Goal: Task Accomplishment & Management: Manage account settings

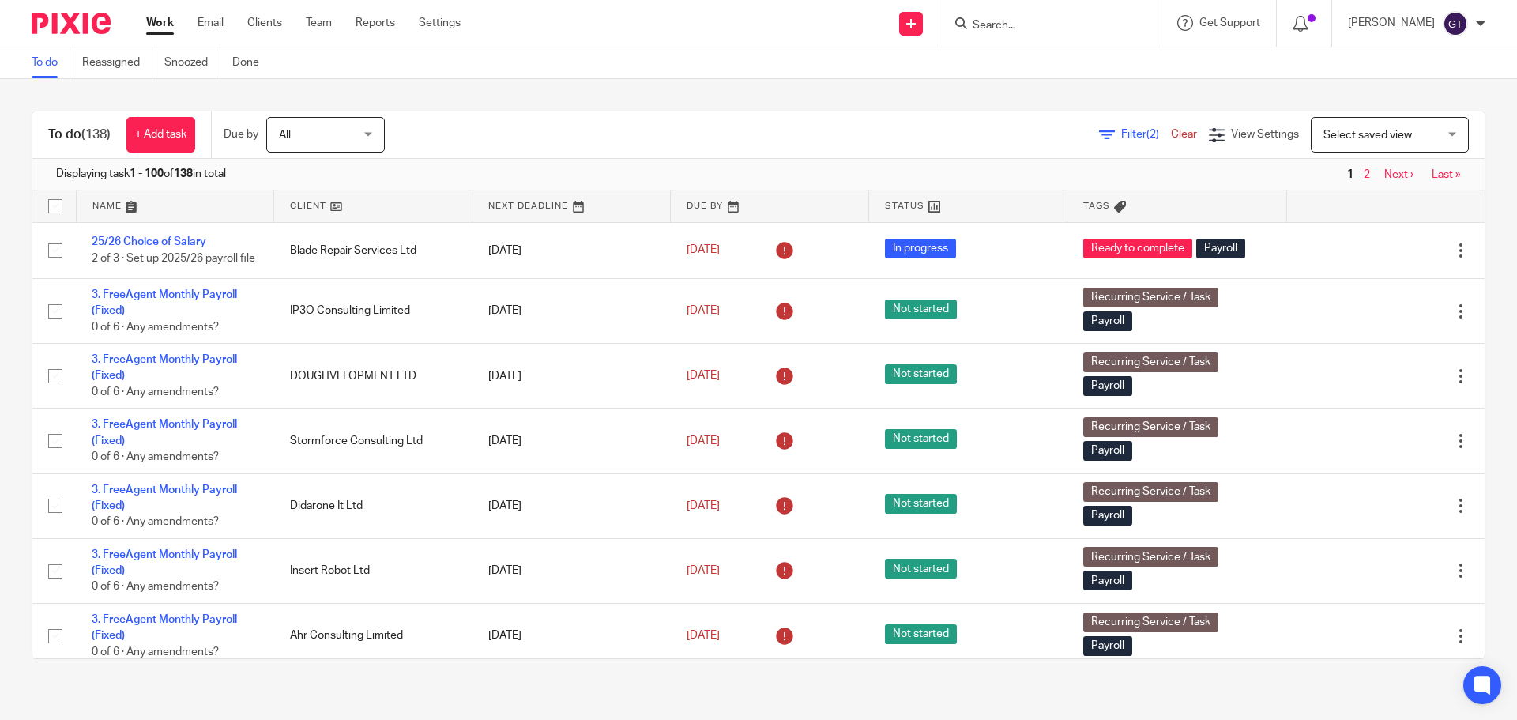
click at [1021, 26] on input "Search" at bounding box center [1042, 26] width 142 height 14
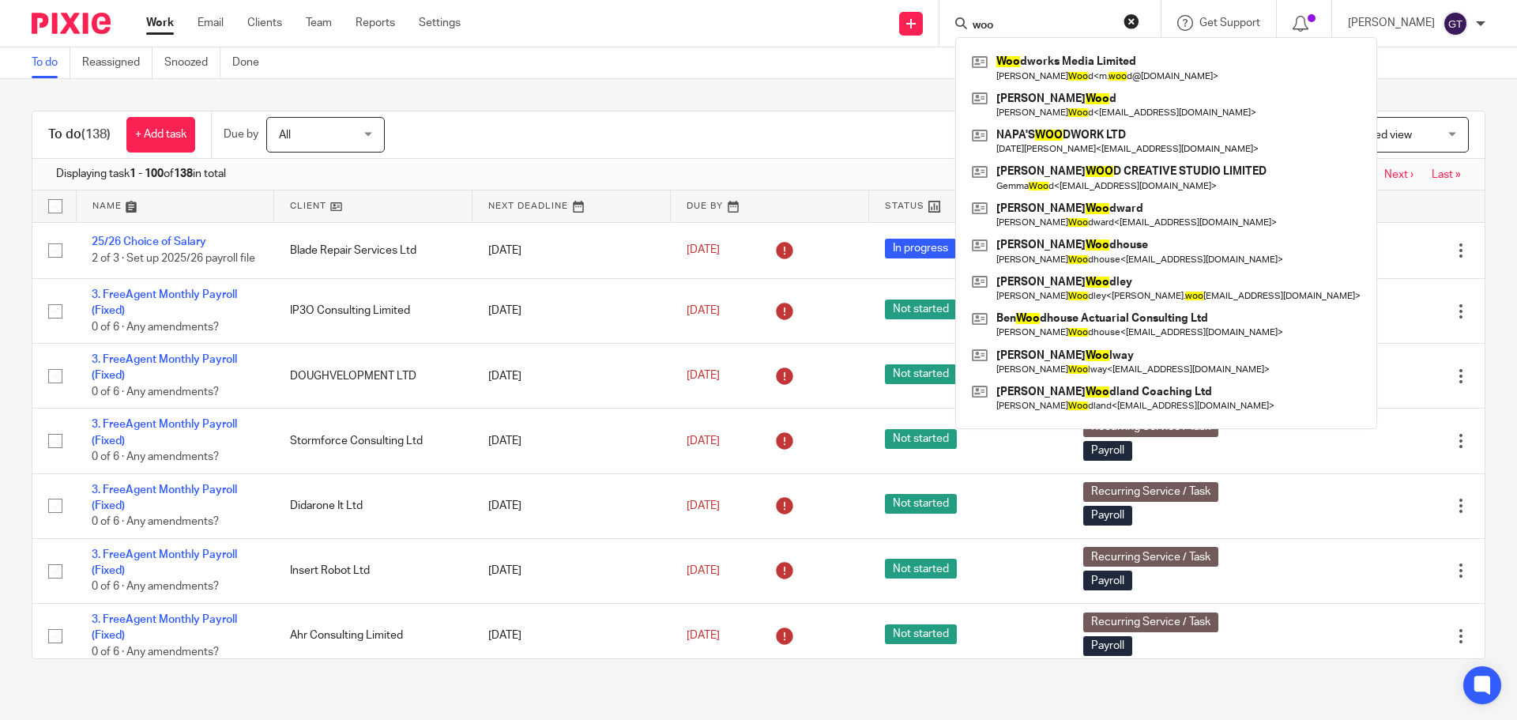
type input "wood"
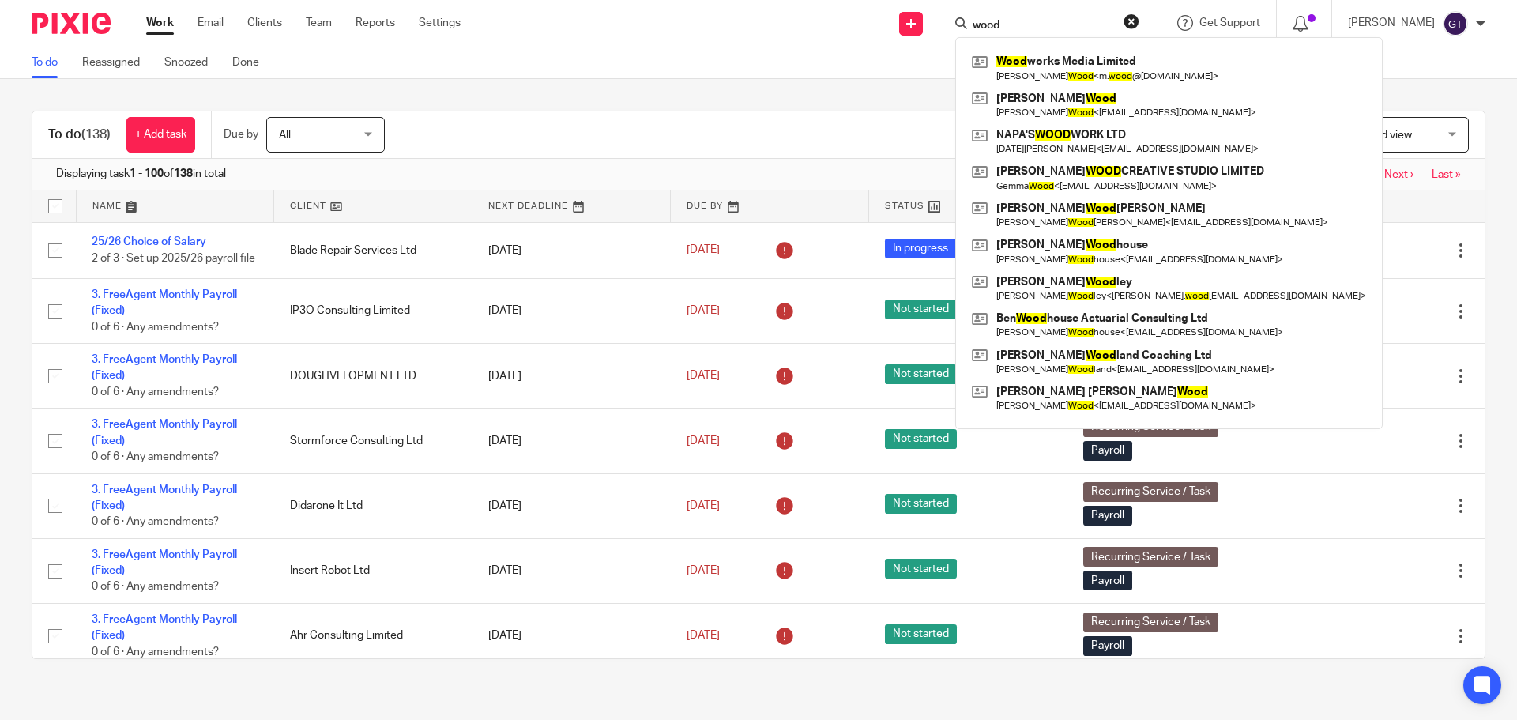
drag, startPoint x: 1005, startPoint y: 20, endPoint x: 900, endPoint y: 0, distance: 106.1
click at [904, 9] on div "Send new email Create task Add client Request signature wood Wood works Media L…" at bounding box center [1000, 23] width 1032 height 47
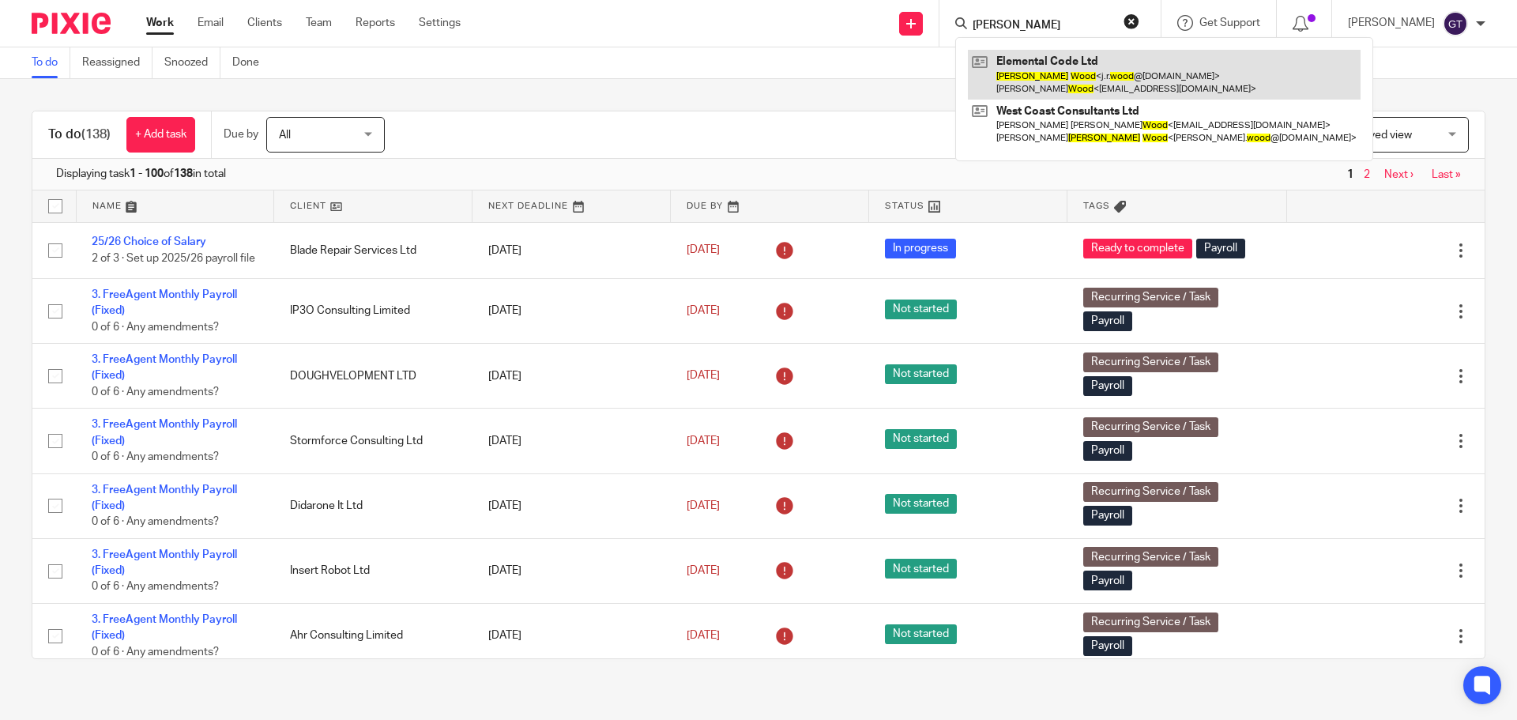
type input "james wood"
click at [1051, 72] on link at bounding box center [1164, 74] width 393 height 49
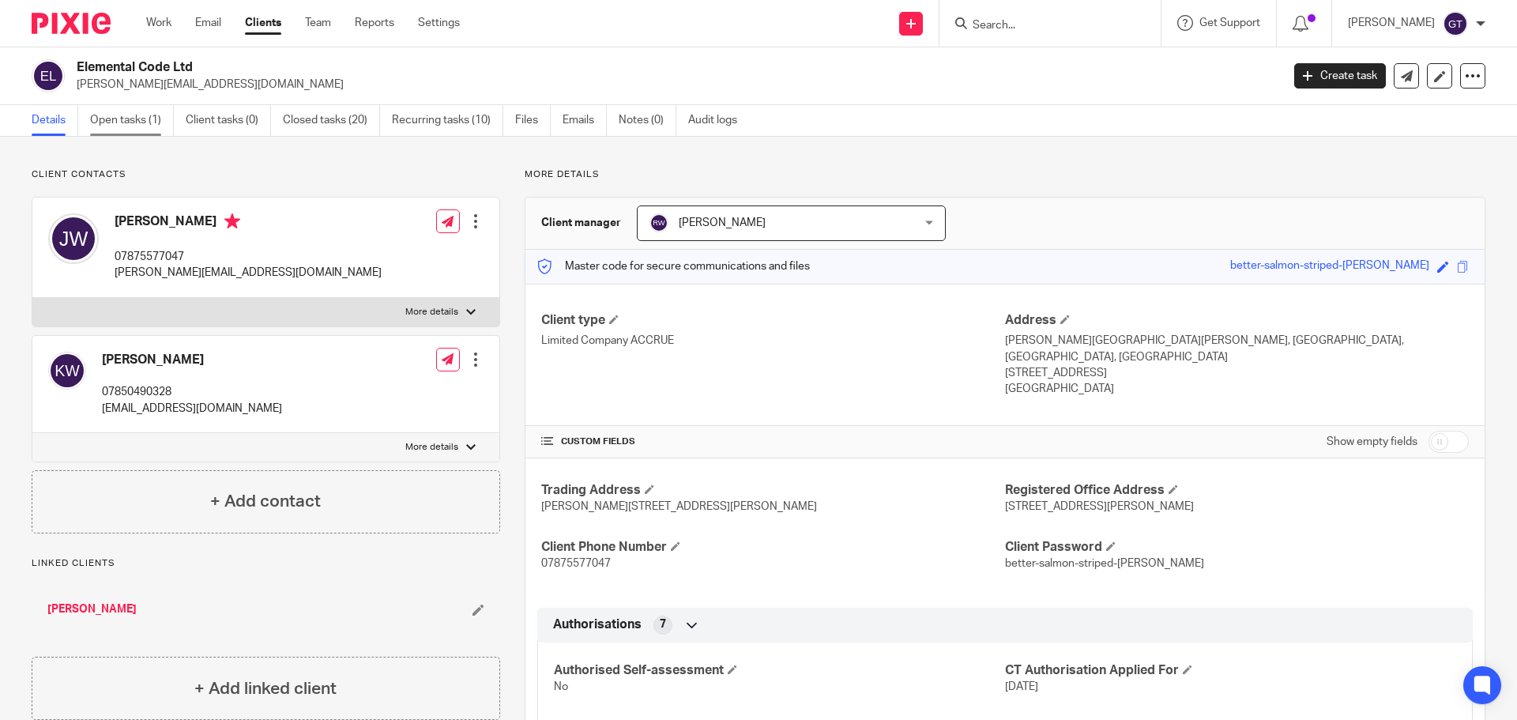
click at [152, 113] on link "Open tasks (1)" at bounding box center [132, 120] width 84 height 31
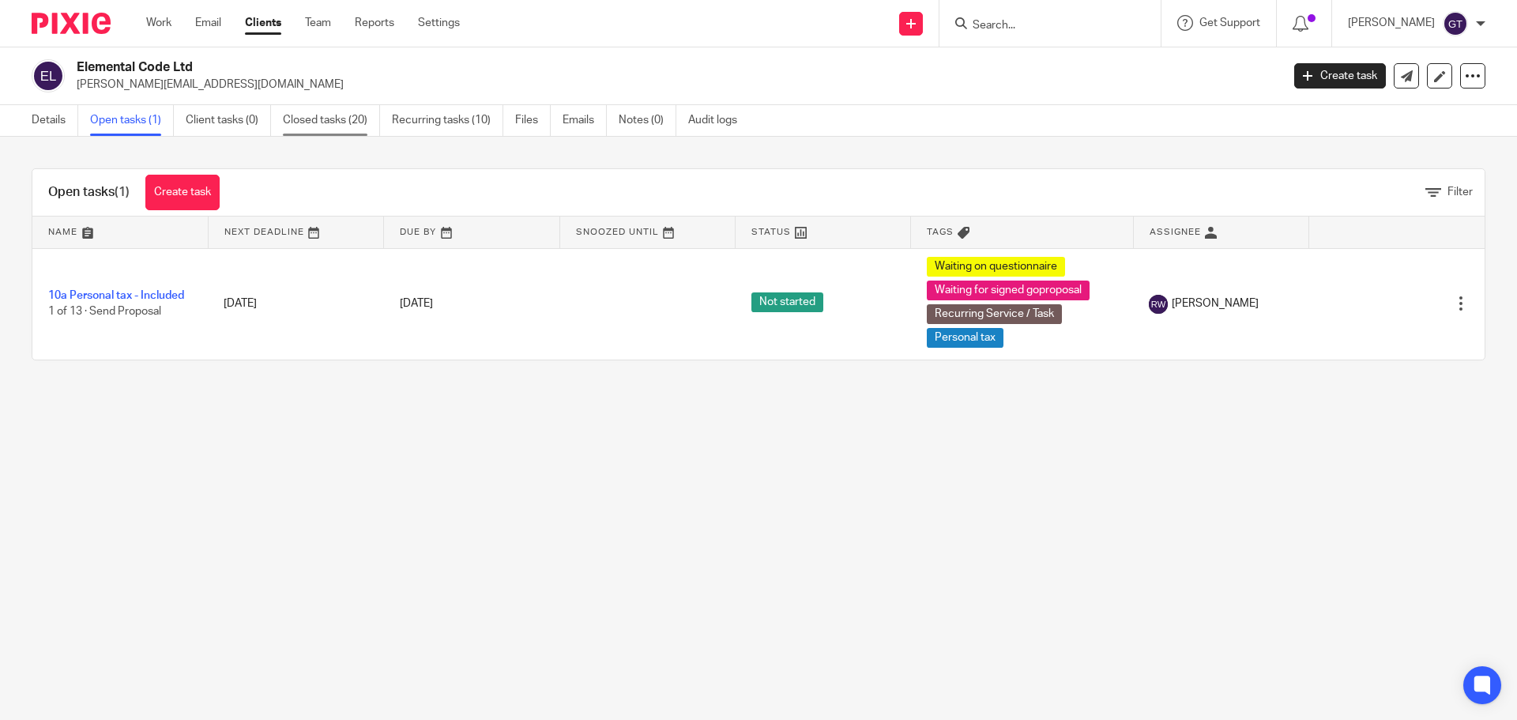
click at [329, 122] on link "Closed tasks (20)" at bounding box center [331, 120] width 97 height 31
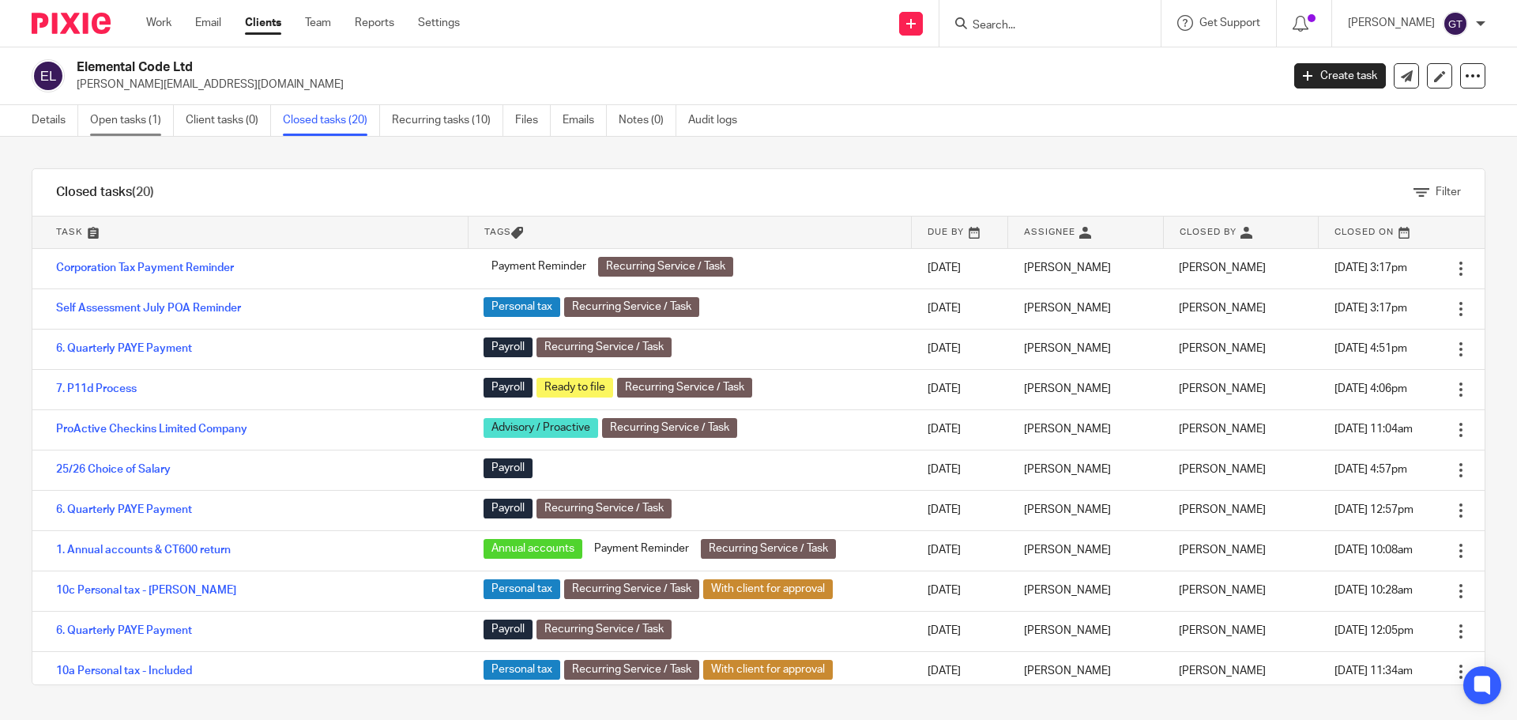
click at [141, 123] on link "Open tasks (1)" at bounding box center [132, 120] width 84 height 31
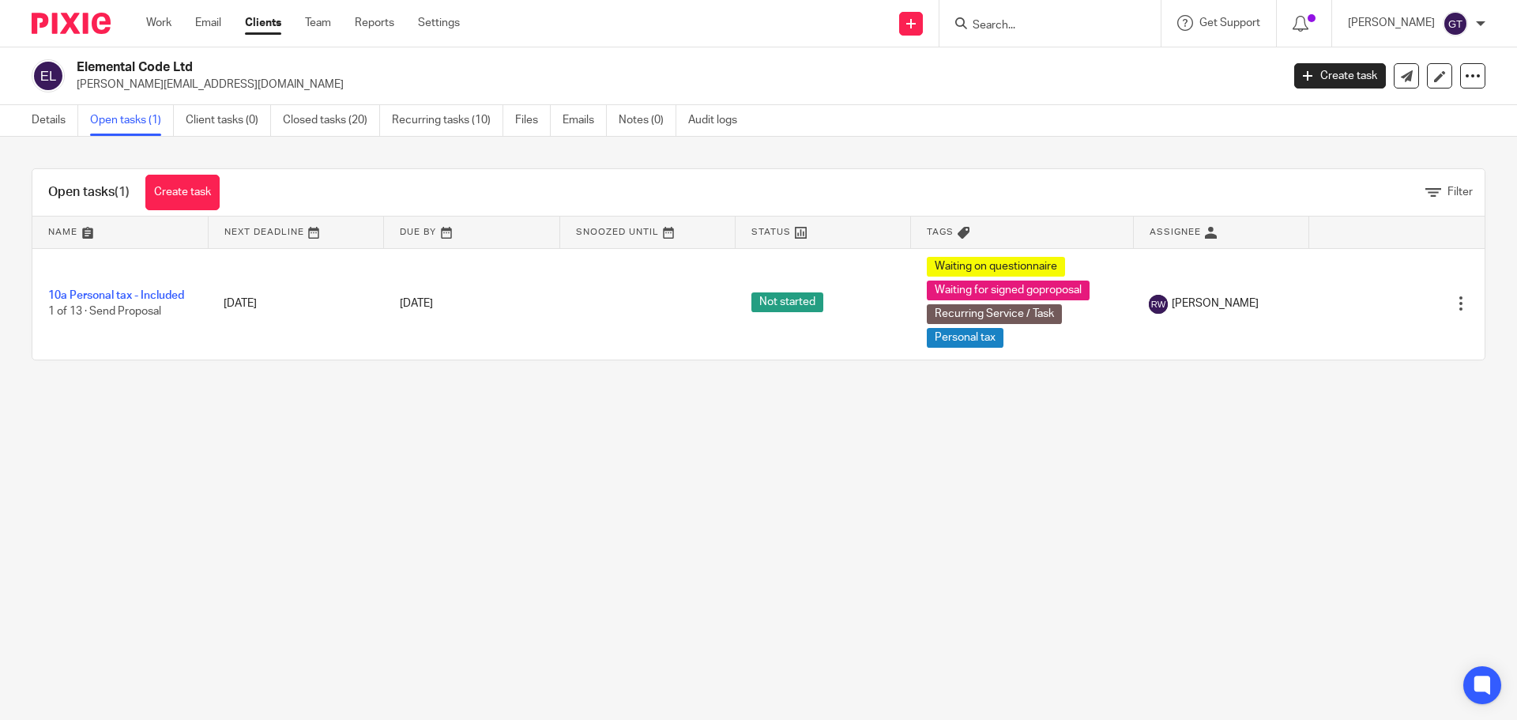
click at [1024, 24] on input "Search" at bounding box center [1042, 26] width 142 height 14
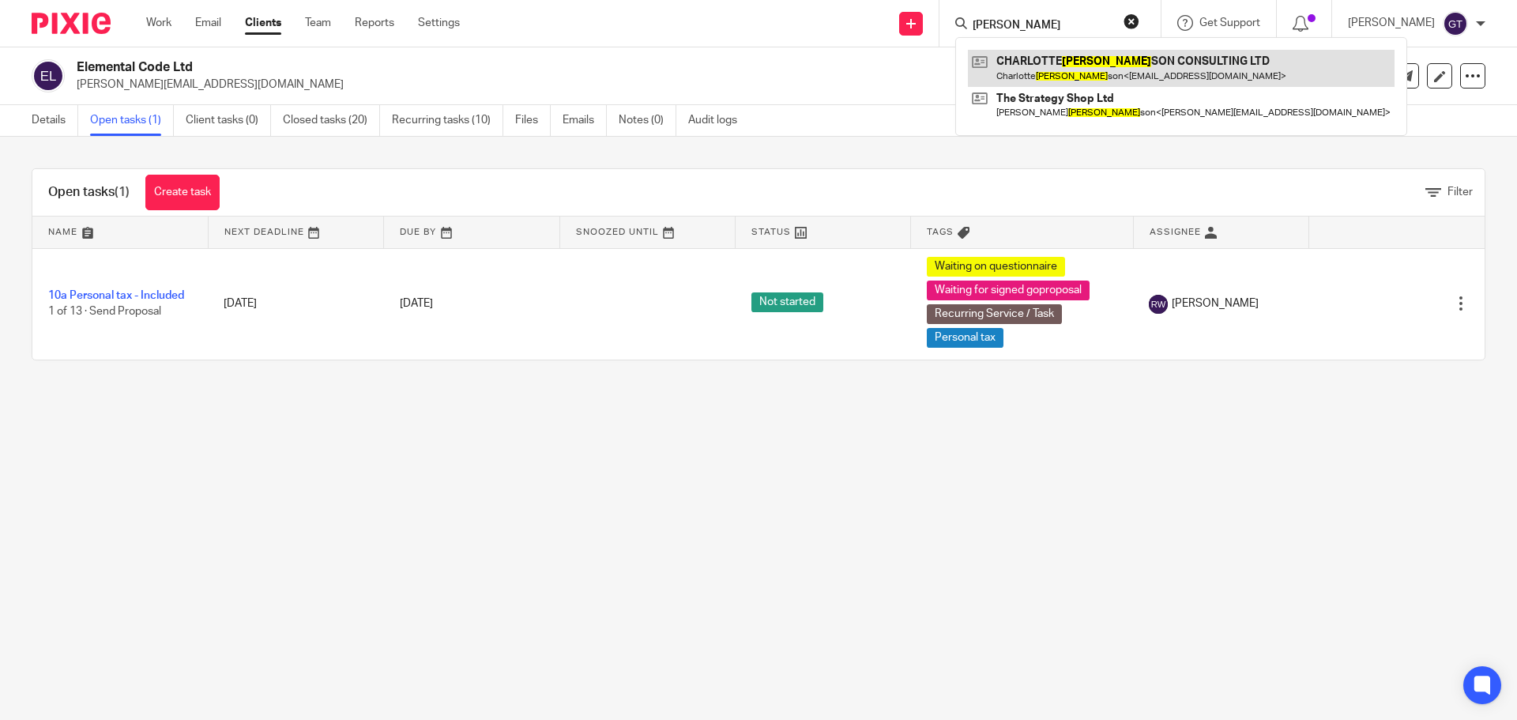
type input "[PERSON_NAME]"
click at [1066, 62] on link at bounding box center [1181, 68] width 427 height 36
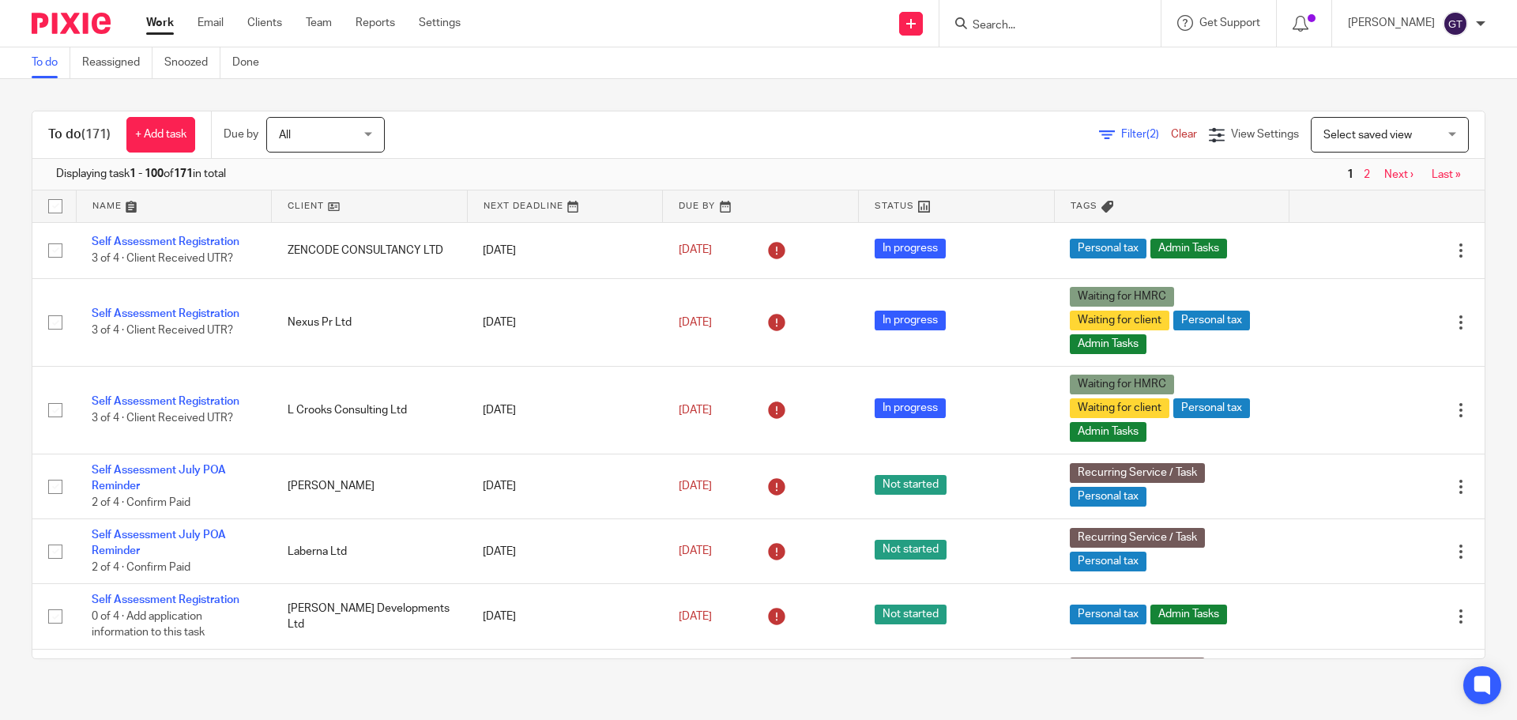
click at [1025, 24] on input "Search" at bounding box center [1042, 26] width 142 height 14
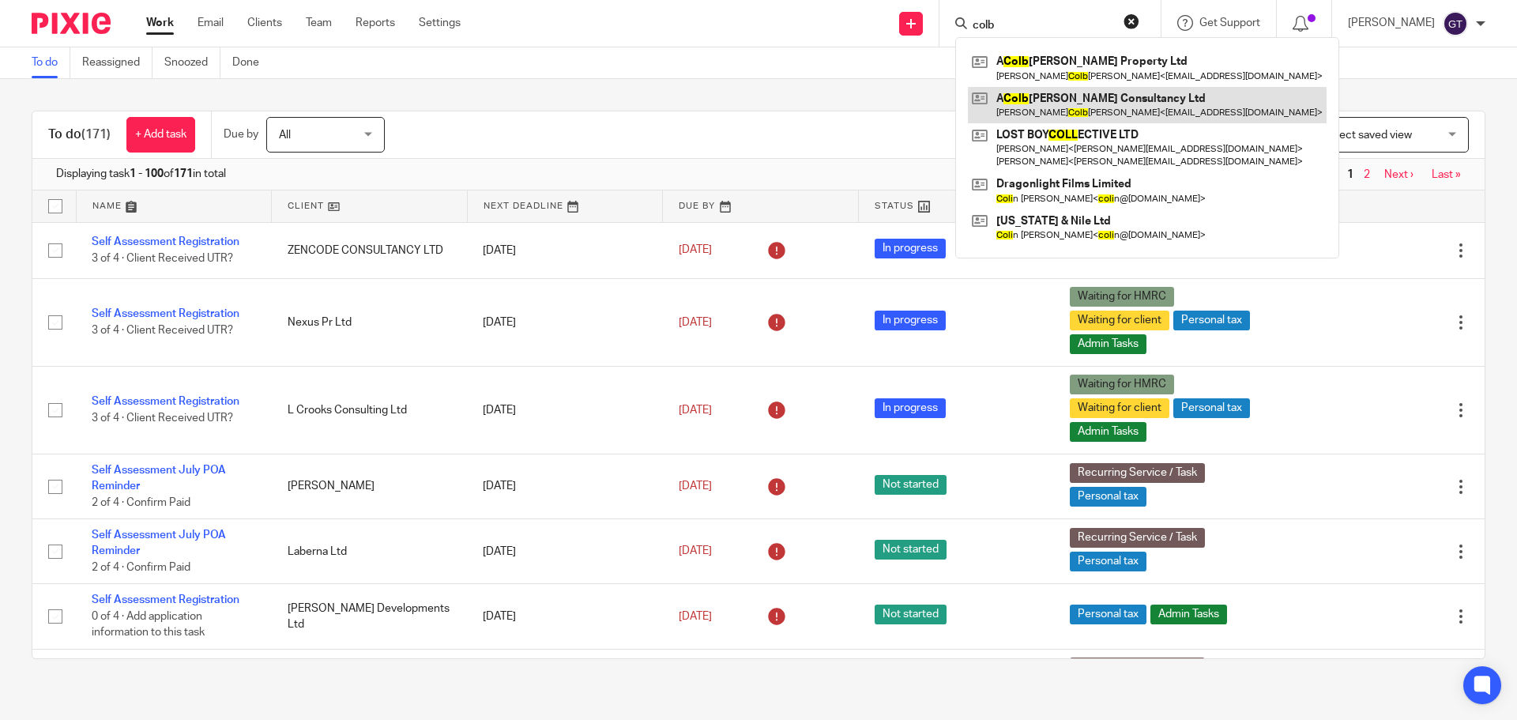
type input "colb"
click at [1080, 103] on link at bounding box center [1147, 105] width 359 height 36
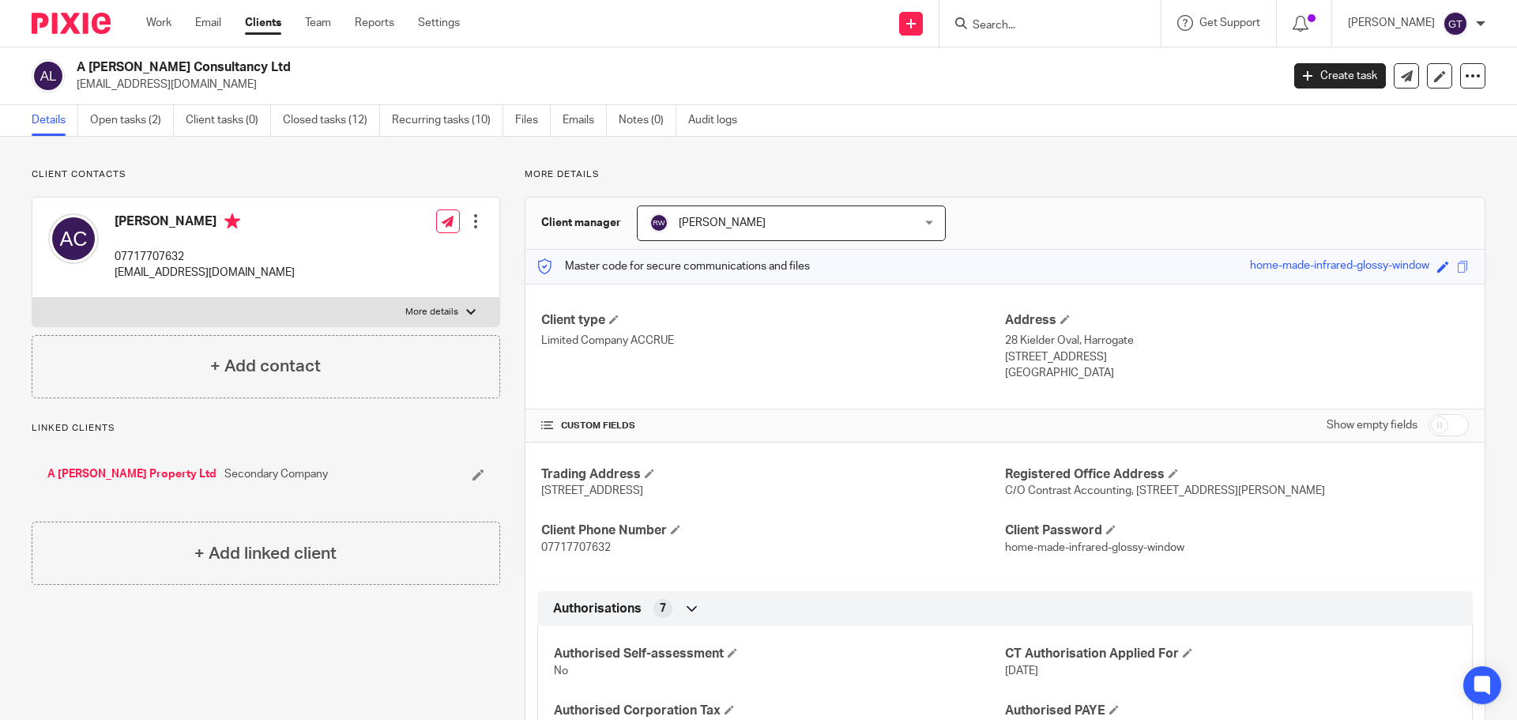
click at [1039, 24] on input "Search" at bounding box center [1042, 26] width 142 height 14
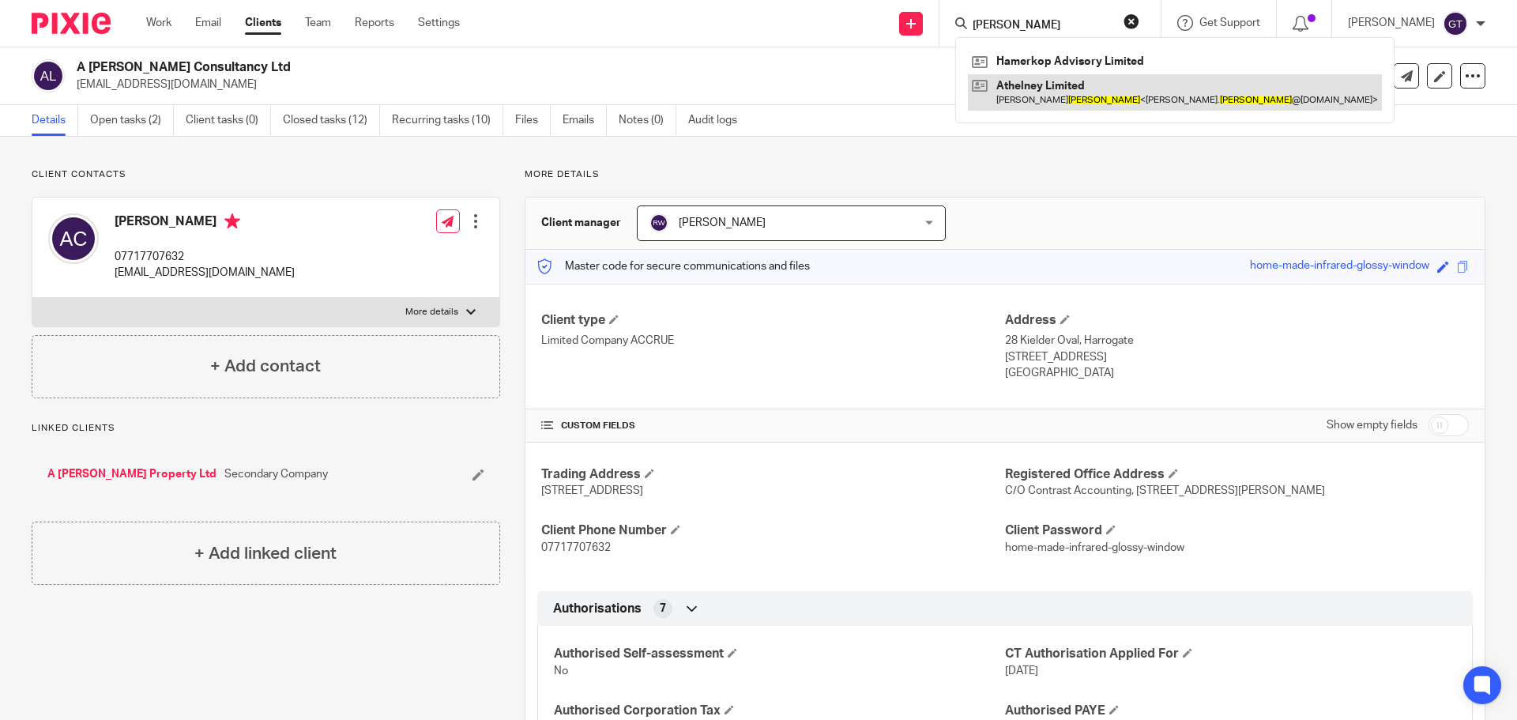
type input "tucker"
click at [1070, 88] on link at bounding box center [1175, 92] width 414 height 36
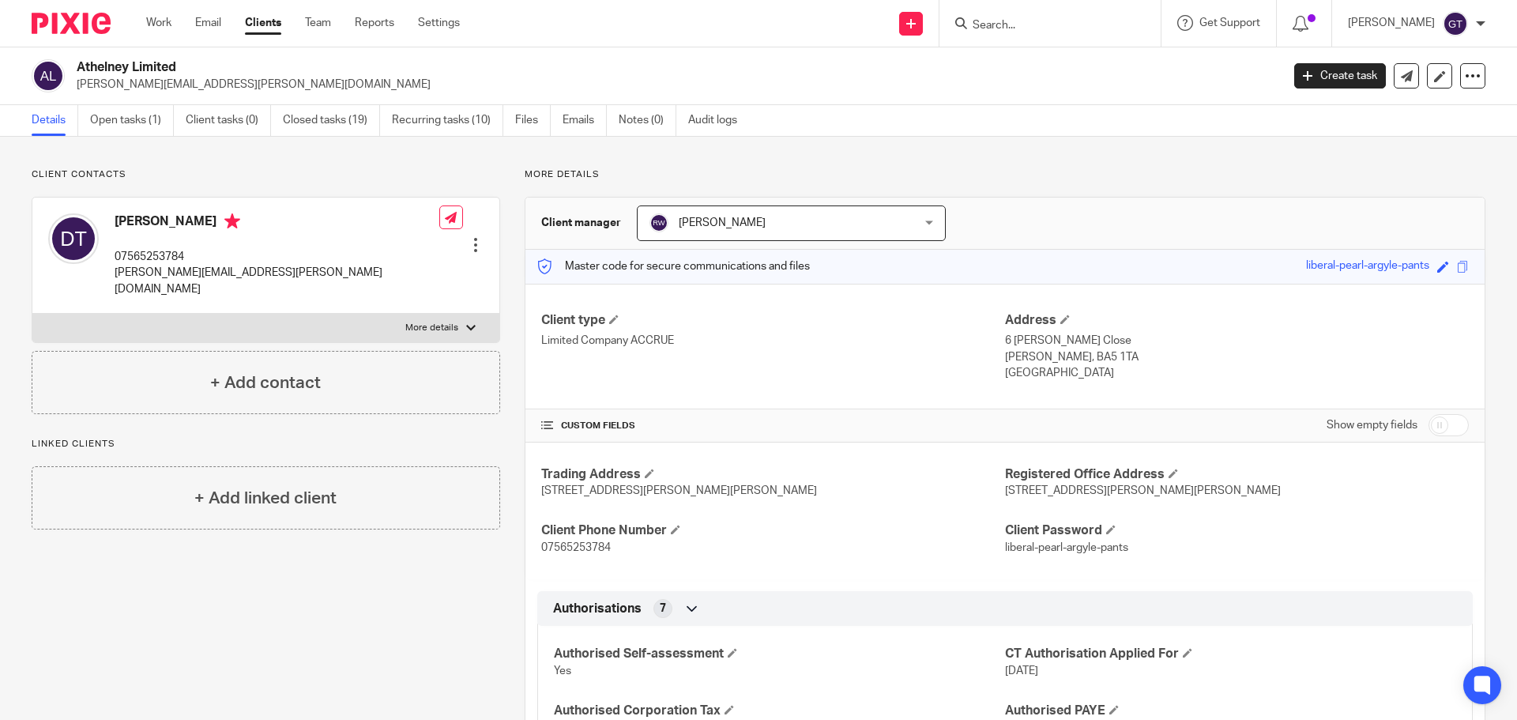
click at [1049, 16] on form at bounding box center [1055, 23] width 168 height 20
click at [1047, 19] on input "Search" at bounding box center [1042, 26] width 142 height 14
click at [1085, 24] on input "Search" at bounding box center [1042, 26] width 142 height 14
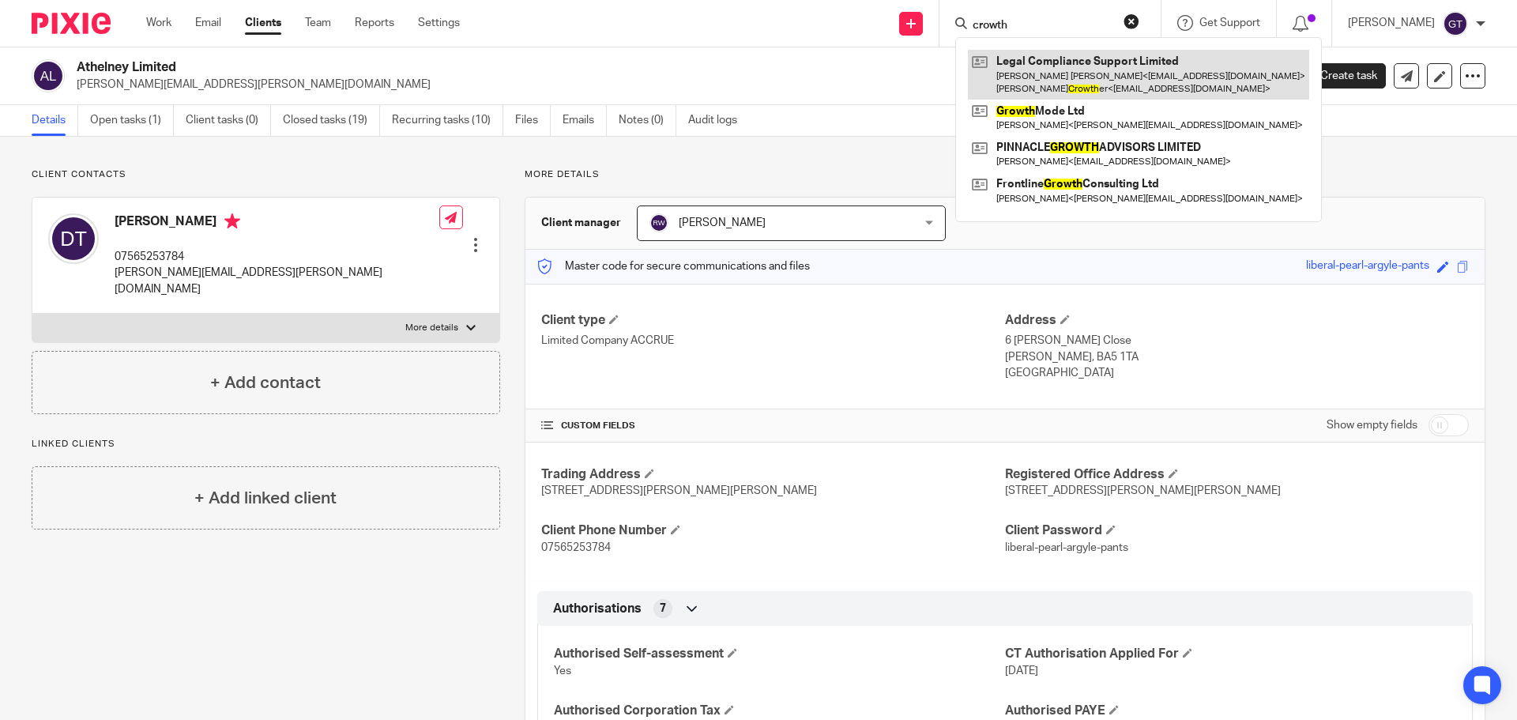
type input "crowth"
click at [1130, 77] on link at bounding box center [1138, 74] width 341 height 49
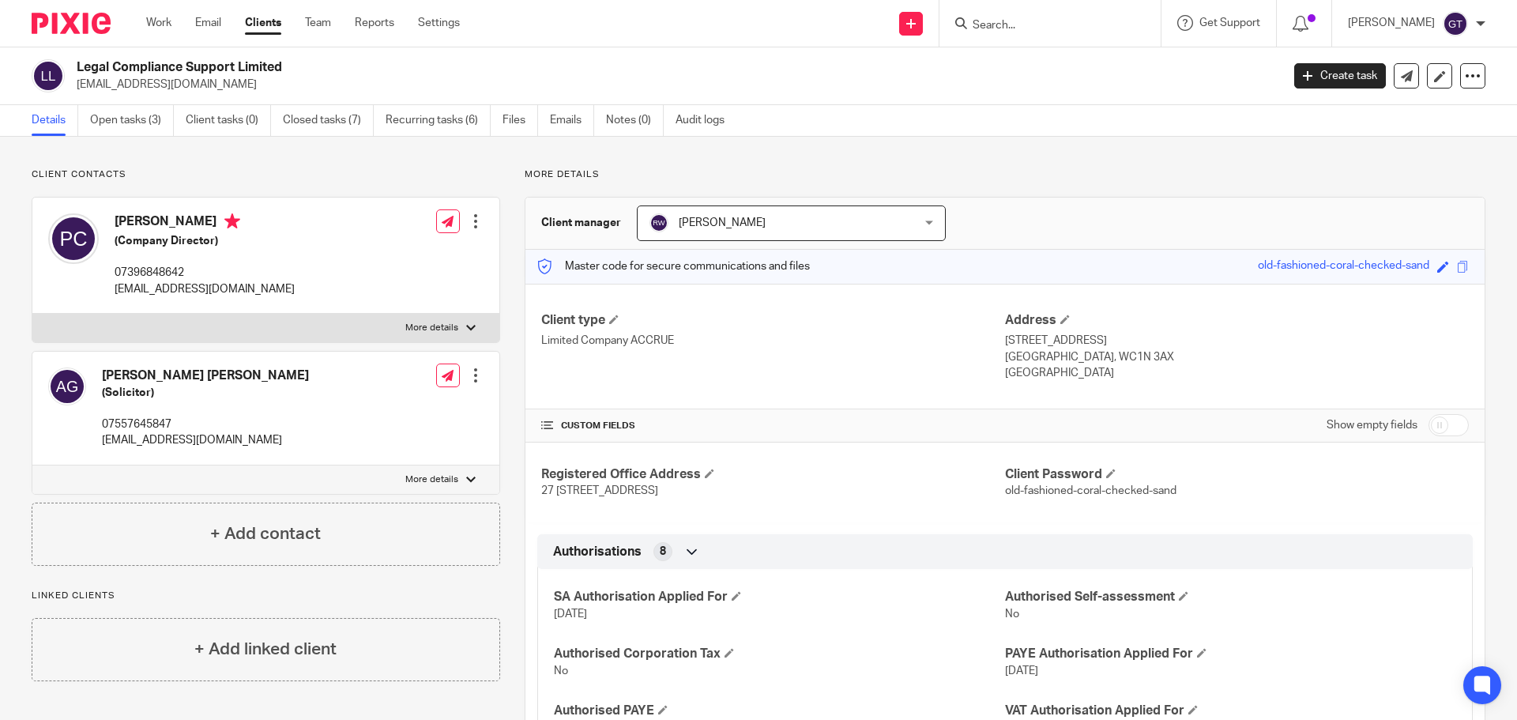
click at [1017, 25] on input "Search" at bounding box center [1042, 26] width 142 height 14
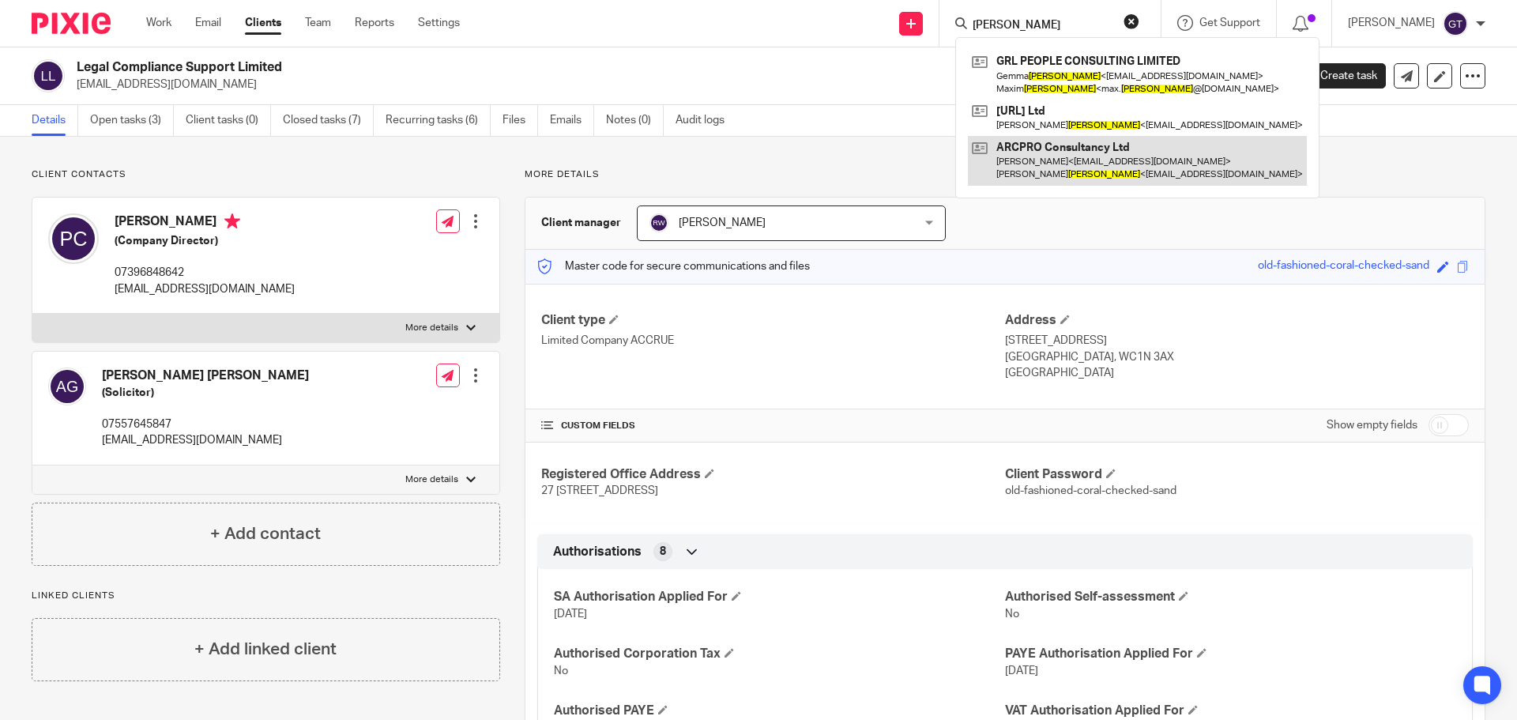
type input "[PERSON_NAME]"
click at [1056, 169] on link at bounding box center [1137, 160] width 339 height 49
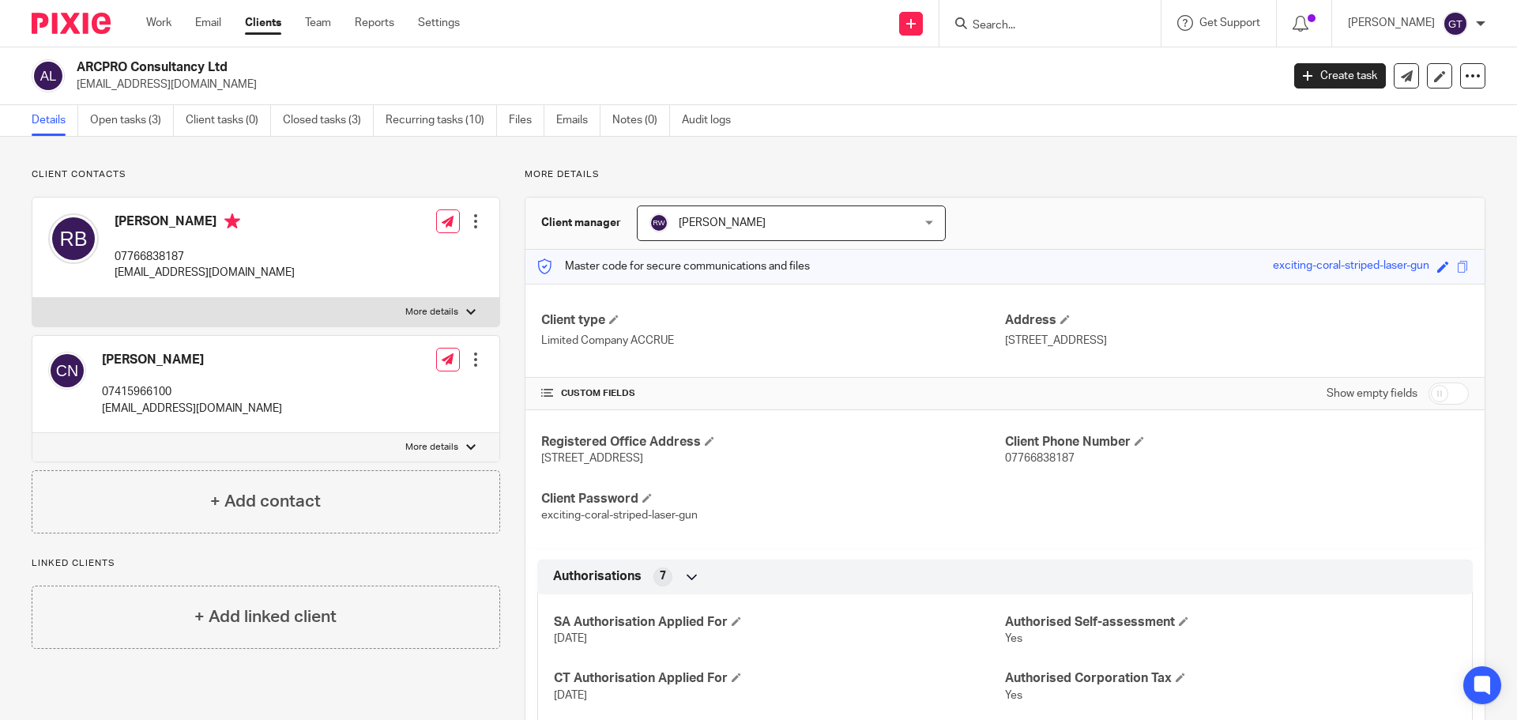
click at [1071, 30] on input "Search" at bounding box center [1042, 26] width 142 height 14
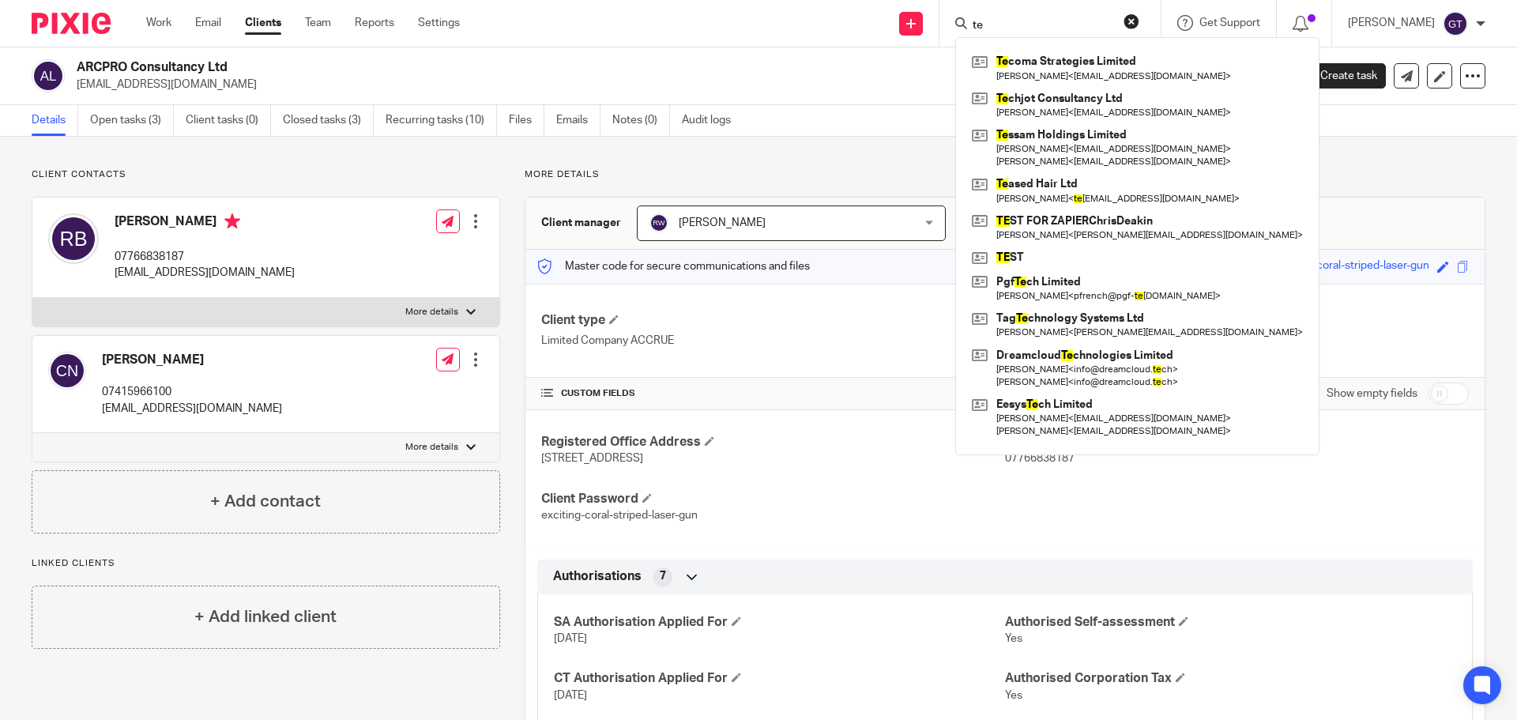
type input "t"
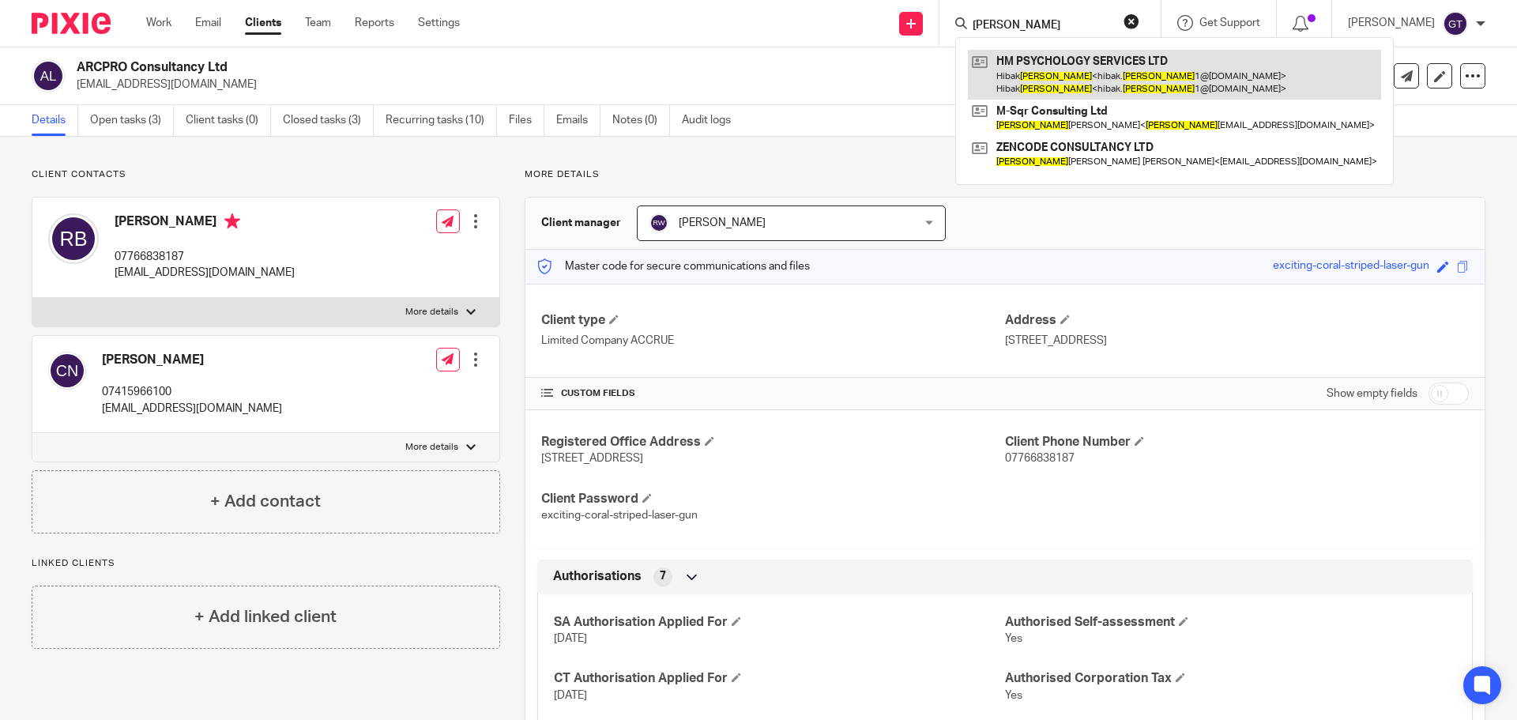
type input "mohamud"
click at [1093, 77] on link at bounding box center [1174, 74] width 413 height 49
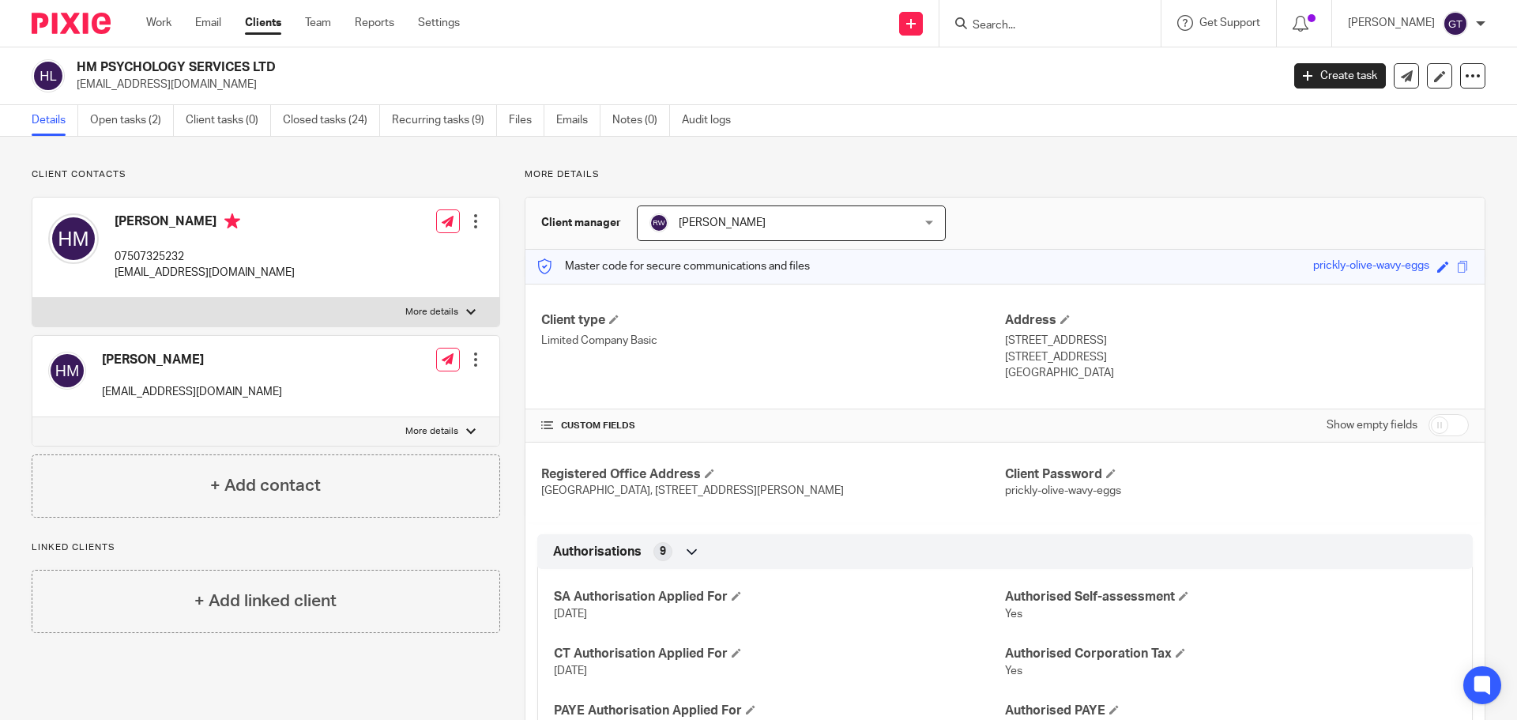
click at [1061, 23] on input "Search" at bounding box center [1042, 26] width 142 height 14
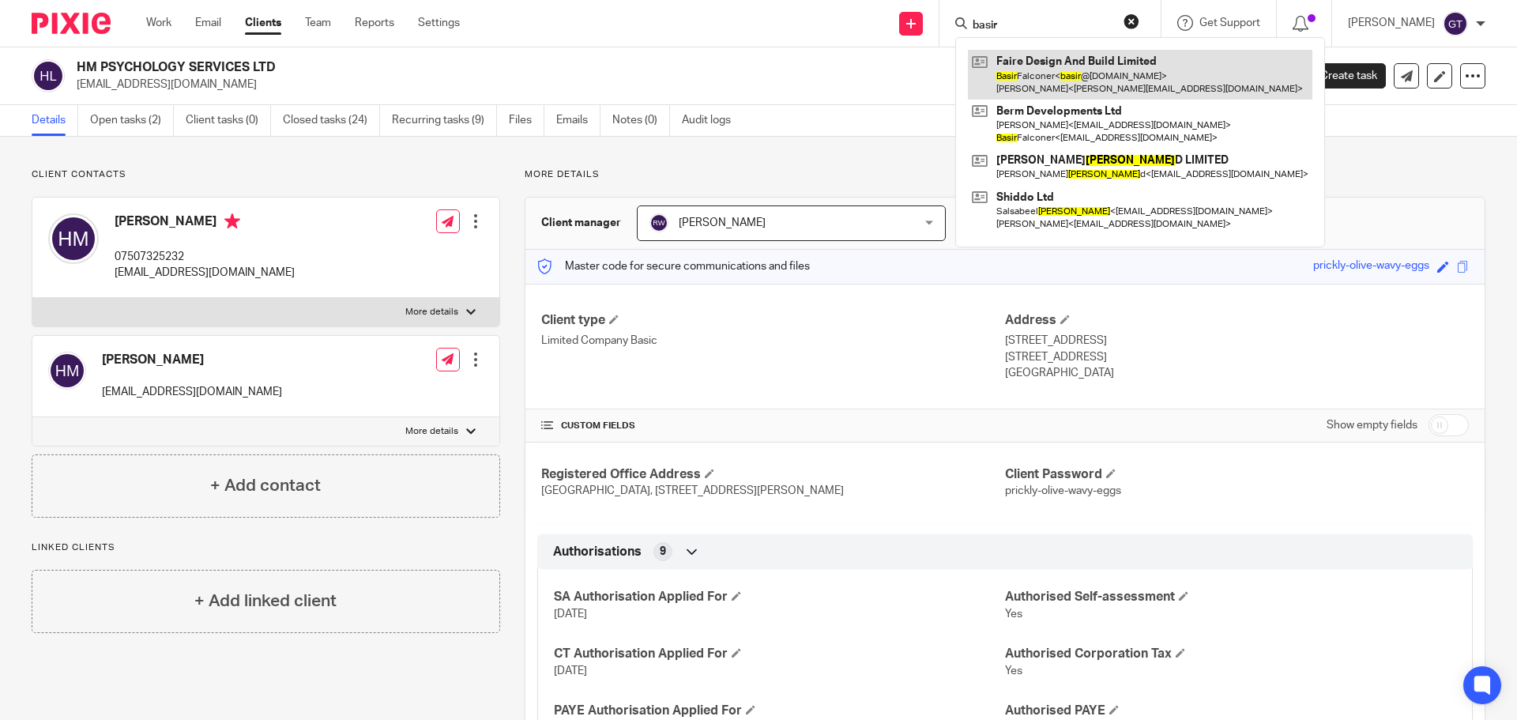
type input "basir"
click at [1085, 69] on link at bounding box center [1140, 74] width 344 height 49
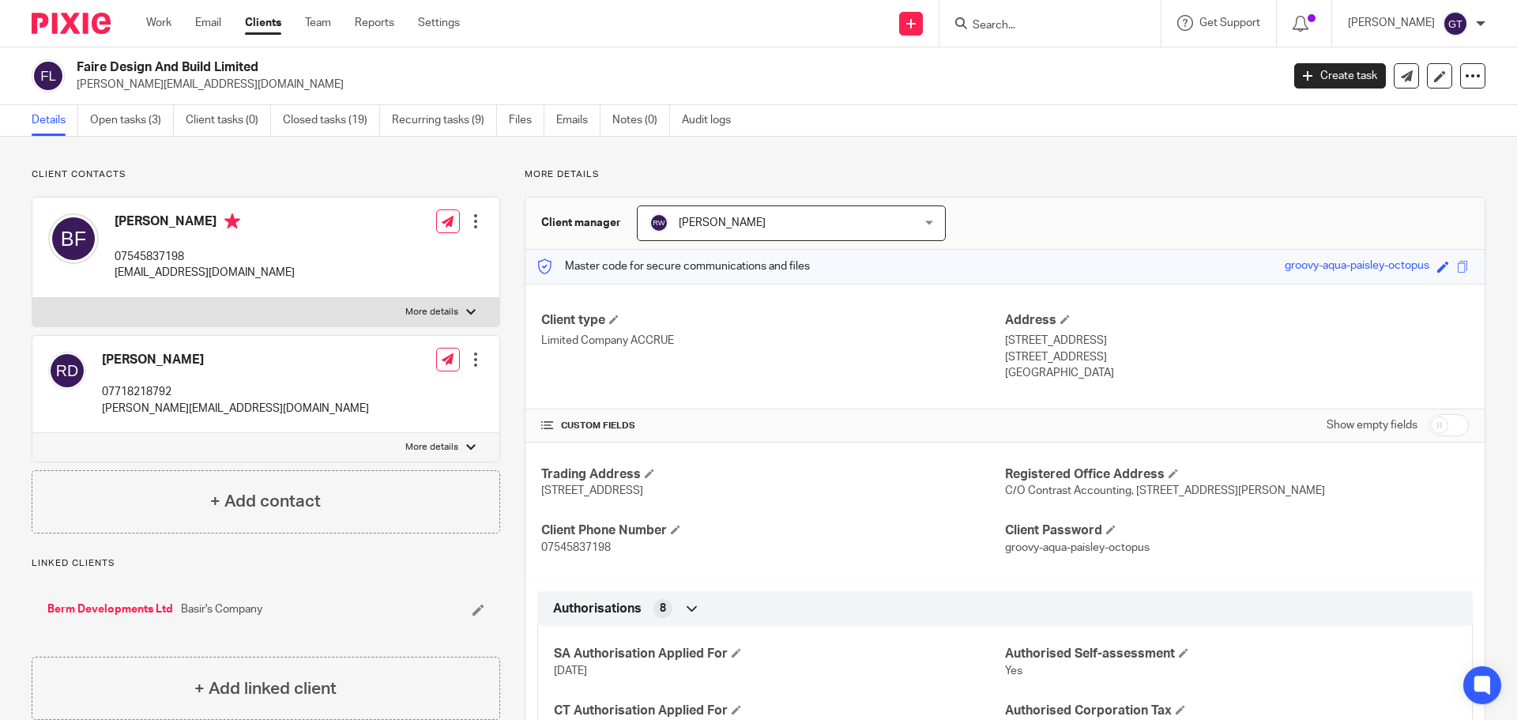
click at [1009, 19] on input "Search" at bounding box center [1042, 26] width 142 height 14
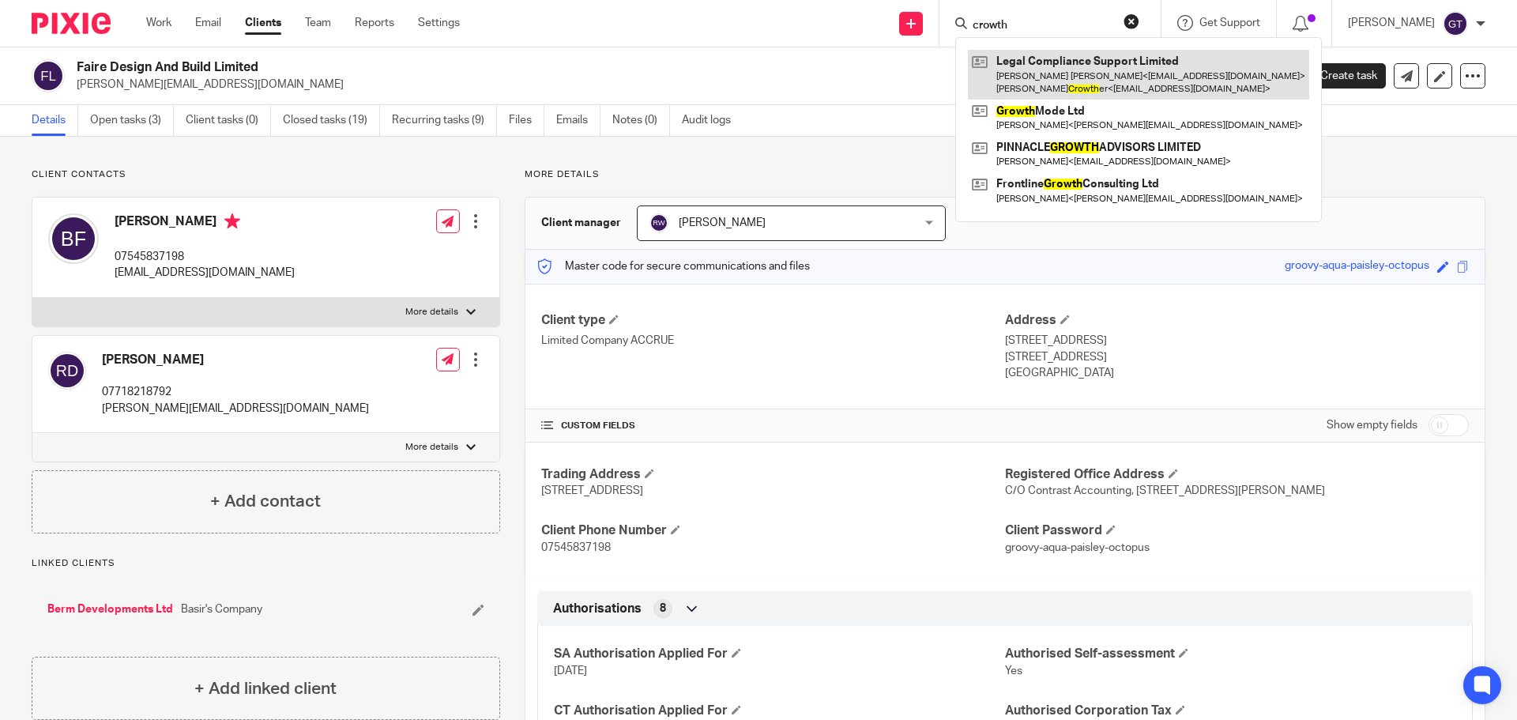
type input "crowth"
click at [1066, 65] on link at bounding box center [1138, 74] width 341 height 49
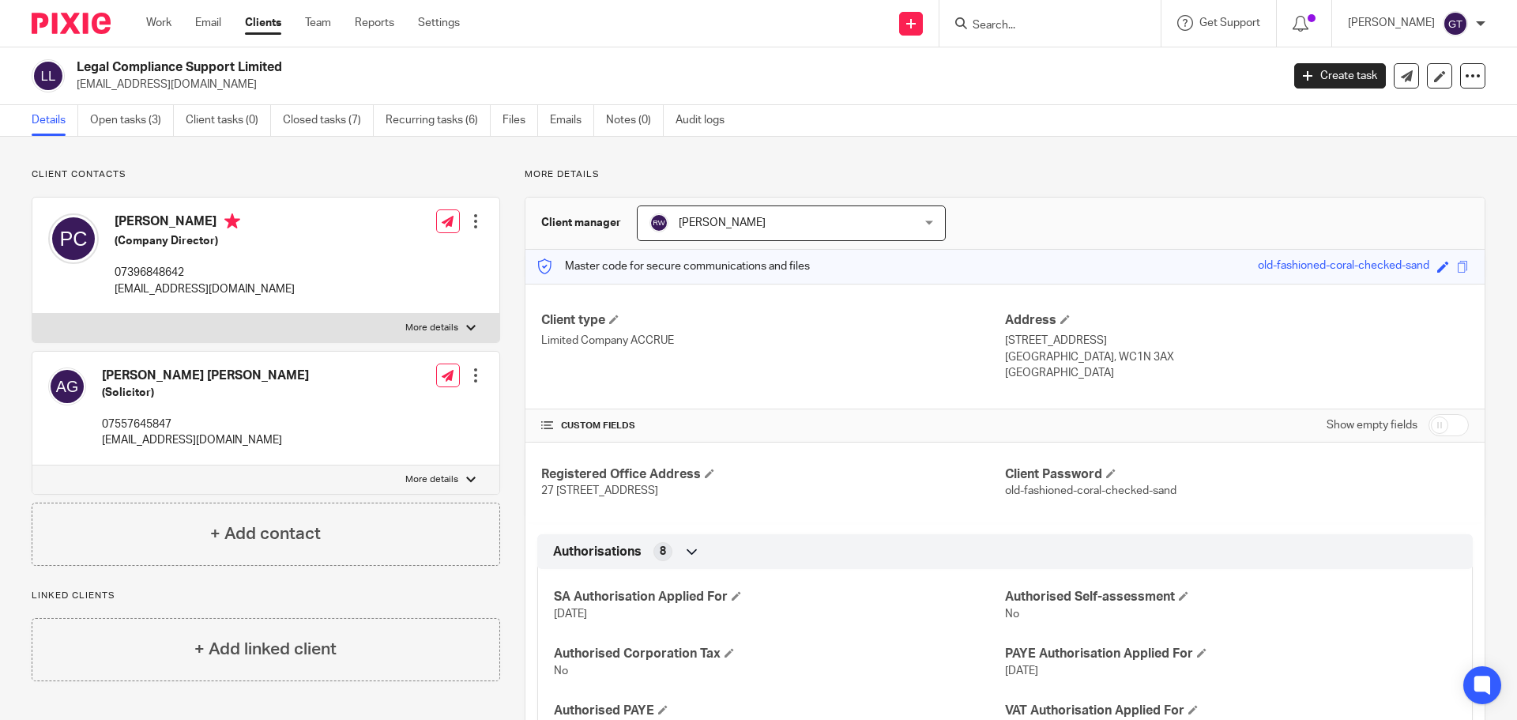
click at [1035, 25] on input "Search" at bounding box center [1042, 26] width 142 height 14
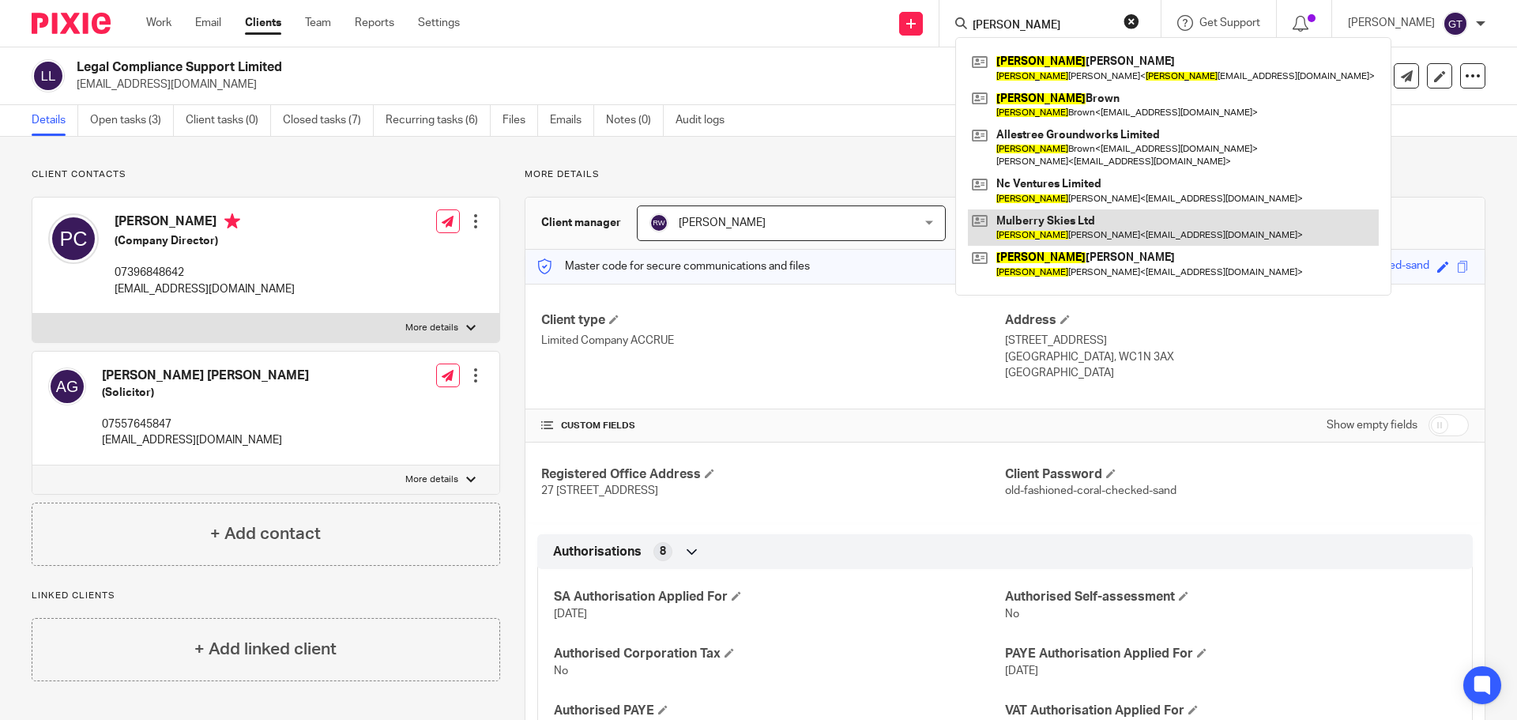
type input "[PERSON_NAME]"
click at [1077, 231] on link at bounding box center [1173, 227] width 411 height 36
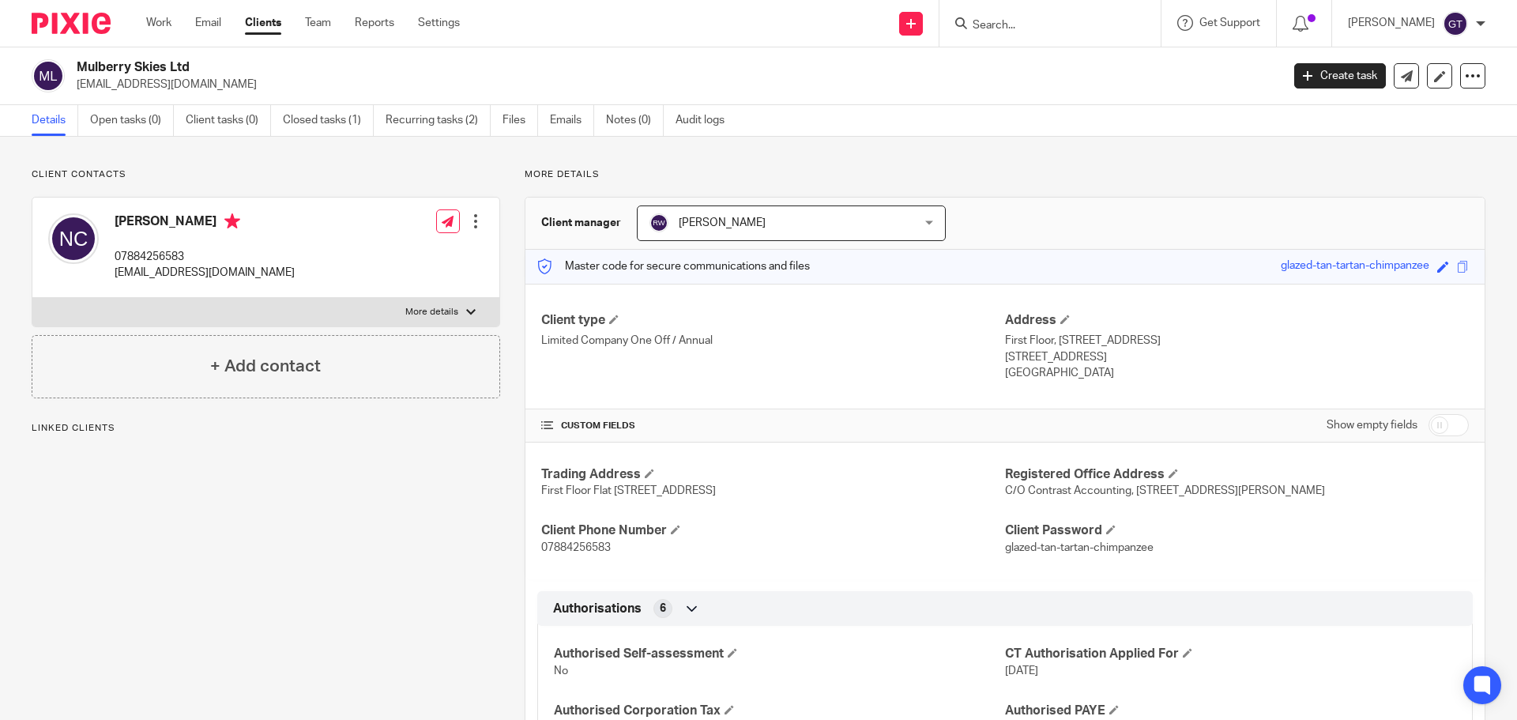
click at [1026, 21] on input "Search" at bounding box center [1042, 26] width 142 height 14
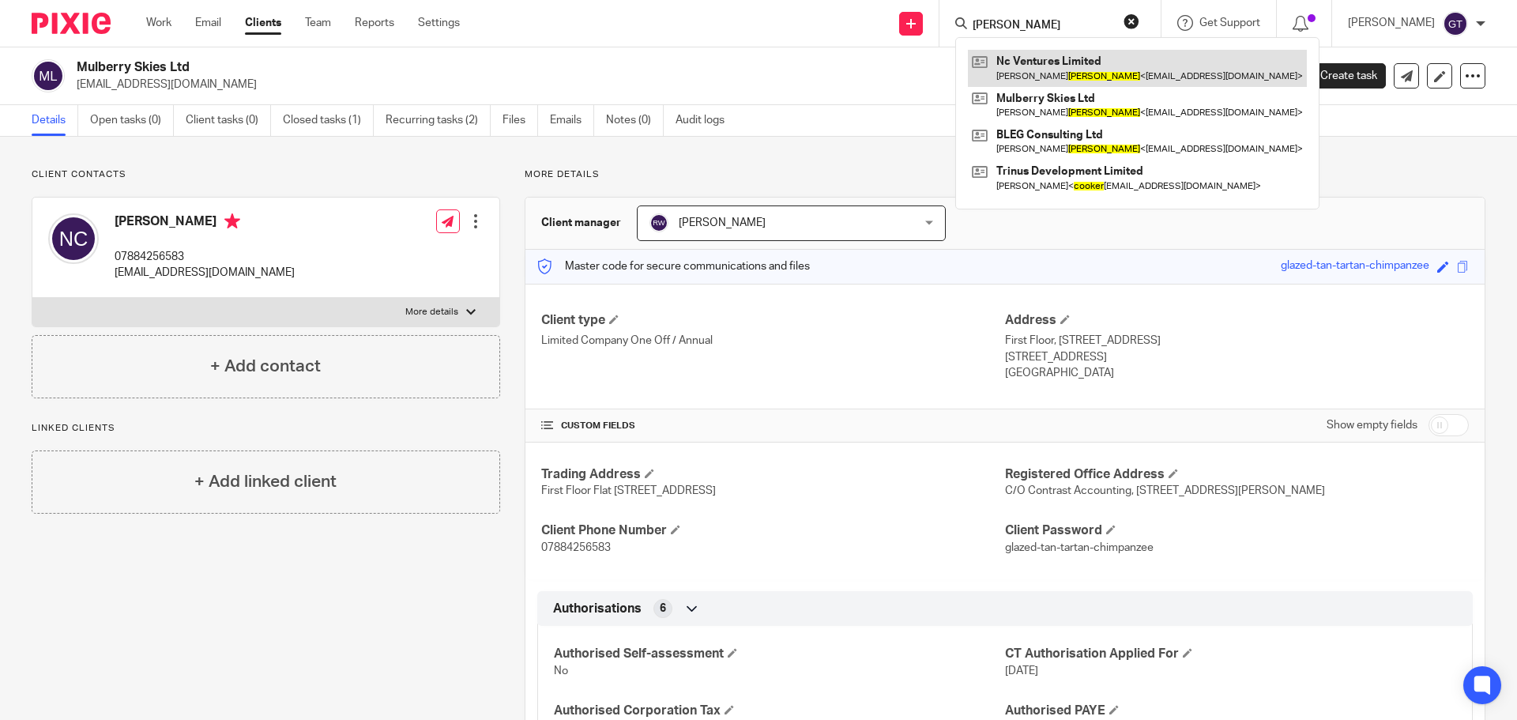
type input "cooper"
click at [1072, 65] on link at bounding box center [1137, 68] width 339 height 36
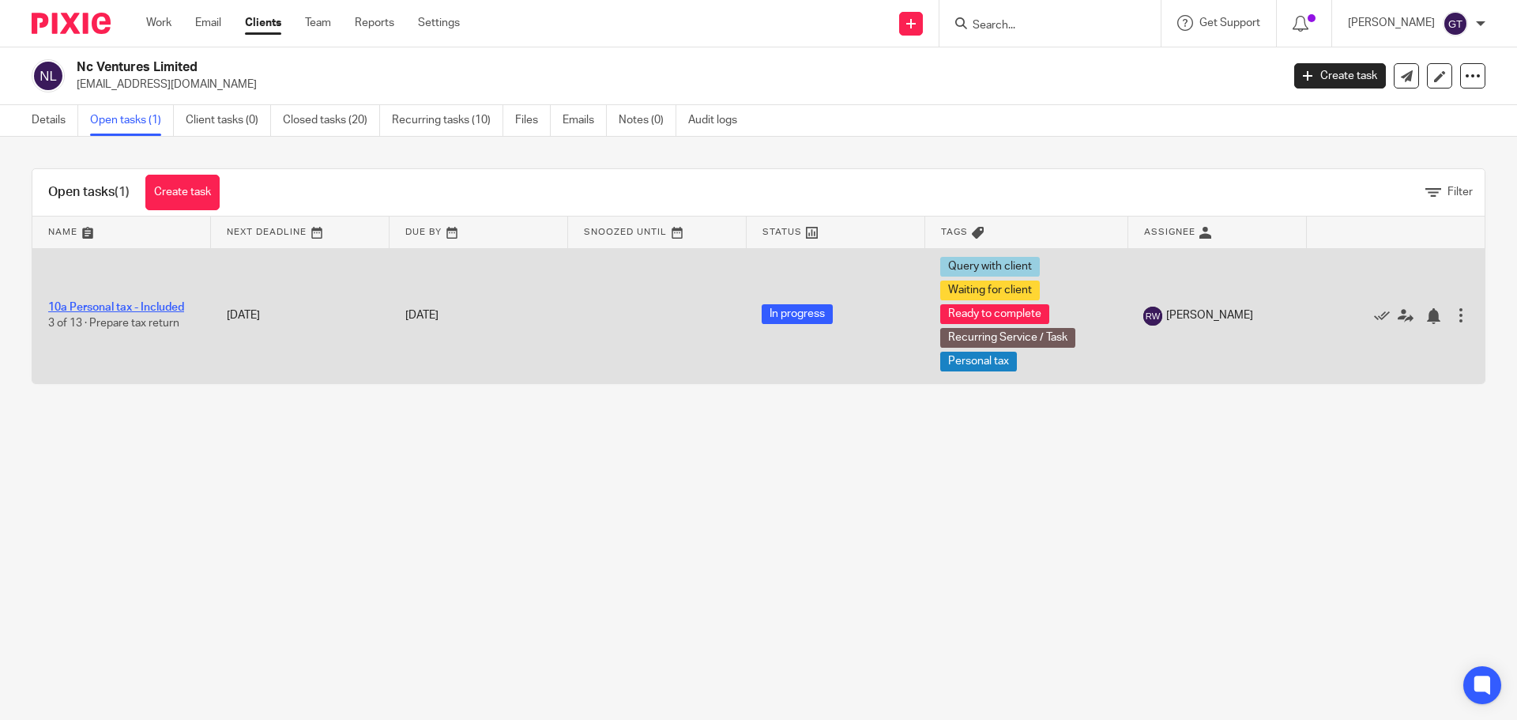
click at [137, 306] on link "10a Personal tax - Included" at bounding box center [116, 307] width 136 height 11
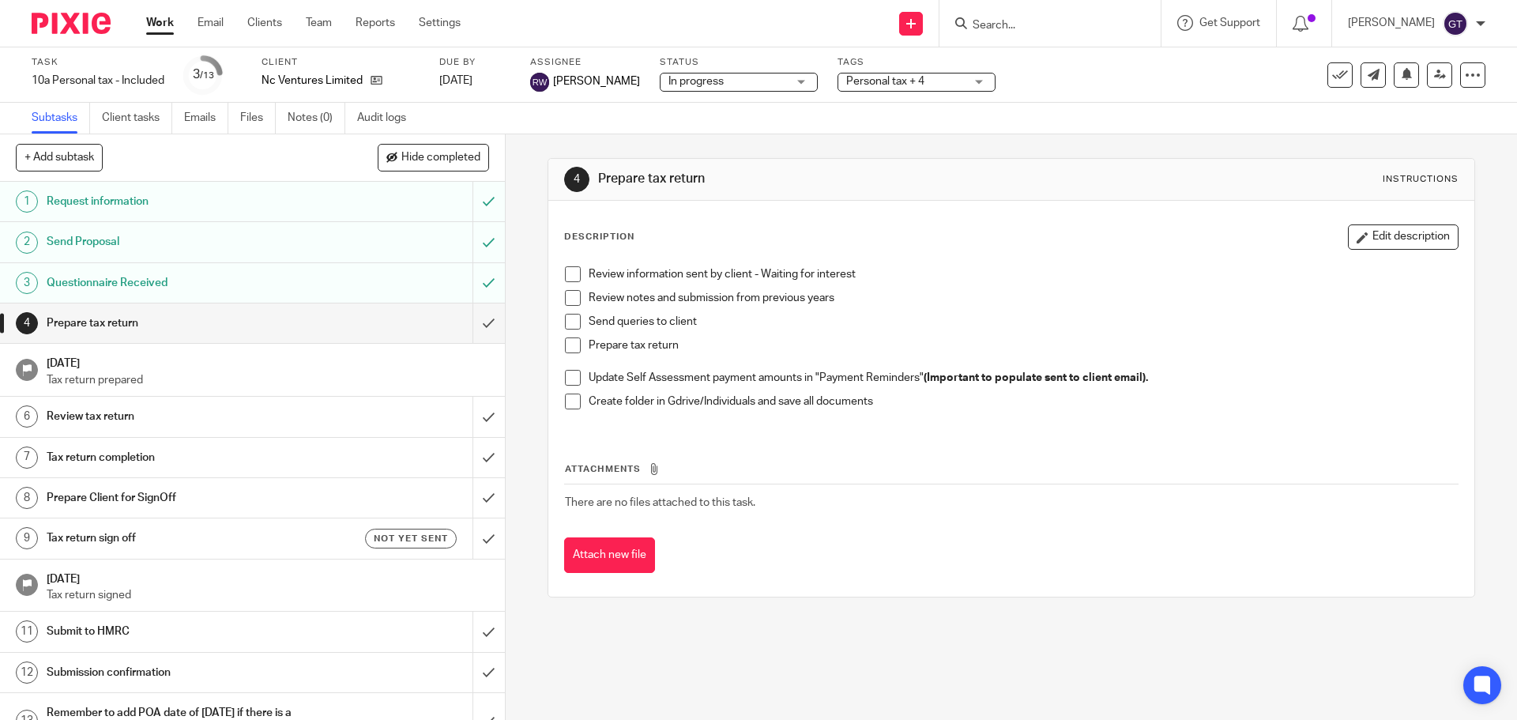
click at [1029, 24] on input "Search" at bounding box center [1042, 26] width 142 height 14
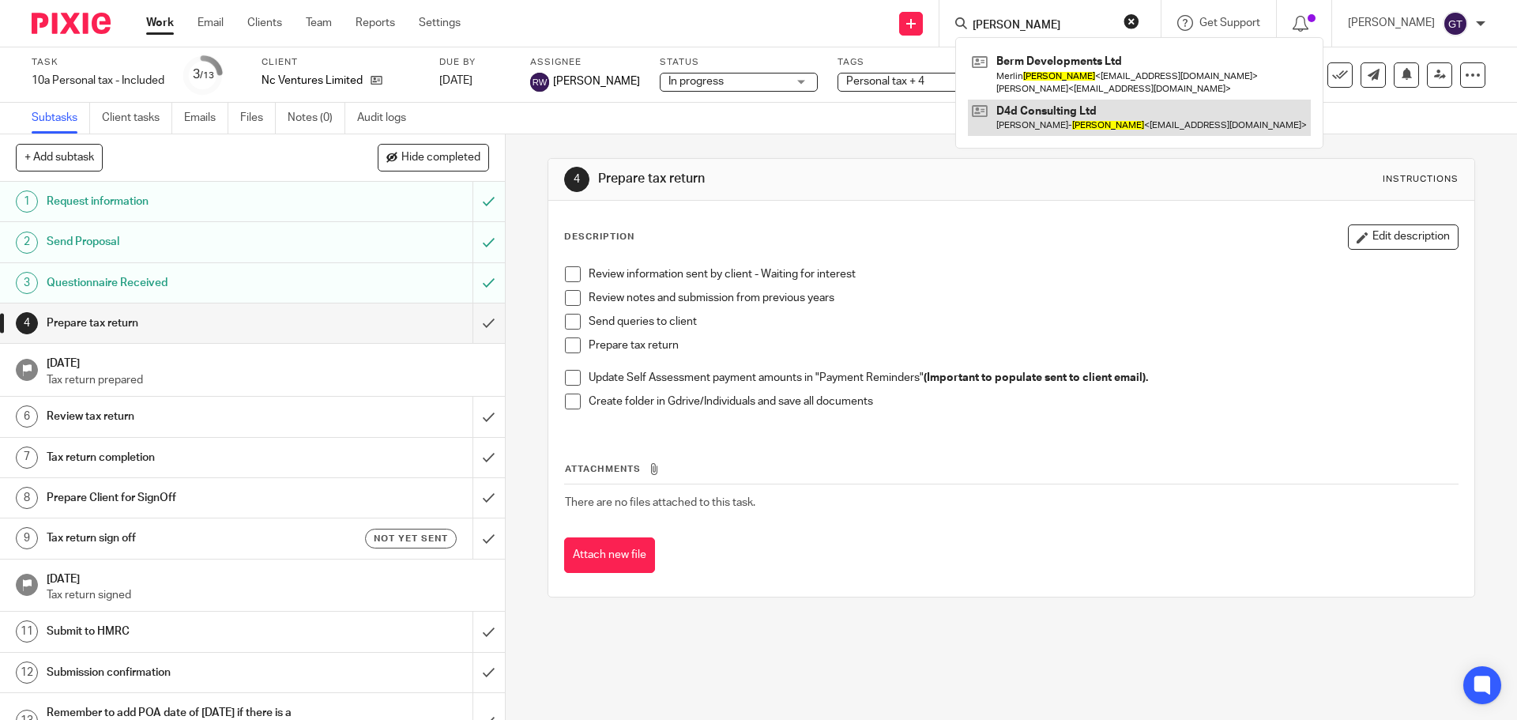
type input "levine"
click at [1076, 114] on link at bounding box center [1139, 118] width 343 height 36
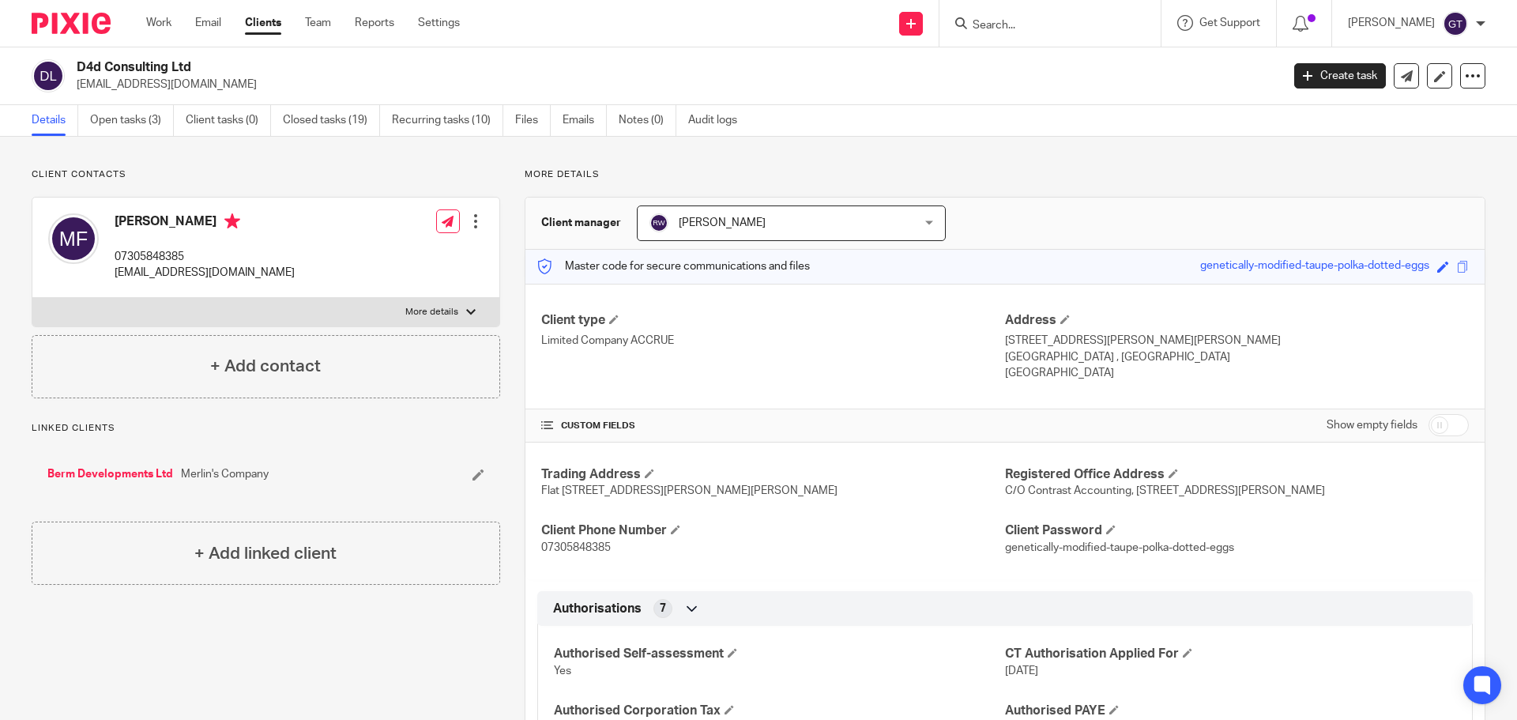
click at [1056, 26] on input "Search" at bounding box center [1042, 26] width 142 height 14
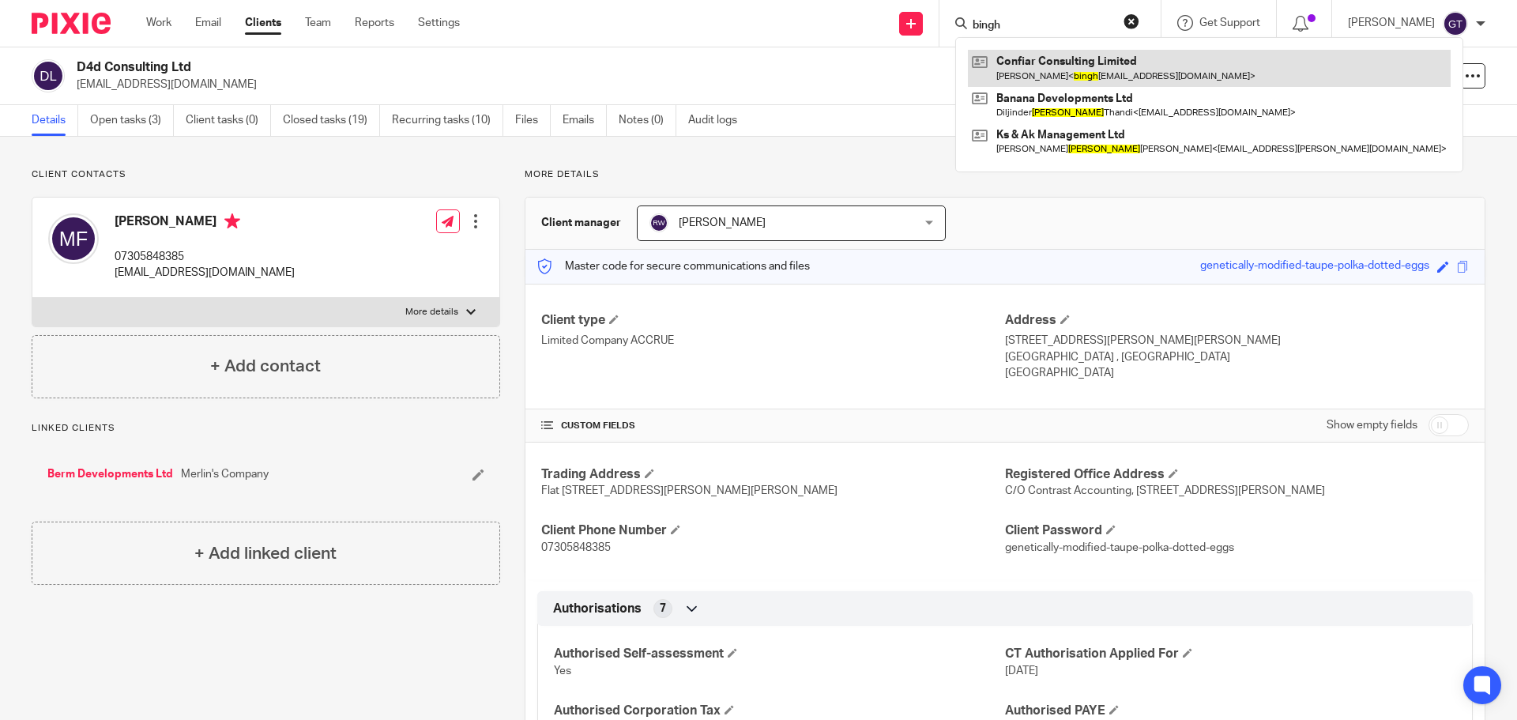
type input "bingh"
click at [1111, 66] on link at bounding box center [1209, 68] width 483 height 36
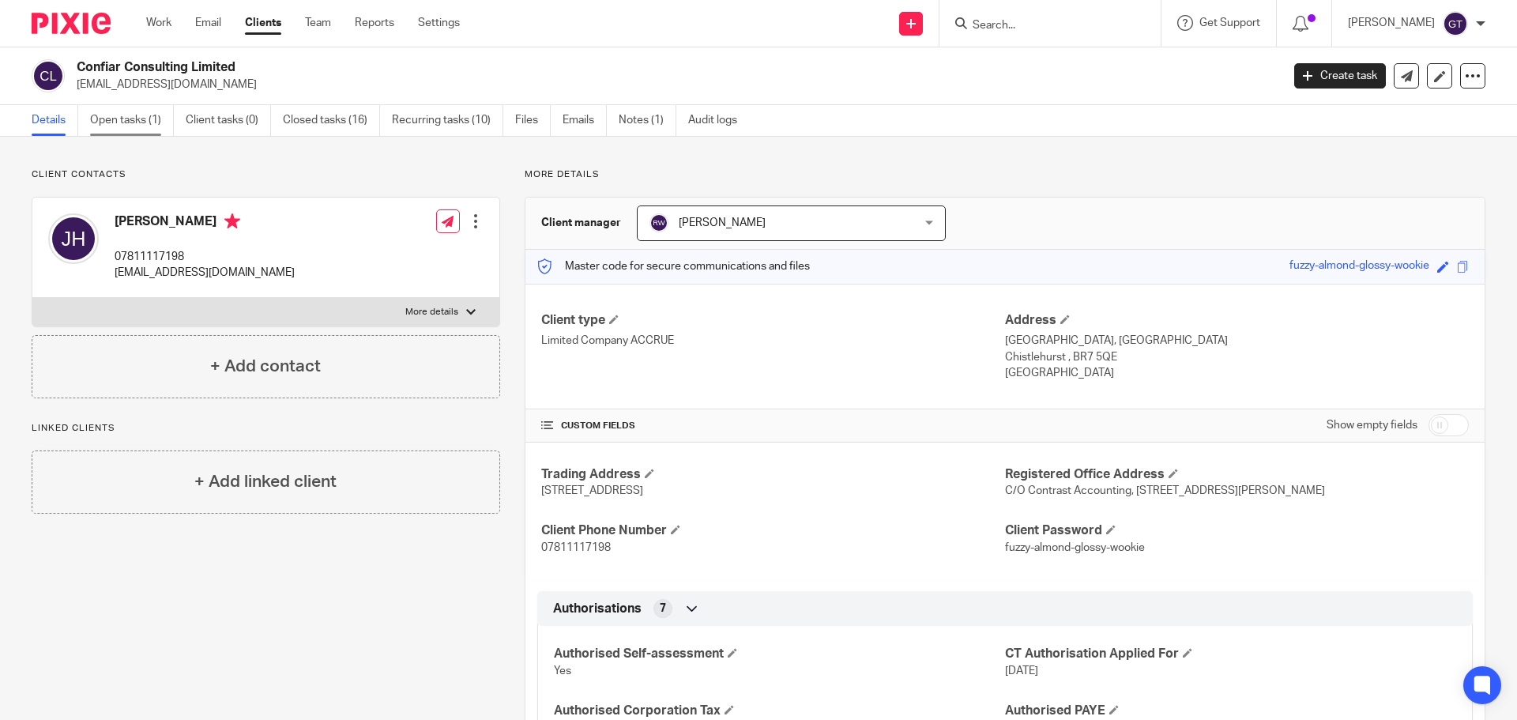
click at [106, 108] on link "Open tasks (1)" at bounding box center [132, 120] width 84 height 31
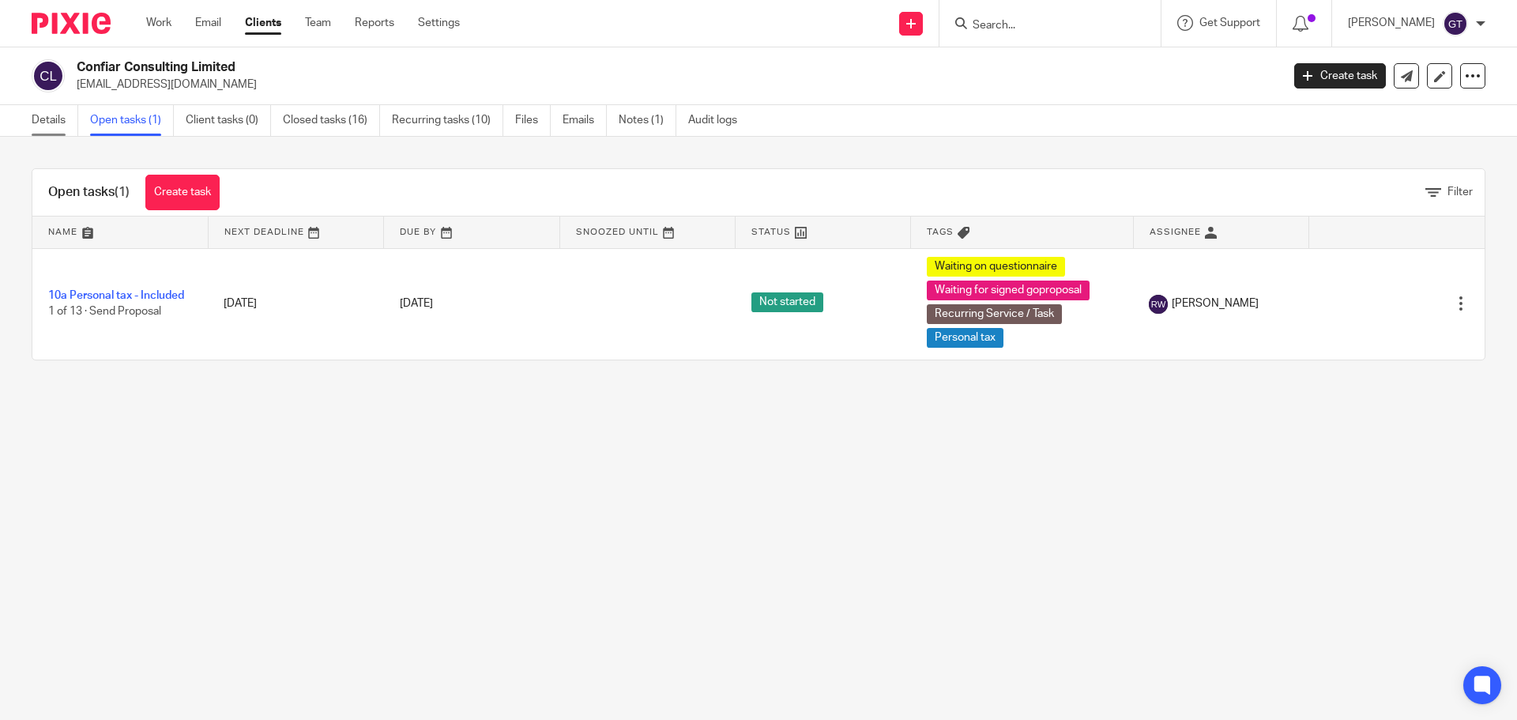
click at [55, 121] on link "Details" at bounding box center [55, 120] width 47 height 31
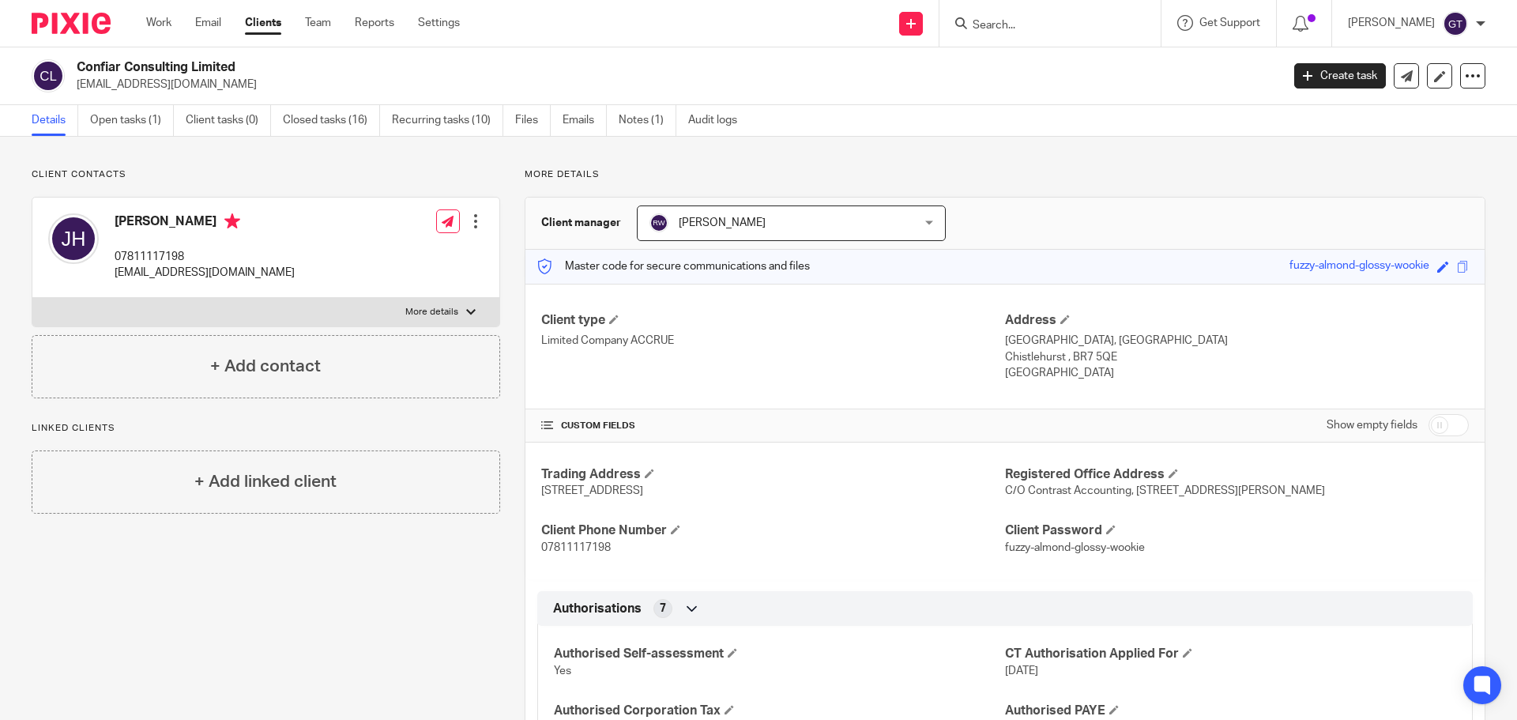
click at [1089, 25] on input "Search" at bounding box center [1042, 26] width 142 height 14
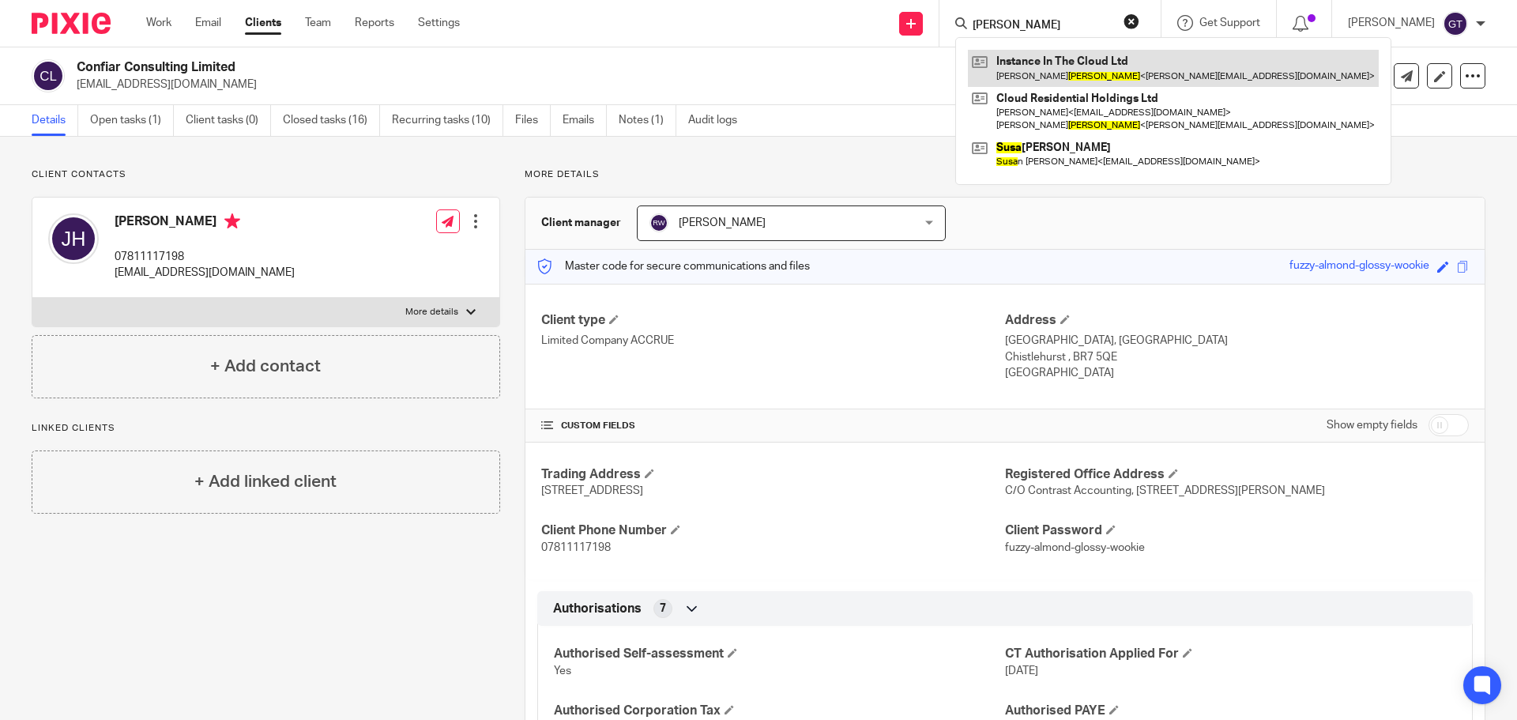
type input "[PERSON_NAME]"
click at [1093, 68] on link at bounding box center [1173, 68] width 411 height 36
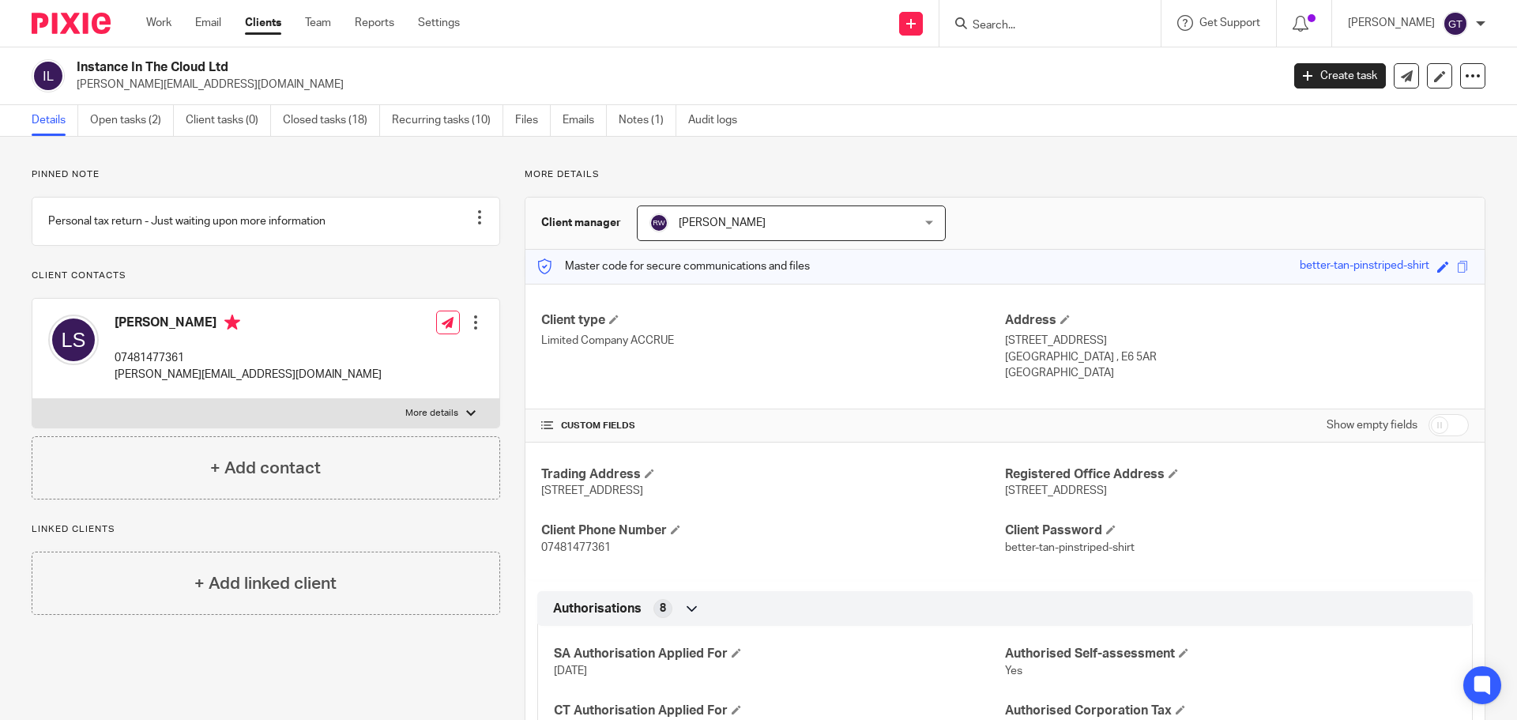
click at [1041, 32] on input "Search" at bounding box center [1042, 26] width 142 height 14
click at [1058, 23] on input "Search" at bounding box center [1042, 26] width 142 height 14
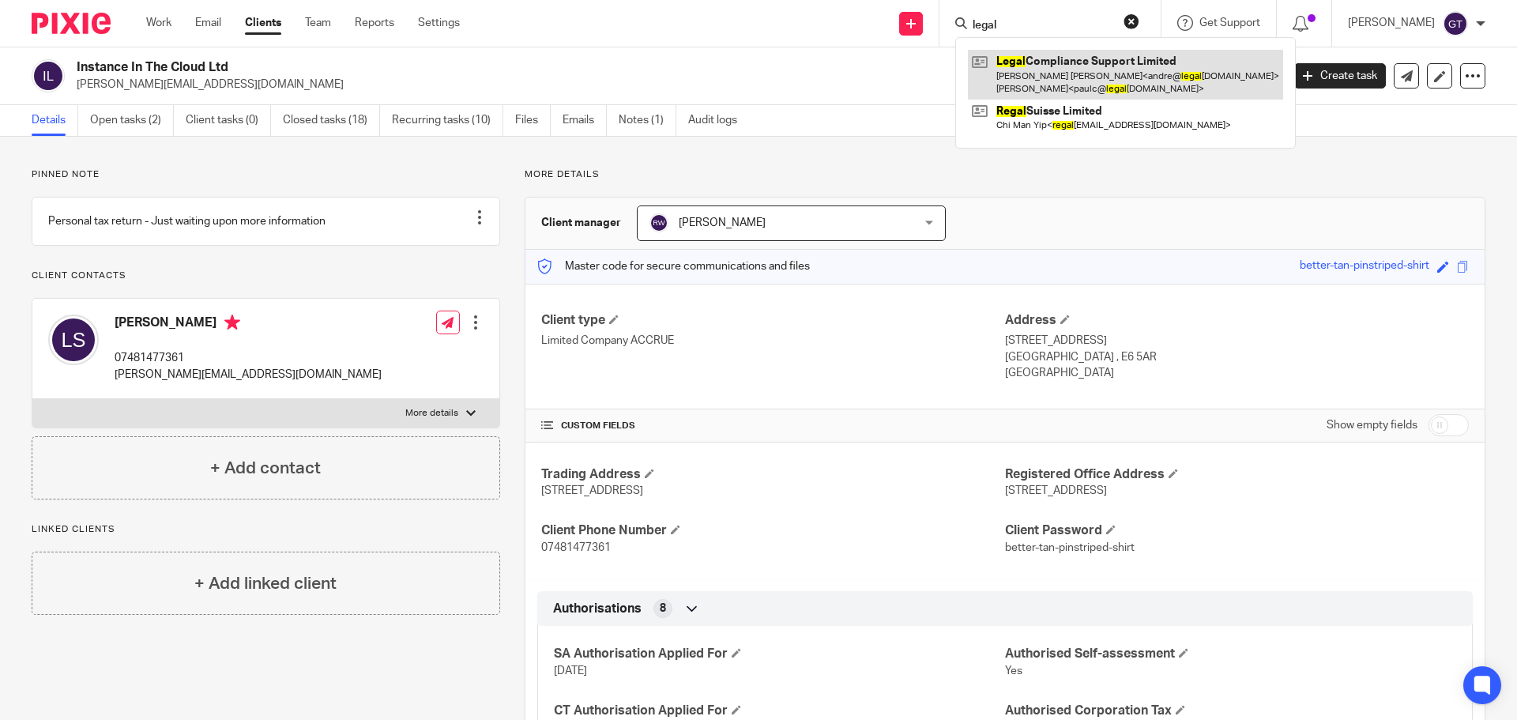
type input "legal"
click at [1066, 66] on link at bounding box center [1125, 74] width 315 height 49
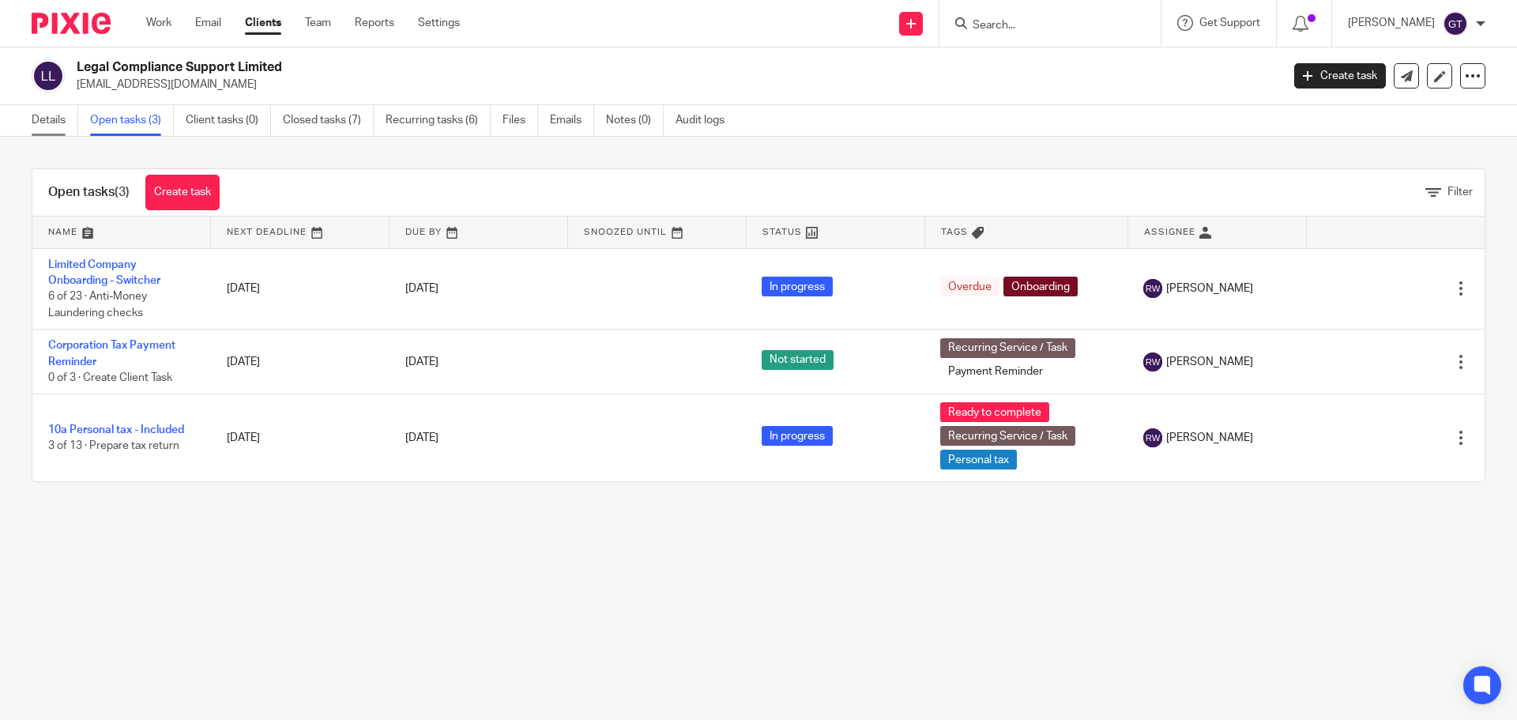
click at [43, 122] on link "Details" at bounding box center [55, 120] width 47 height 31
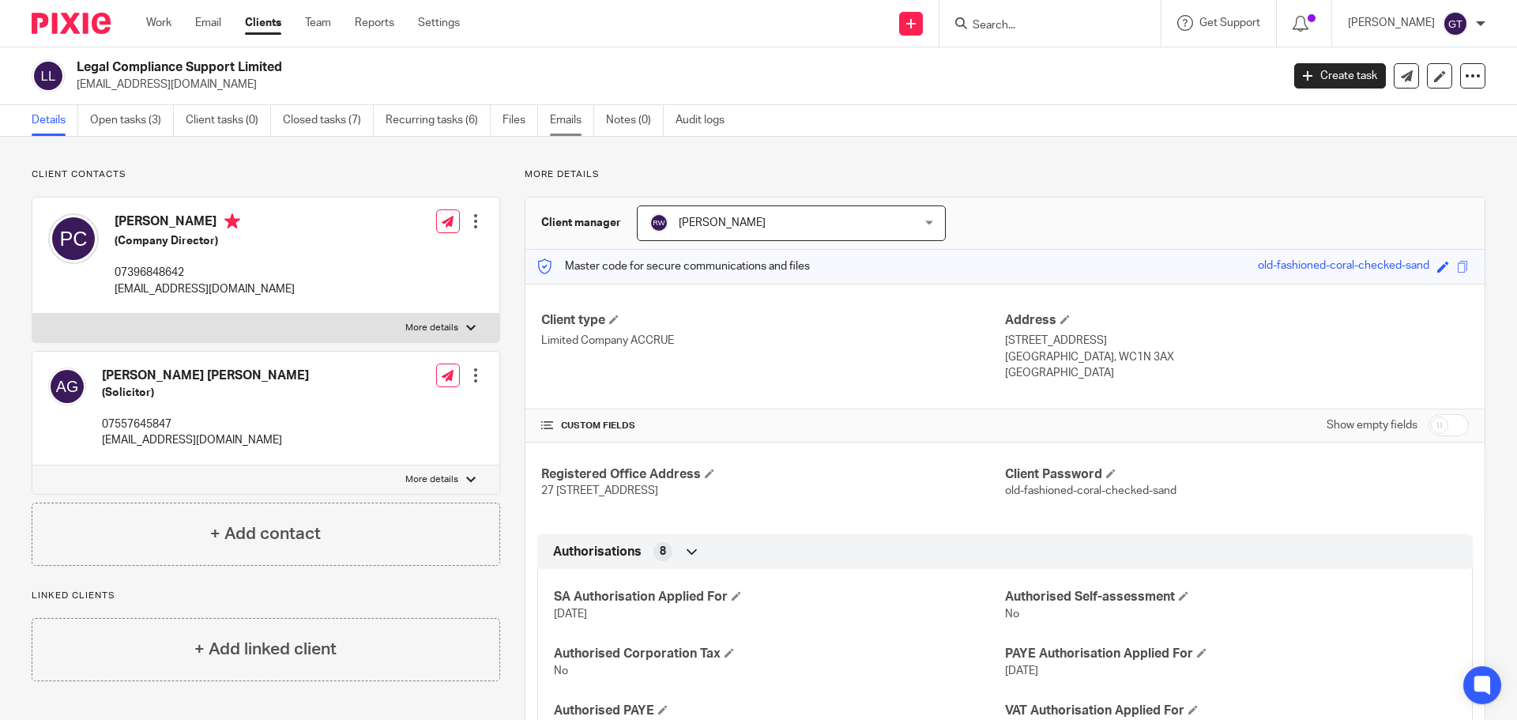
click at [561, 127] on link "Emails" at bounding box center [572, 120] width 44 height 31
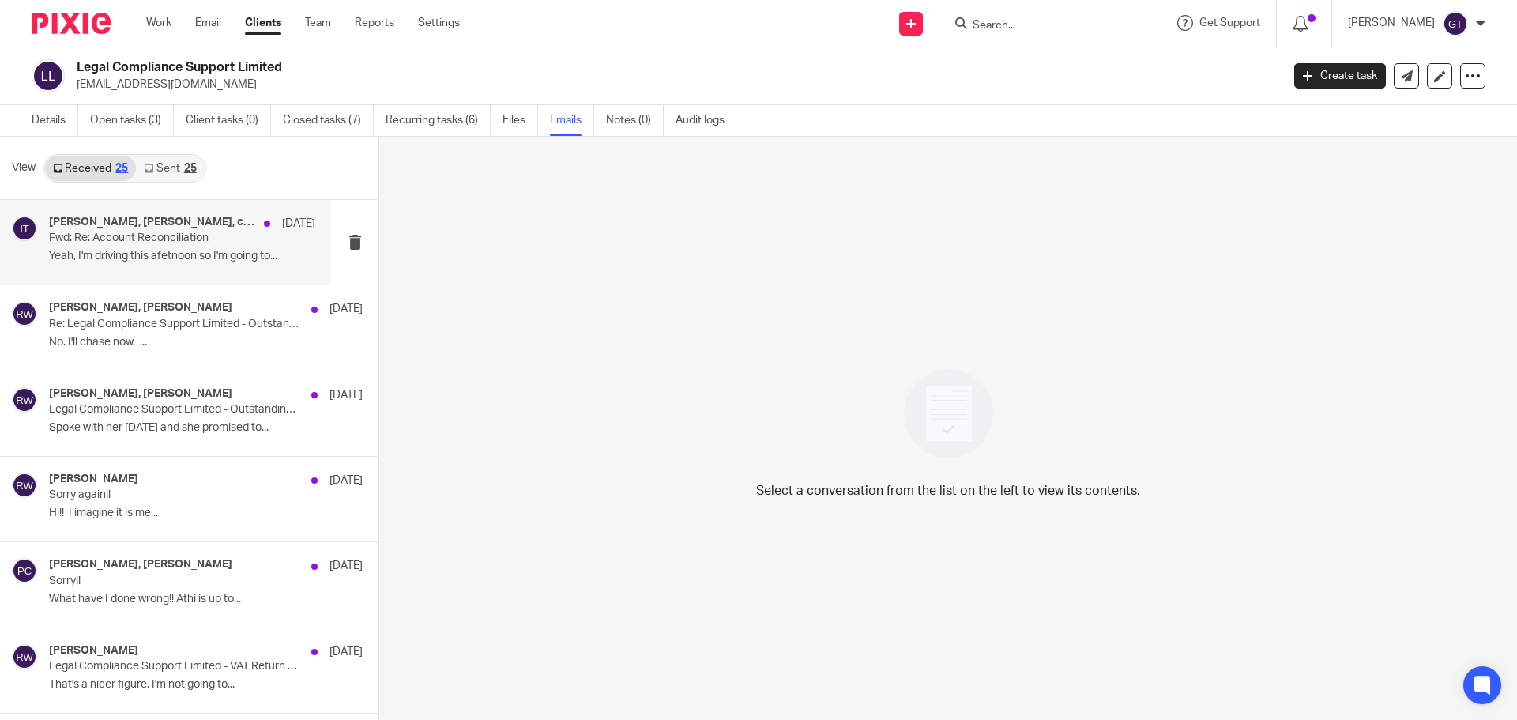
click at [118, 254] on p "Yeah, I'm driving this afetnoon so I'm going to..." at bounding box center [182, 256] width 266 height 13
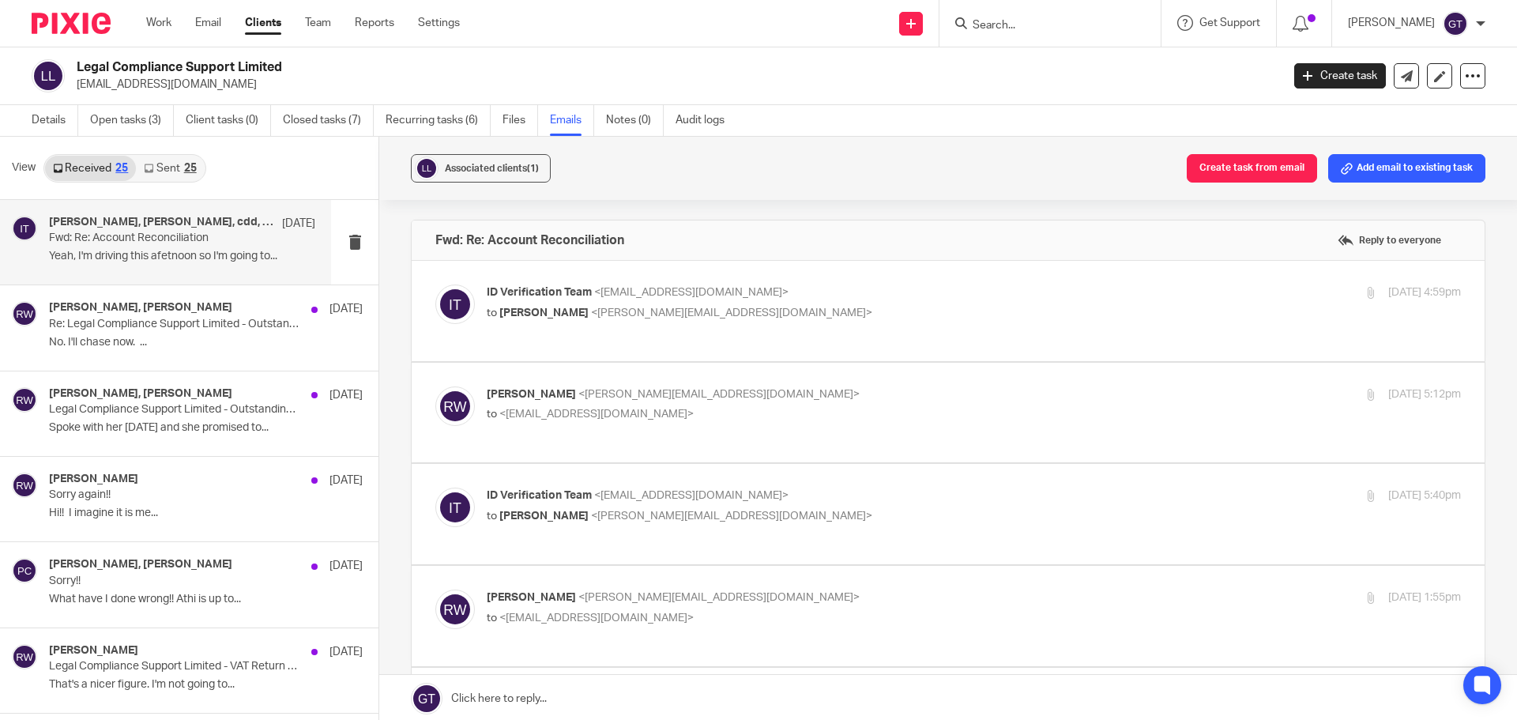
click at [636, 288] on span "<cdd@legalcompliancesupport.co.uk>" at bounding box center [691, 292] width 194 height 11
checkbox input "true"
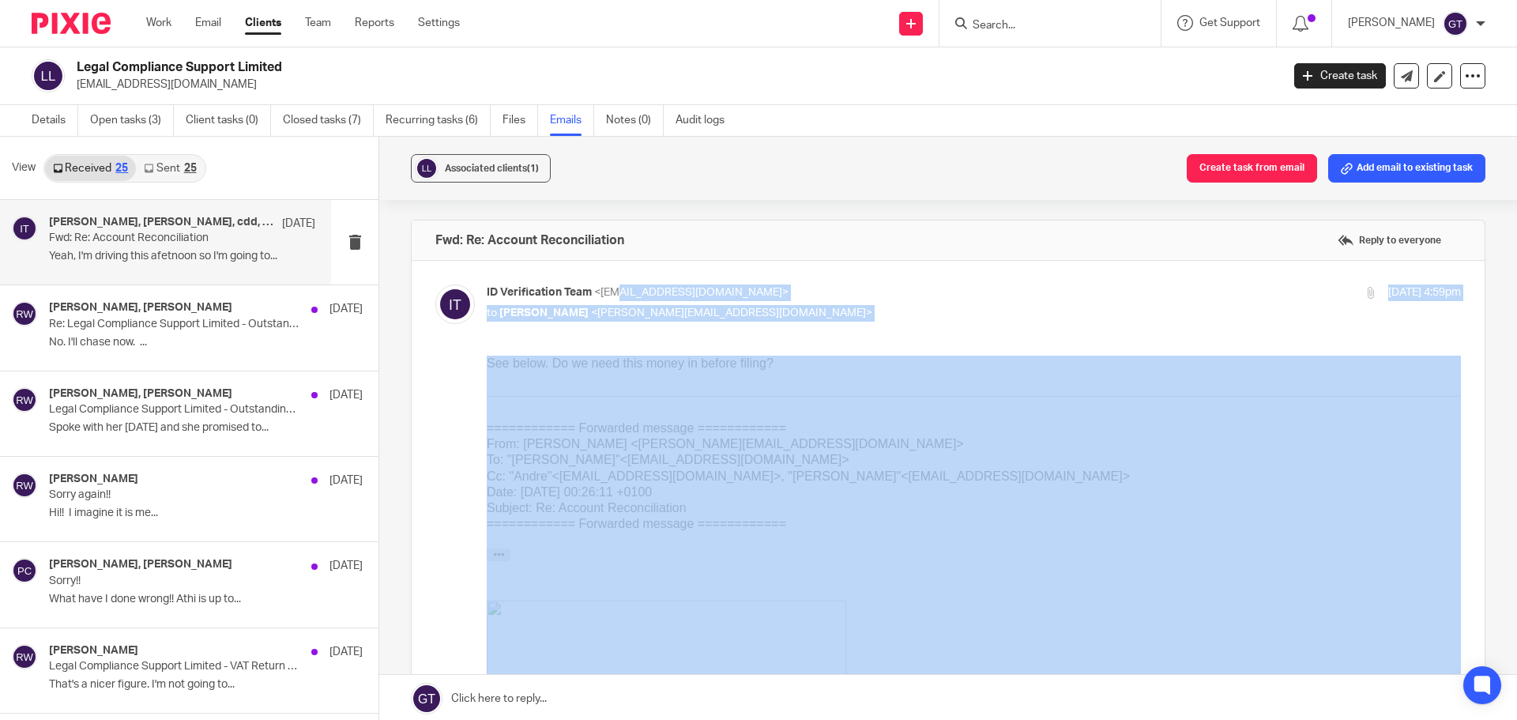
drag, startPoint x: 1107, startPoint y: 654, endPoint x: 713, endPoint y: 375, distance: 482.8
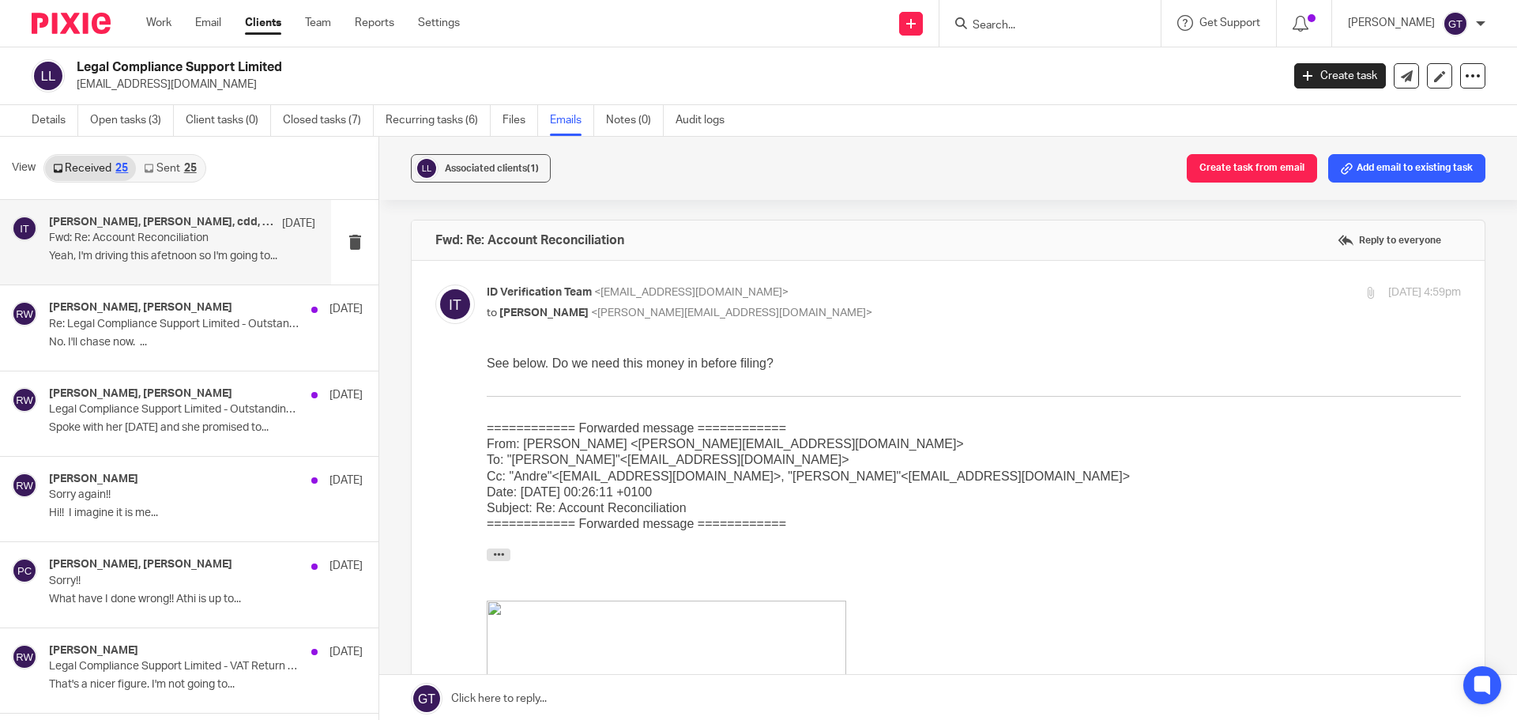
click at [696, 361] on div "See below. Do we need this money in before filing?" at bounding box center [974, 363] width 974 height 16
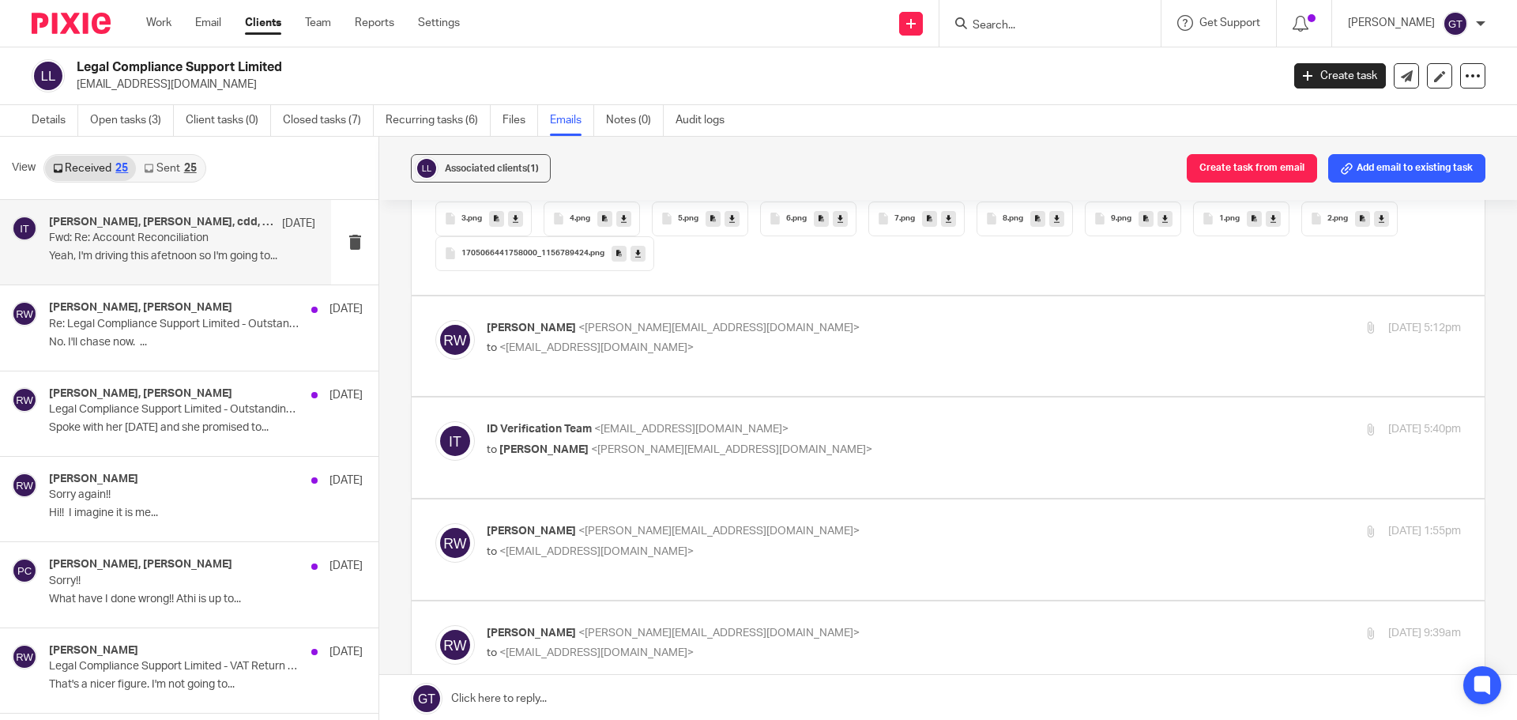
scroll to position [1185, 0]
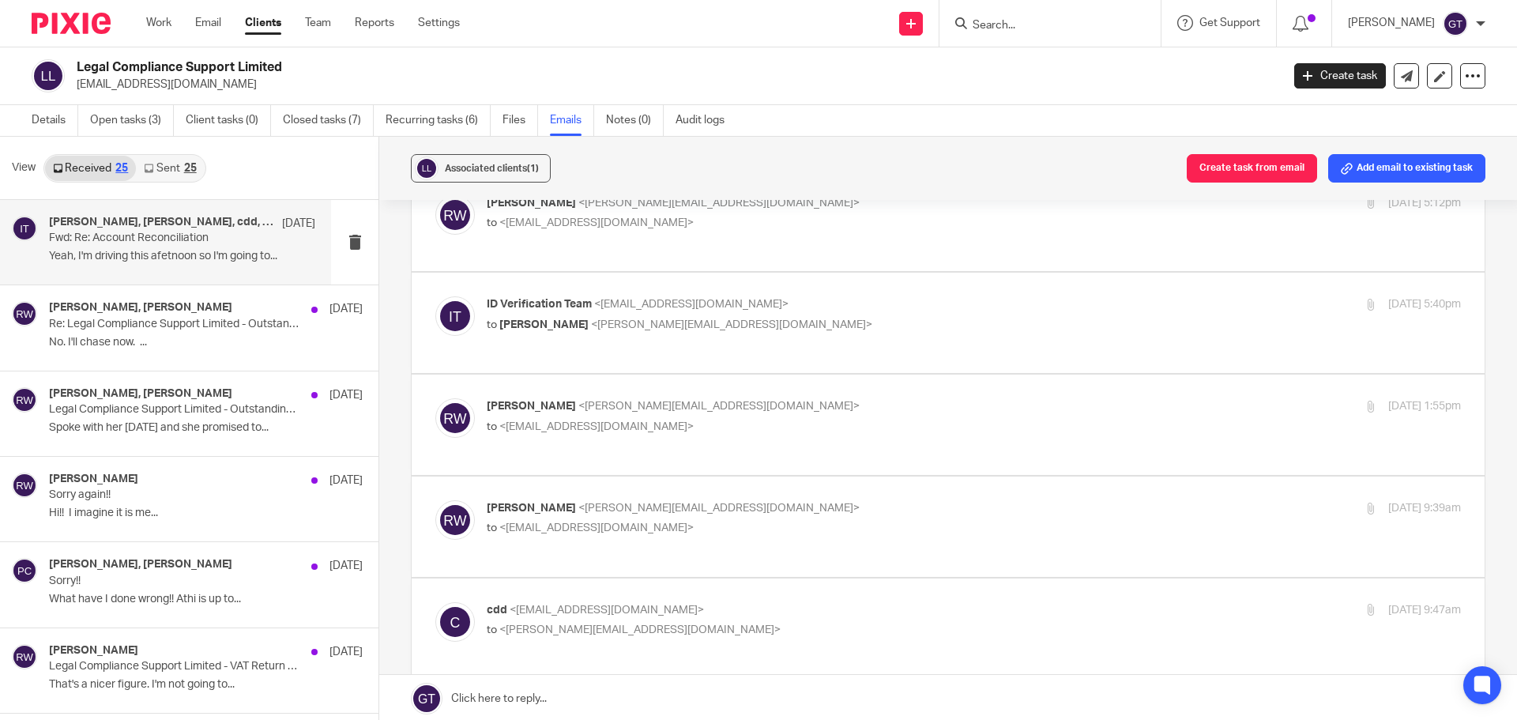
click at [557, 216] on p "to <cdd@legalcompliancesupport.co.uk>" at bounding box center [811, 223] width 649 height 17
checkbox input "true"
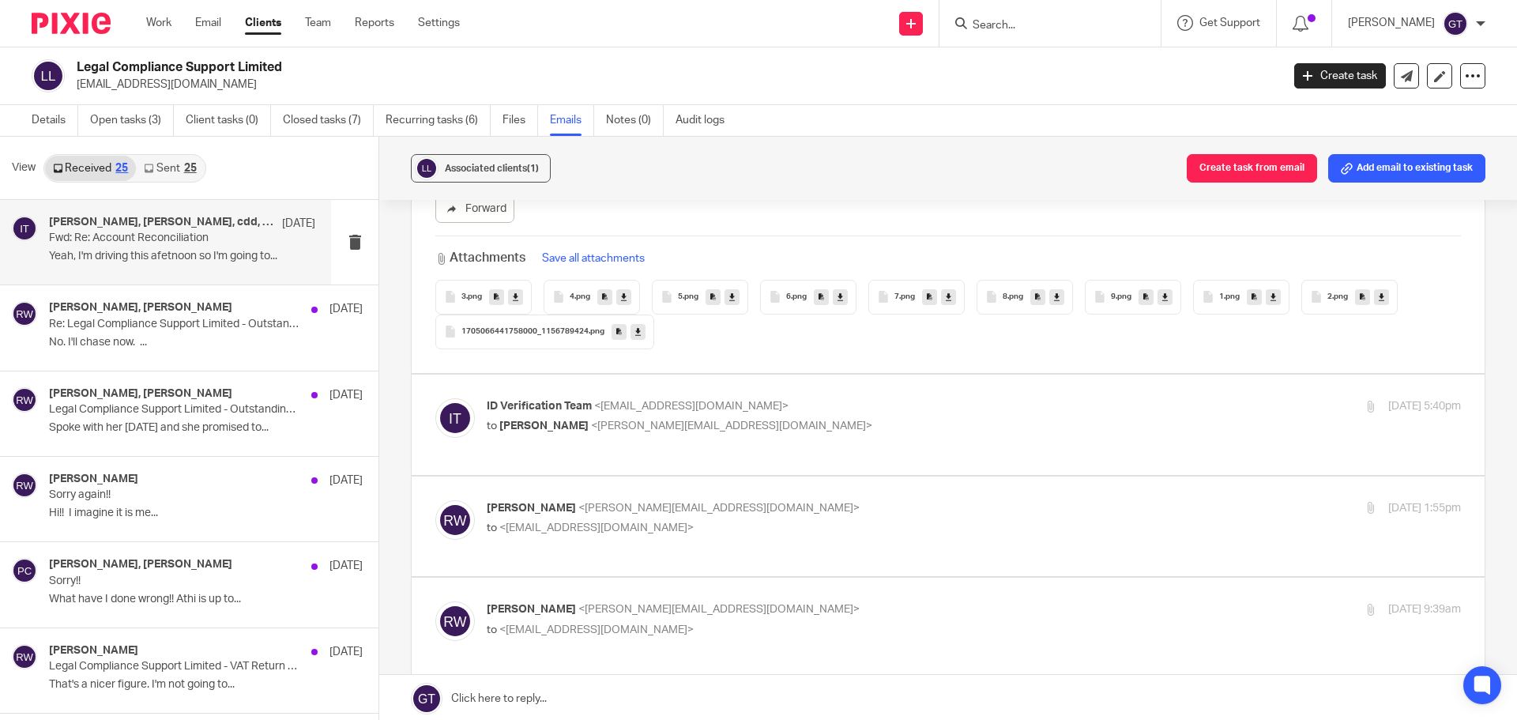
scroll to position [1659, 0]
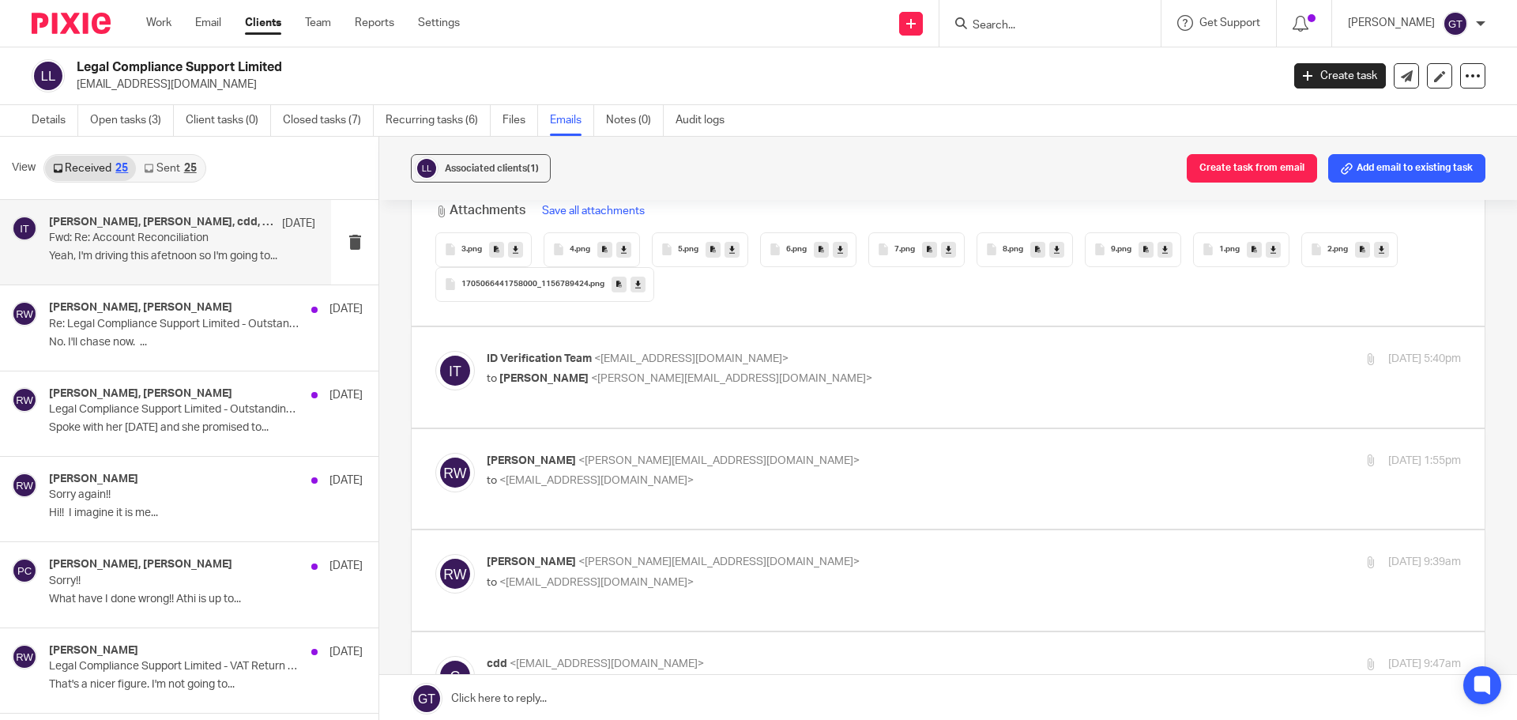
click at [589, 355] on span "ID Verification Team" at bounding box center [539, 358] width 105 height 11
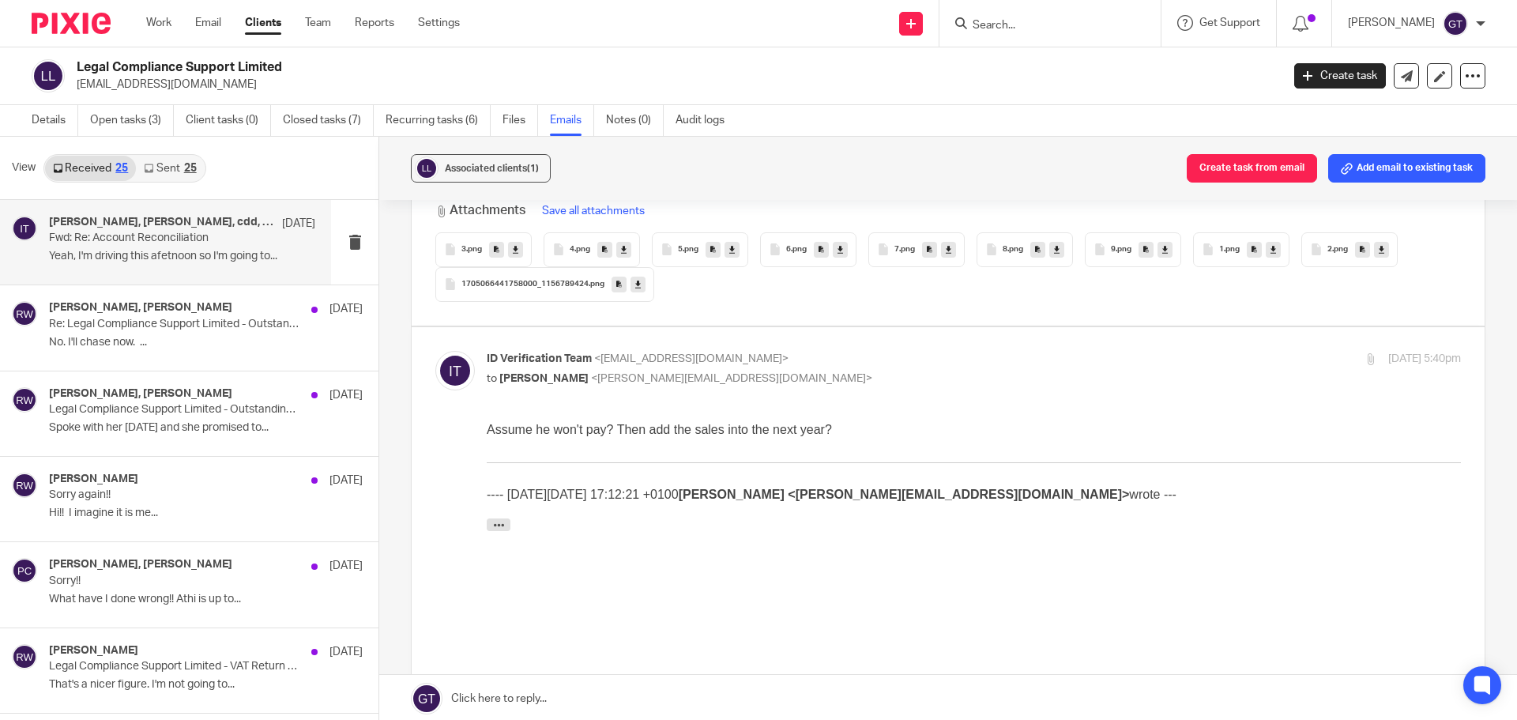
scroll to position [0, 0]
click at [645, 366] on p "ID Verification Team <cdd@legalcompliancesupport.co.uk>" at bounding box center [811, 359] width 649 height 17
checkbox input "false"
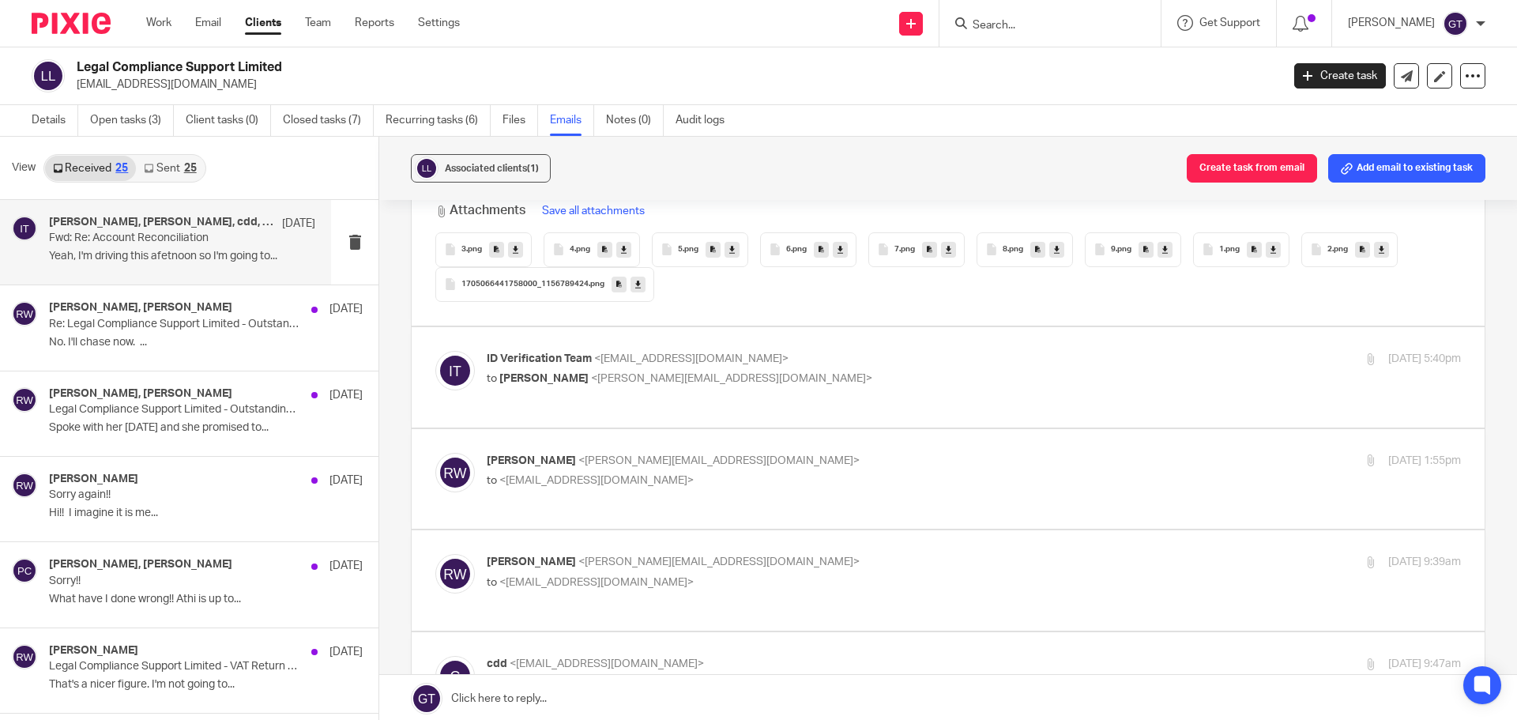
click at [588, 472] on div "Ricky Whitfield <ricky@accrueaccounting.co.uk> to <cdd@legalcompliancesupport.c…" at bounding box center [811, 471] width 649 height 36
checkbox input "true"
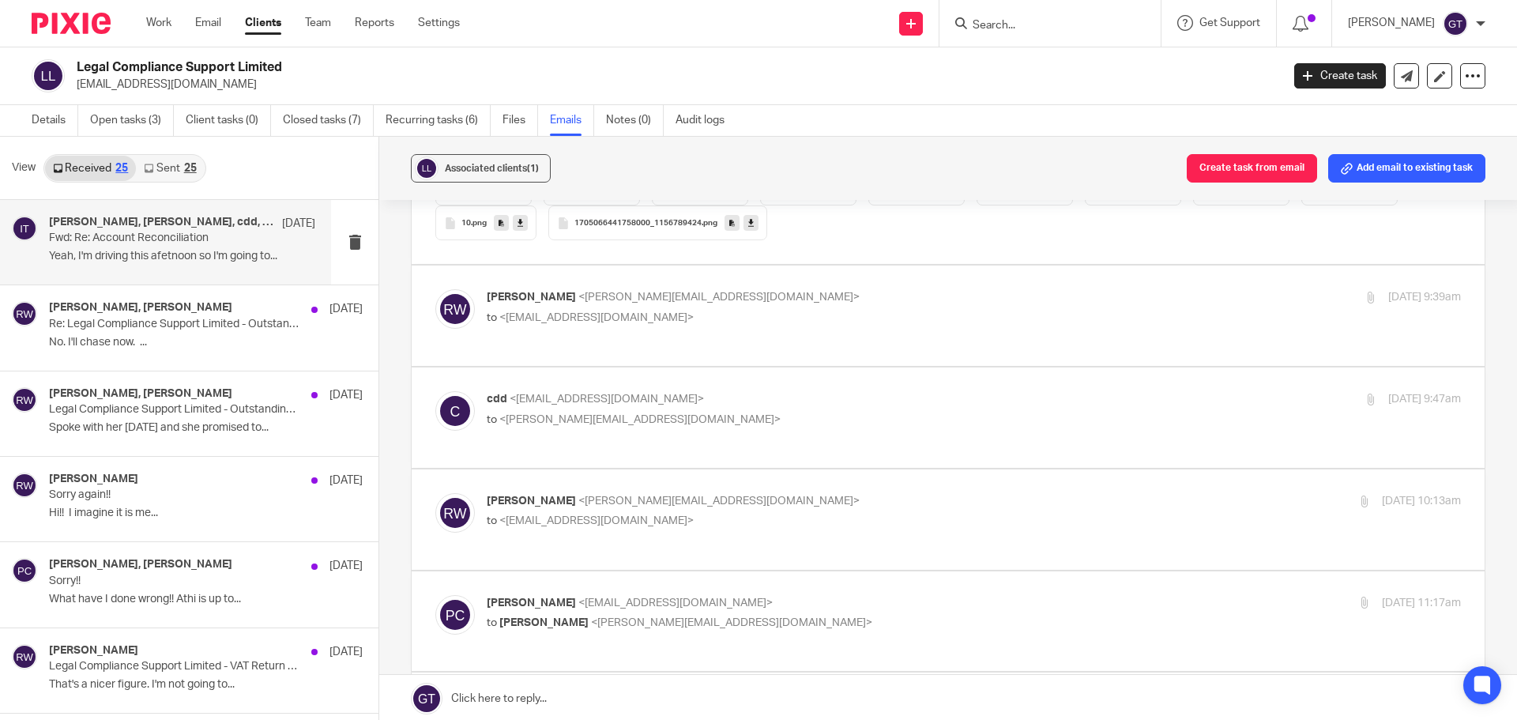
scroll to position [2449, 0]
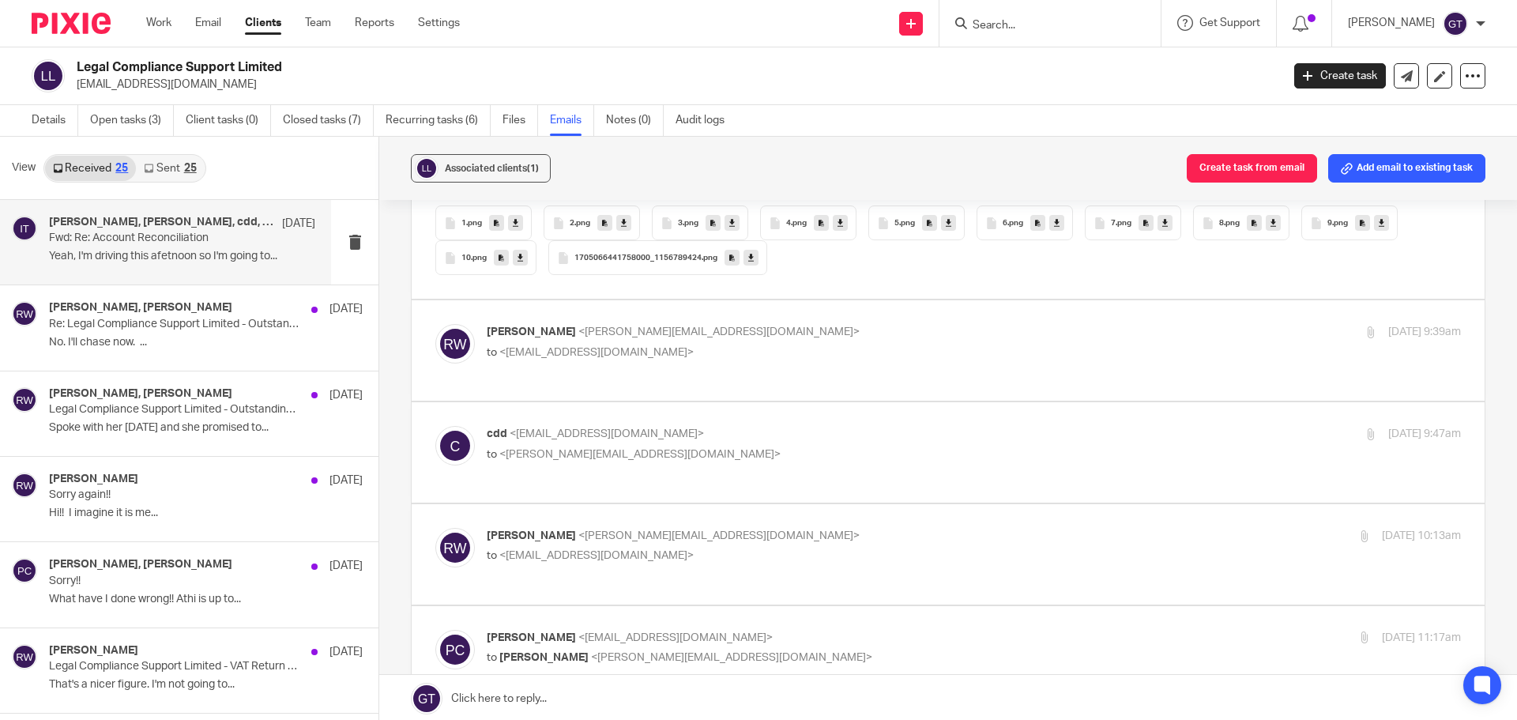
click at [566, 346] on p "to <cdd@legalcompliancesupport.co.uk>" at bounding box center [811, 352] width 649 height 17
checkbox input "true"
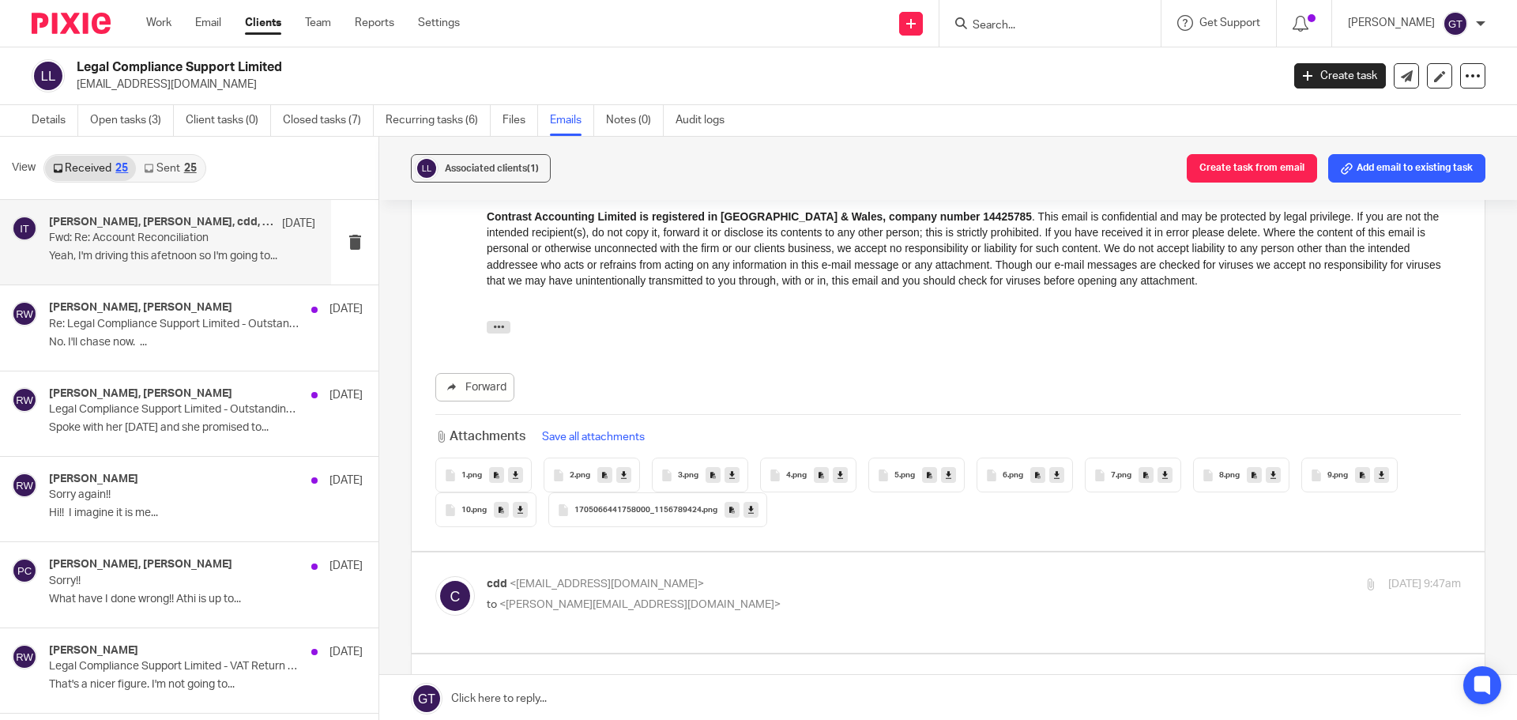
scroll to position [3239, 0]
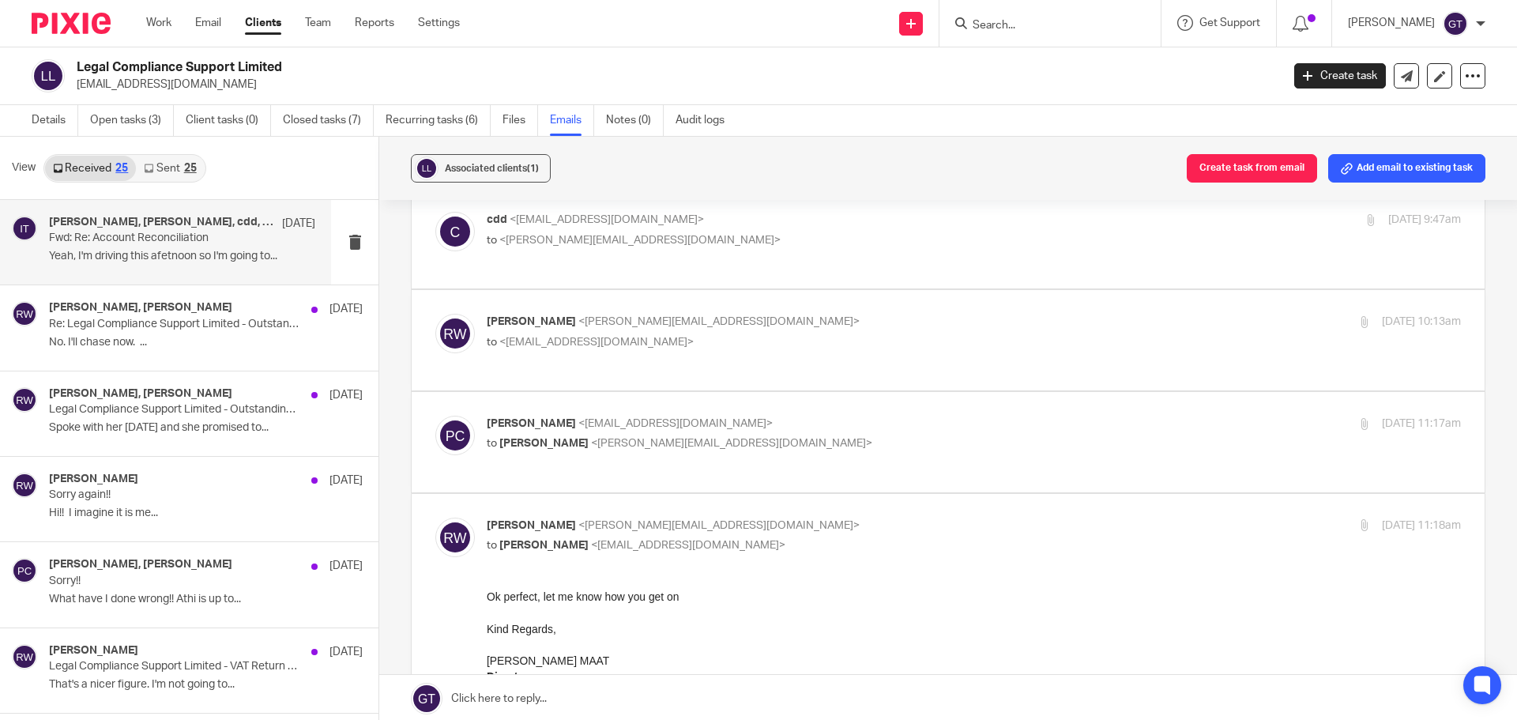
click at [568, 242] on span "<ricky@accrueaccounting.co.uk>" at bounding box center [639, 240] width 281 height 11
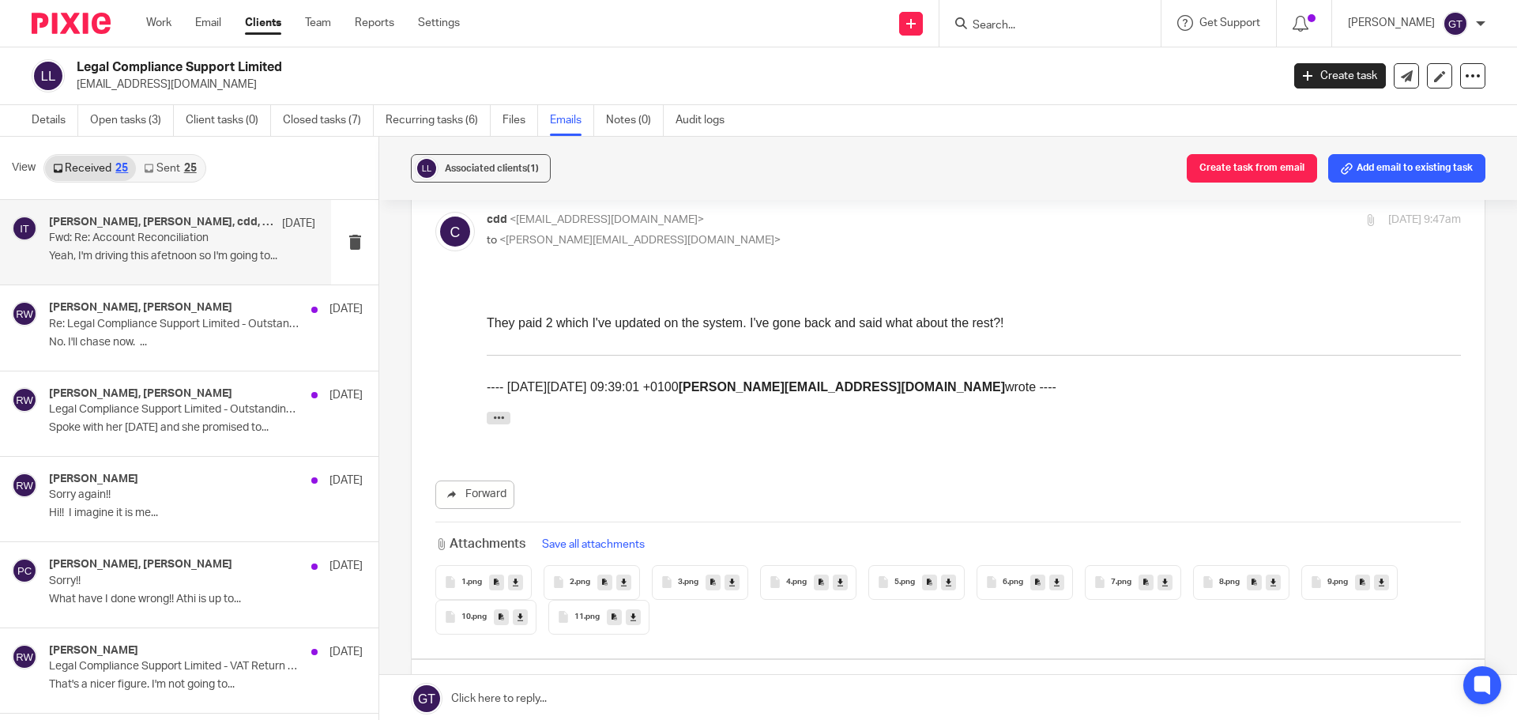
scroll to position [0, 0]
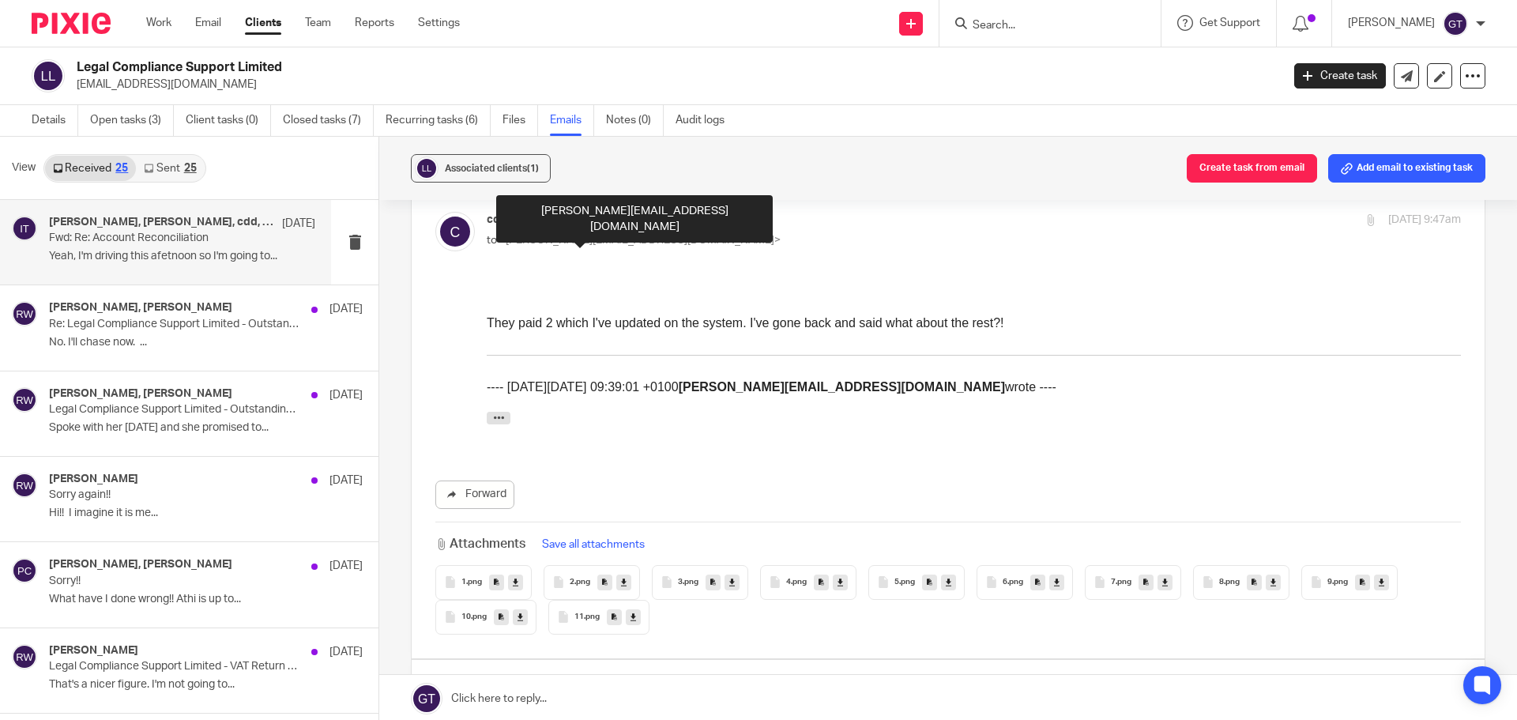
click at [571, 236] on span "<ricky@accrueaccounting.co.uk>" at bounding box center [639, 240] width 281 height 11
checkbox input "false"
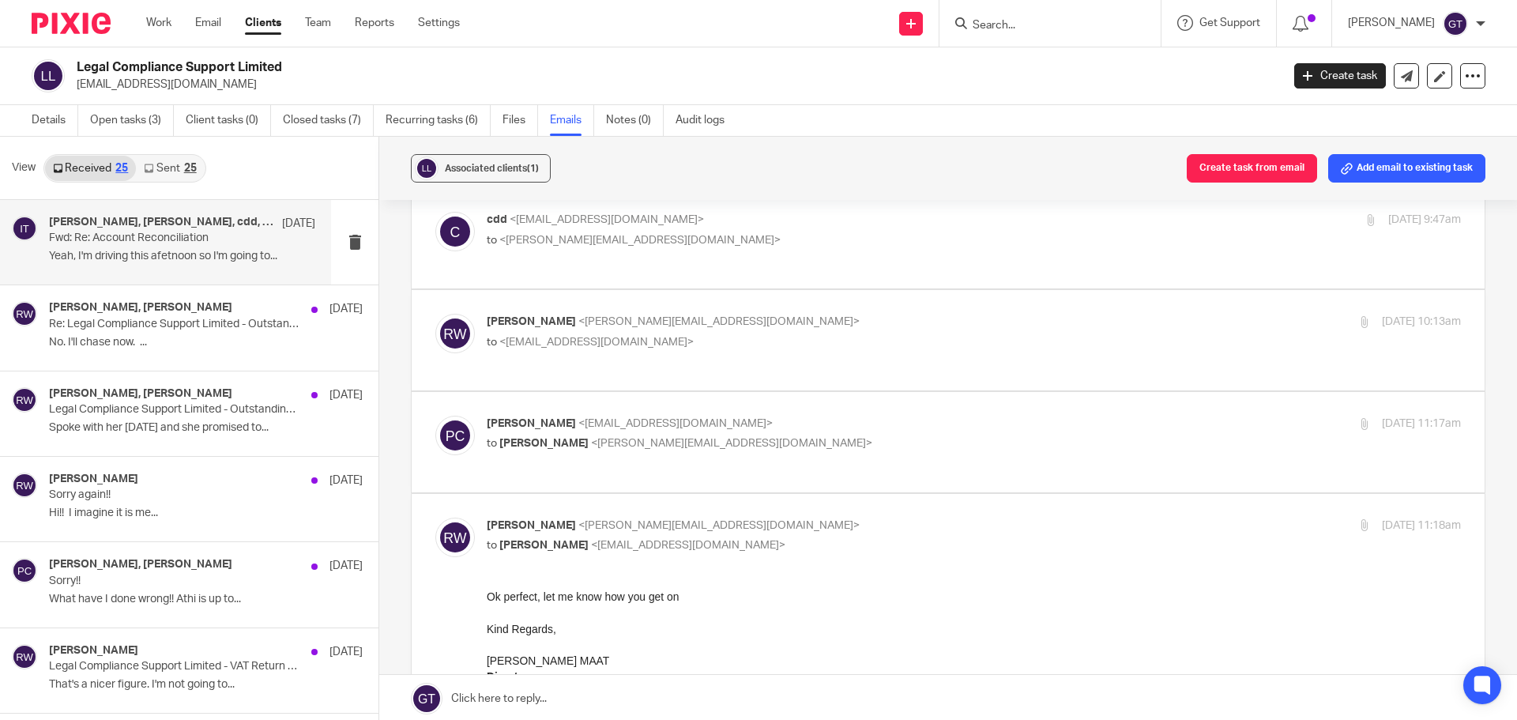
click at [587, 338] on div "Ricky Whitfield <ricky@accrueaccounting.co.uk> to <cdd@legalcompliancesupport.c…" at bounding box center [974, 333] width 974 height 39
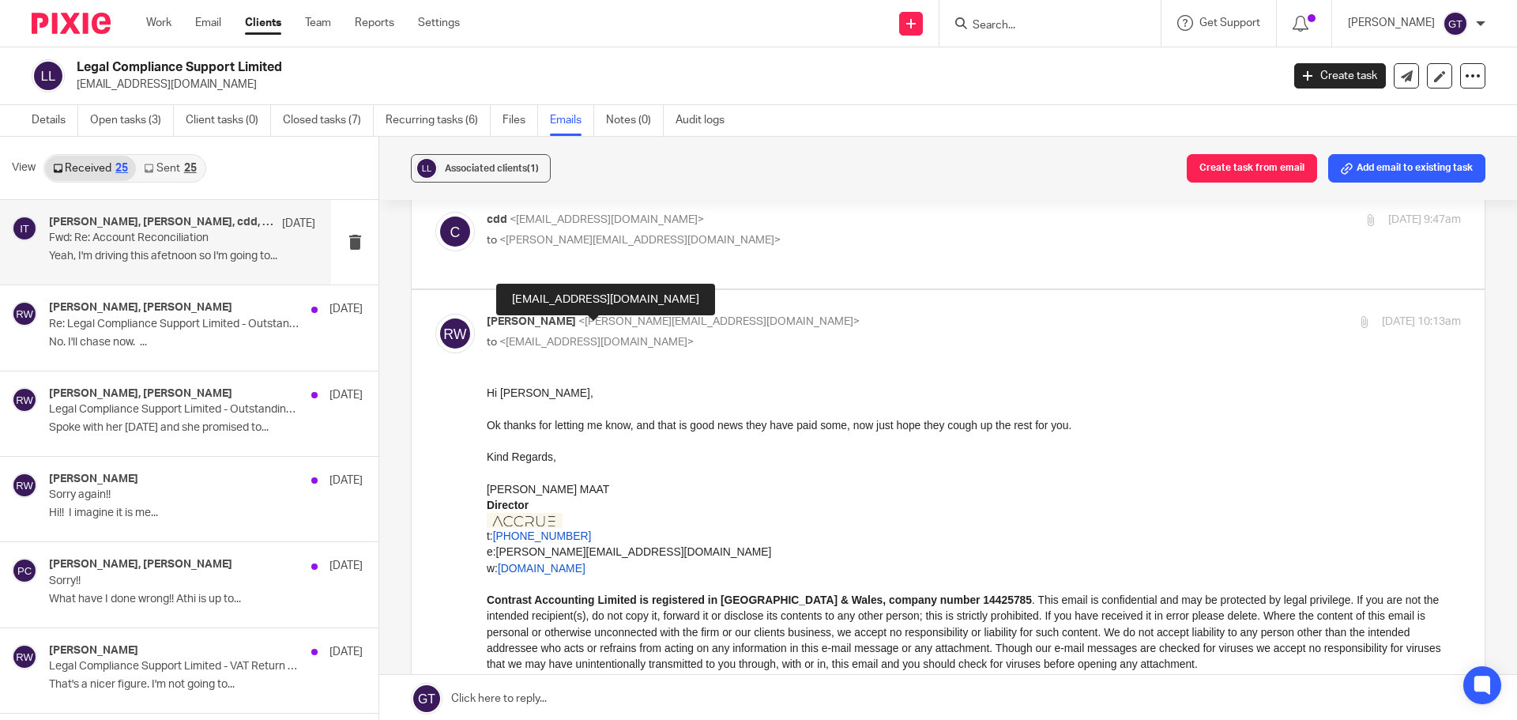
click at [595, 336] on span "<cdd@legalcompliancesupport.co.uk>" at bounding box center [596, 341] width 194 height 11
checkbox input "false"
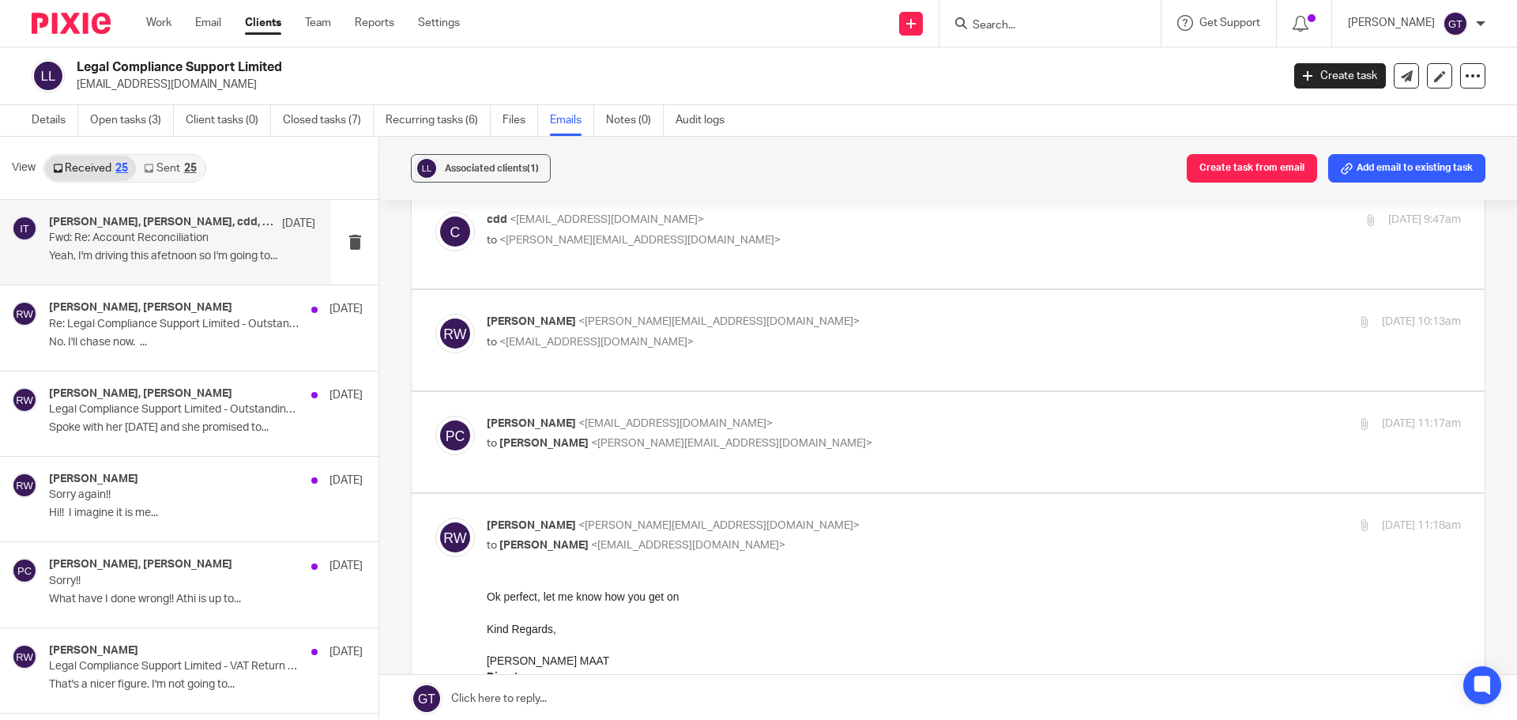
click at [591, 438] on span "<ricky@accrueaccounting.co.uk>" at bounding box center [731, 443] width 281 height 11
checkbox input "true"
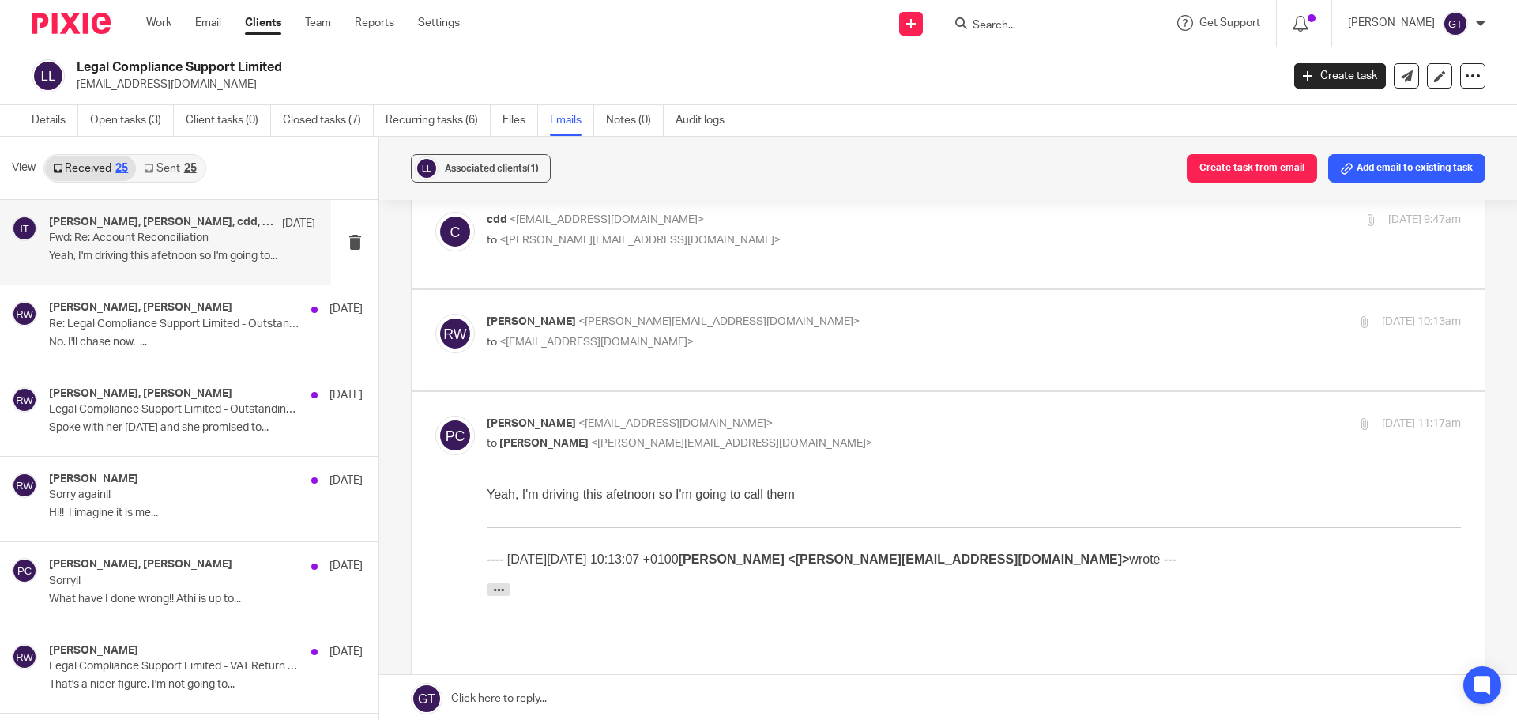
click at [607, 298] on label at bounding box center [948, 340] width 1073 height 100
click at [435, 313] on input "checkbox" at bounding box center [434, 313] width 1 height 1
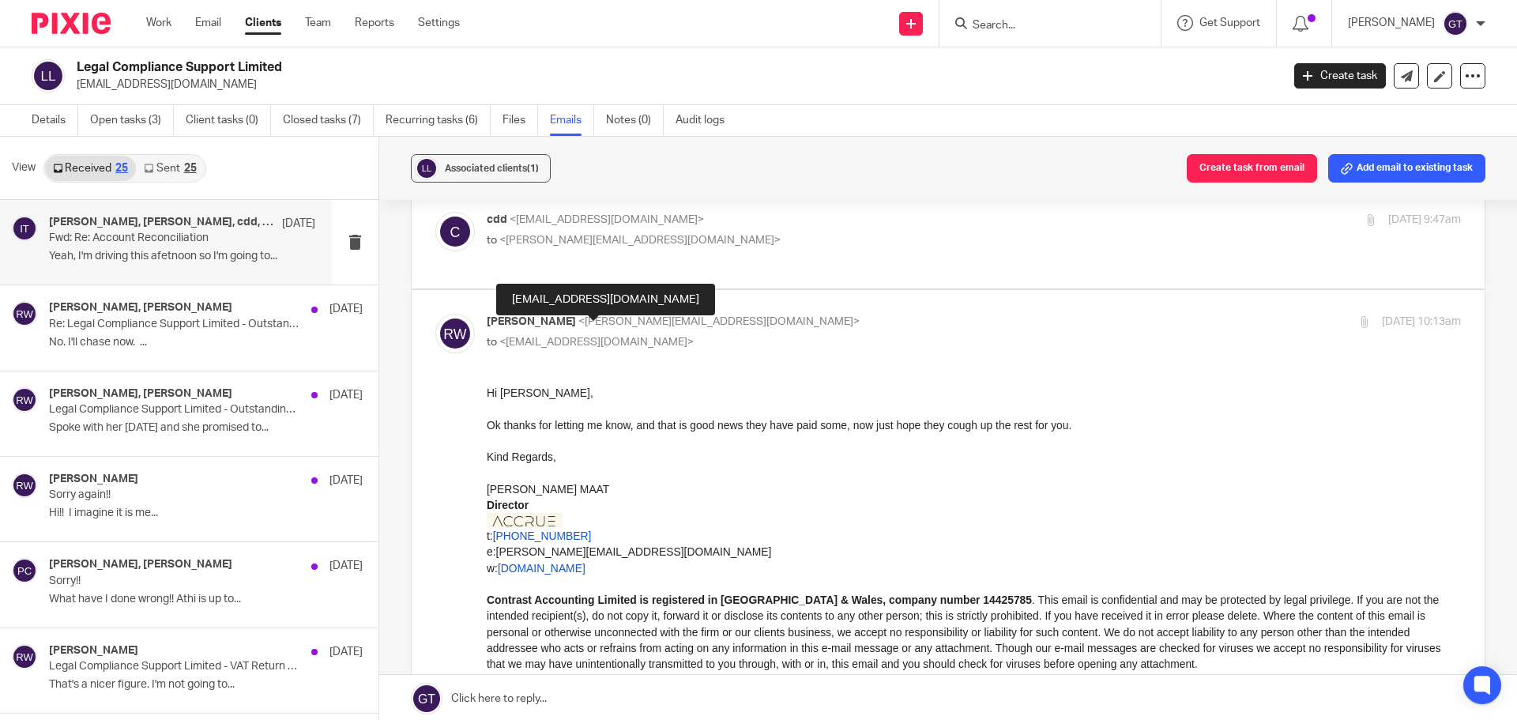
click at [600, 336] on span "<cdd@legalcompliancesupport.co.uk>" at bounding box center [596, 341] width 194 height 11
checkbox input "false"
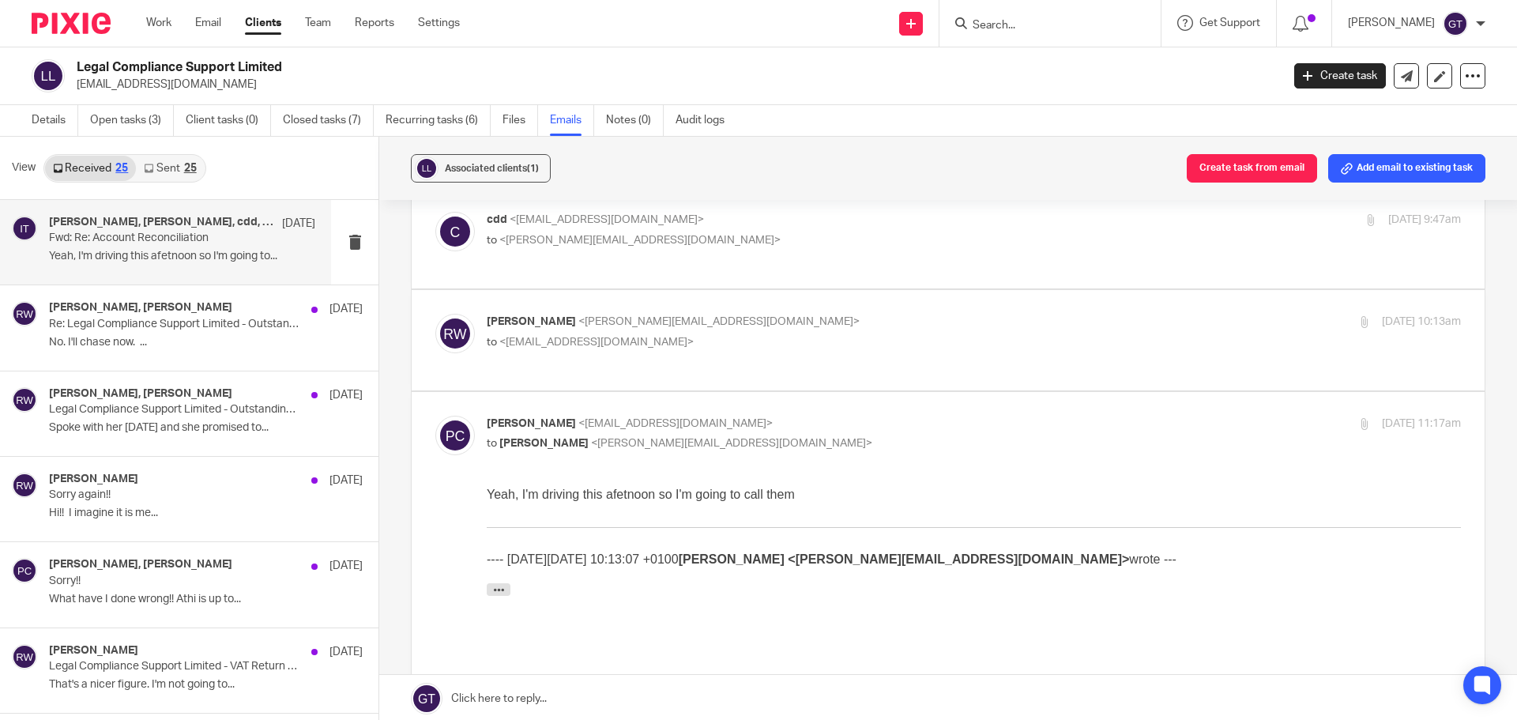
click at [608, 438] on span "<ricky@accrueaccounting.co.uk>" at bounding box center [731, 443] width 281 height 11
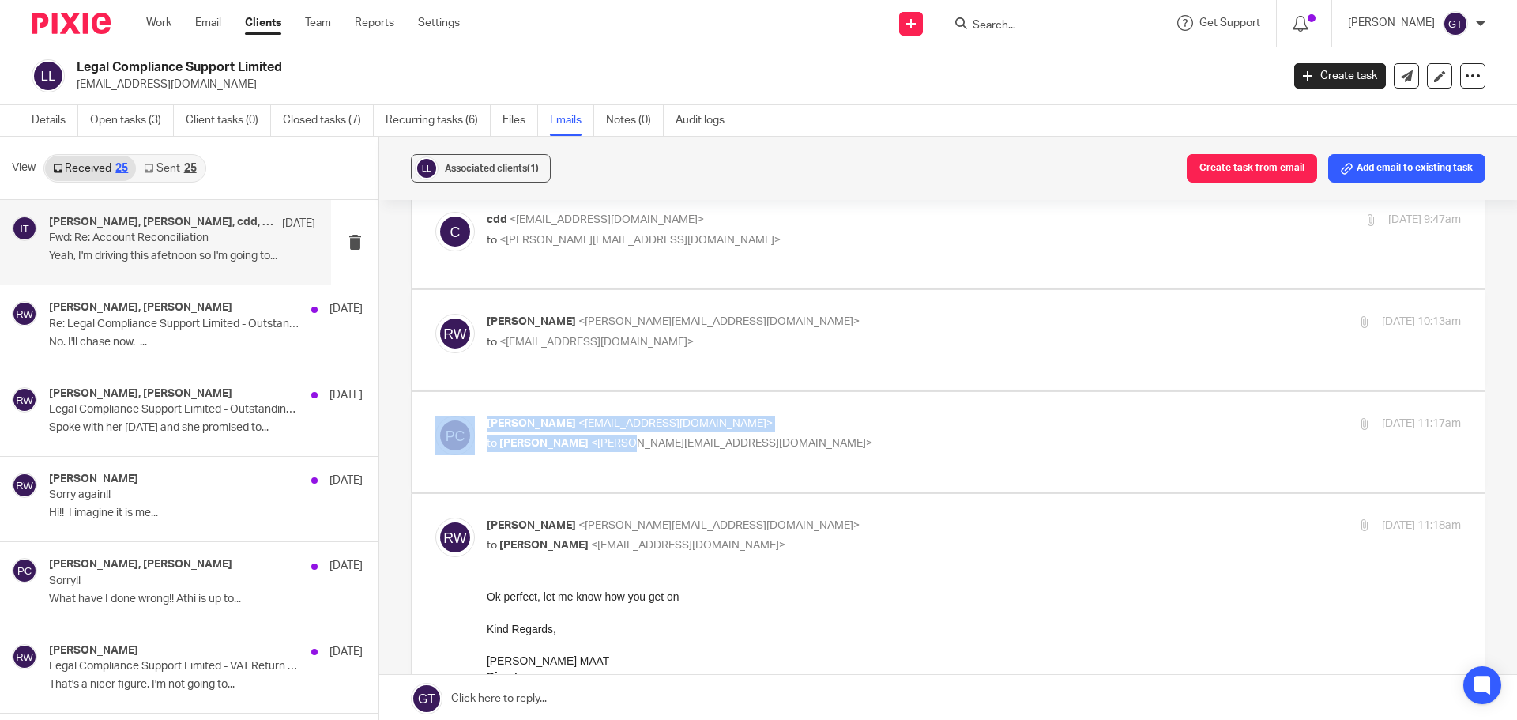
drag, startPoint x: 608, startPoint y: 417, endPoint x: 769, endPoint y: 446, distance: 163.6
click at [769, 446] on div "Paul Crowther <paulc@legalcompliancesupport.co.uk> to Ricky Whitfield <ricky@ac…" at bounding box center [948, 442] width 1073 height 100
click at [768, 445] on label at bounding box center [948, 442] width 1073 height 100
click at [435, 415] on input "checkbox" at bounding box center [434, 415] width 1 height 1
checkbox input "true"
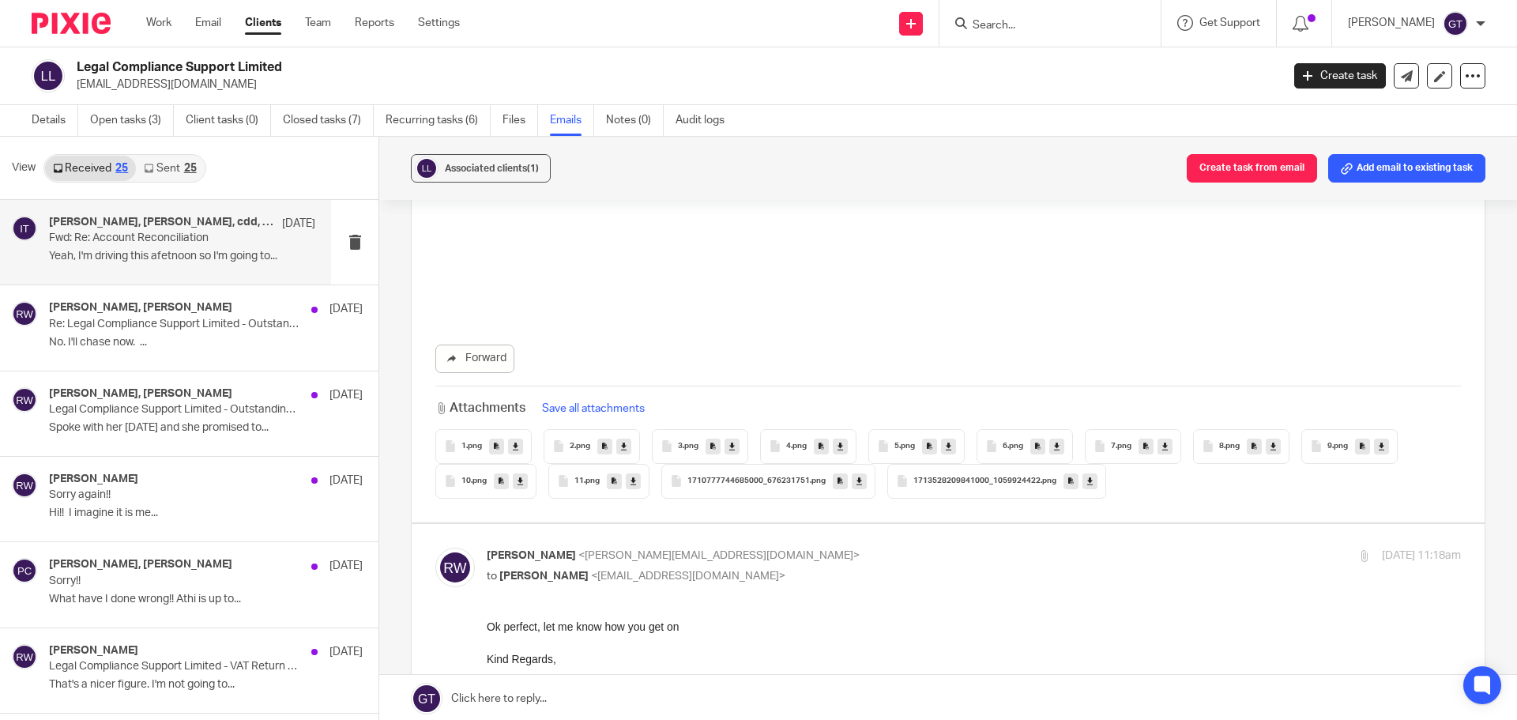
scroll to position [4186, 0]
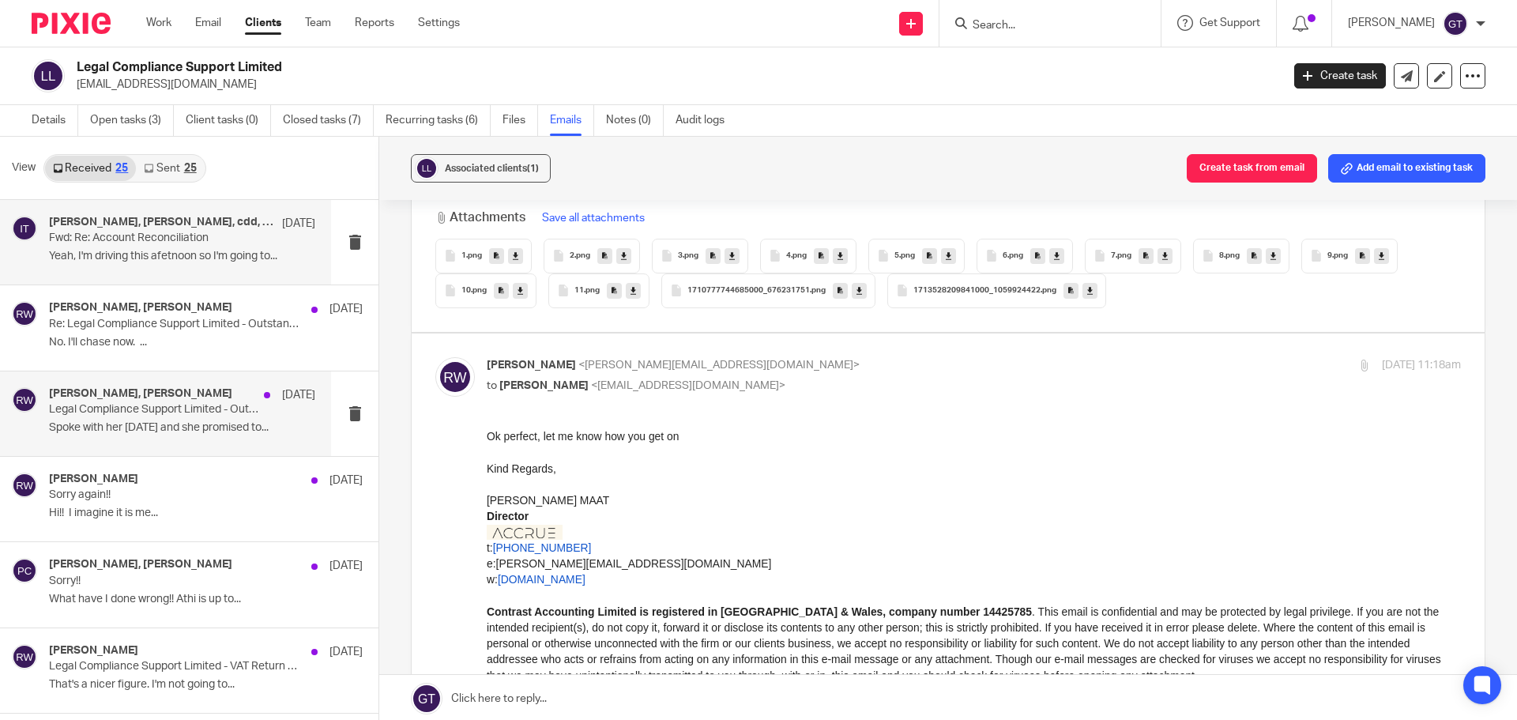
click at [167, 427] on p "Spoke with her yesterday and she promised to..." at bounding box center [182, 427] width 266 height 13
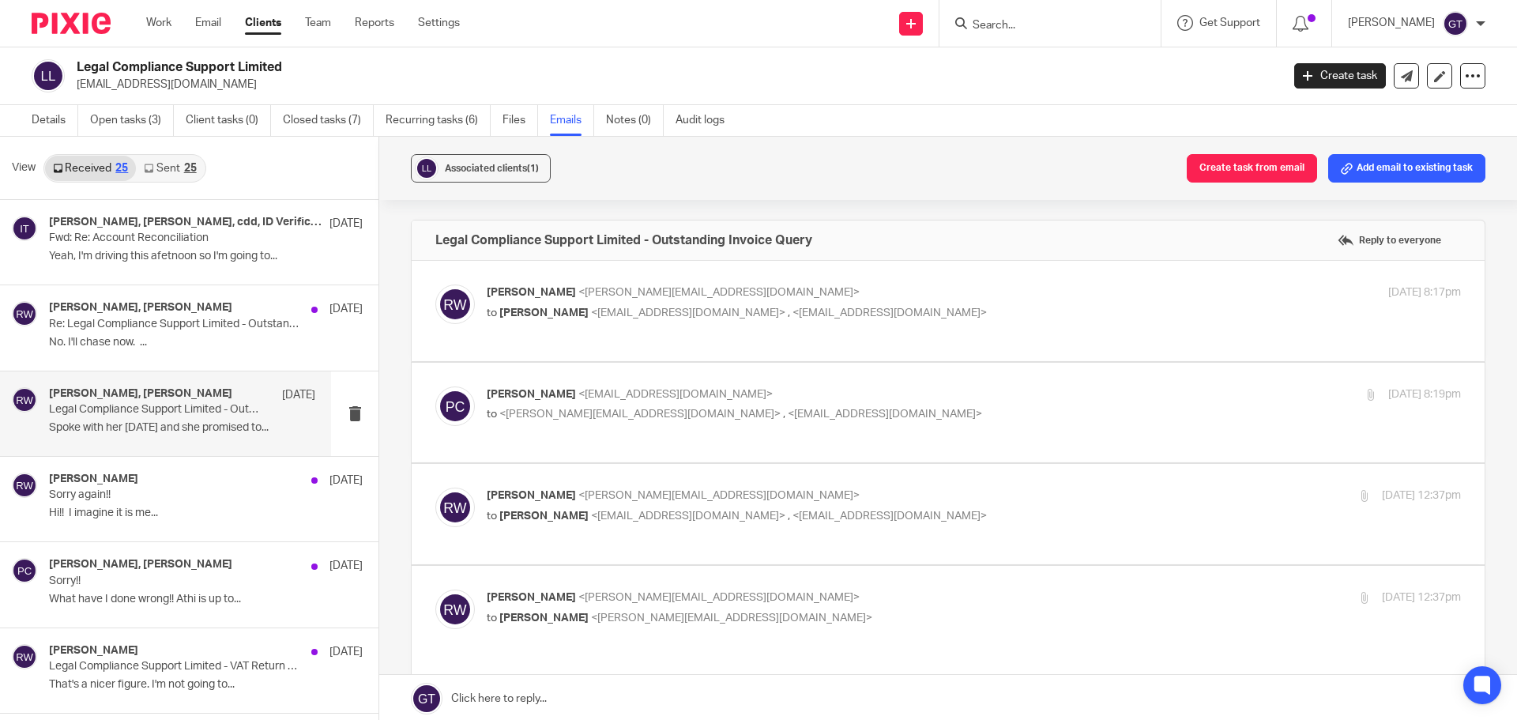
scroll to position [0, 0]
click at [649, 308] on span "<paulc@legalcompliancesupport.co.uk>" at bounding box center [688, 312] width 194 height 11
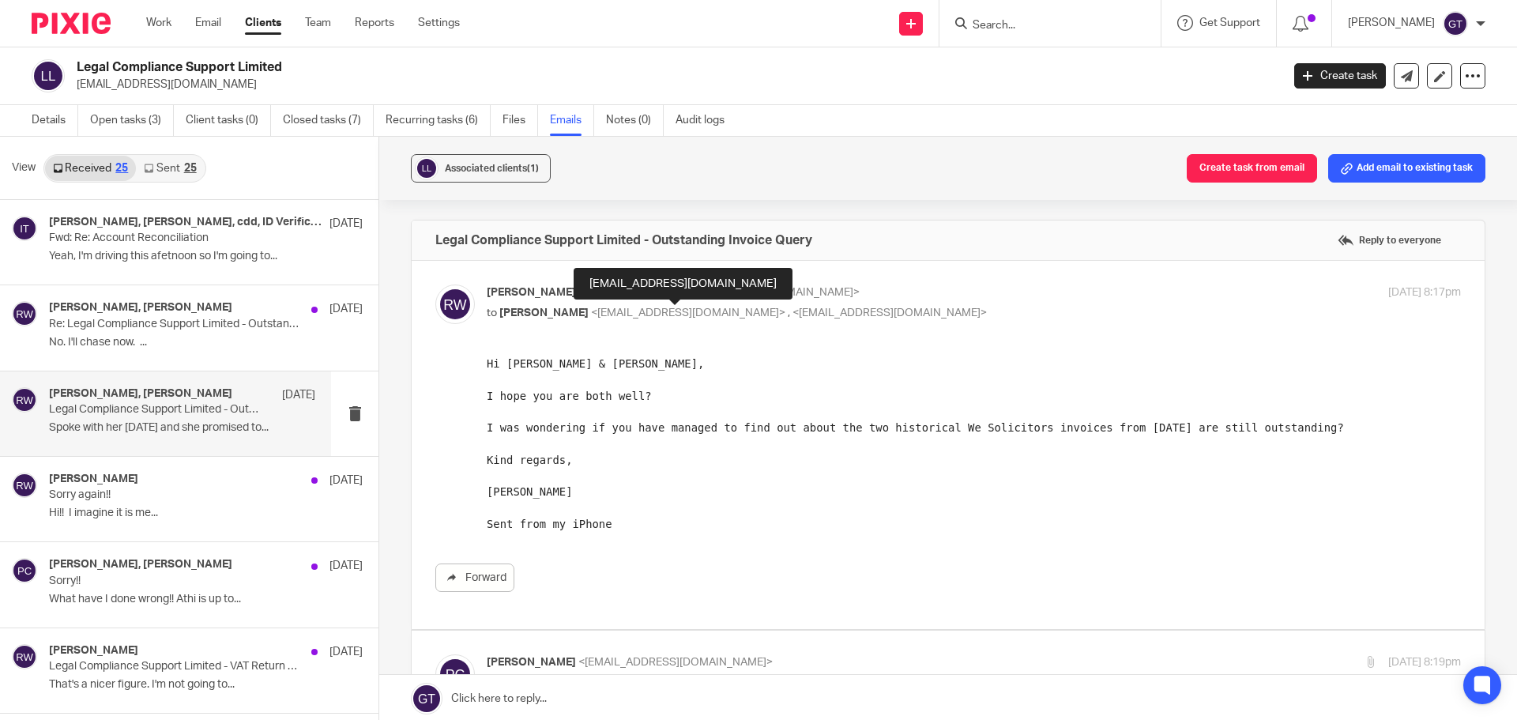
click at [637, 305] on p "to Paul Crowther <paulc@legalcompliancesupport.co.uk> , <andre@legalcompliances…" at bounding box center [811, 313] width 649 height 17
checkbox input "false"
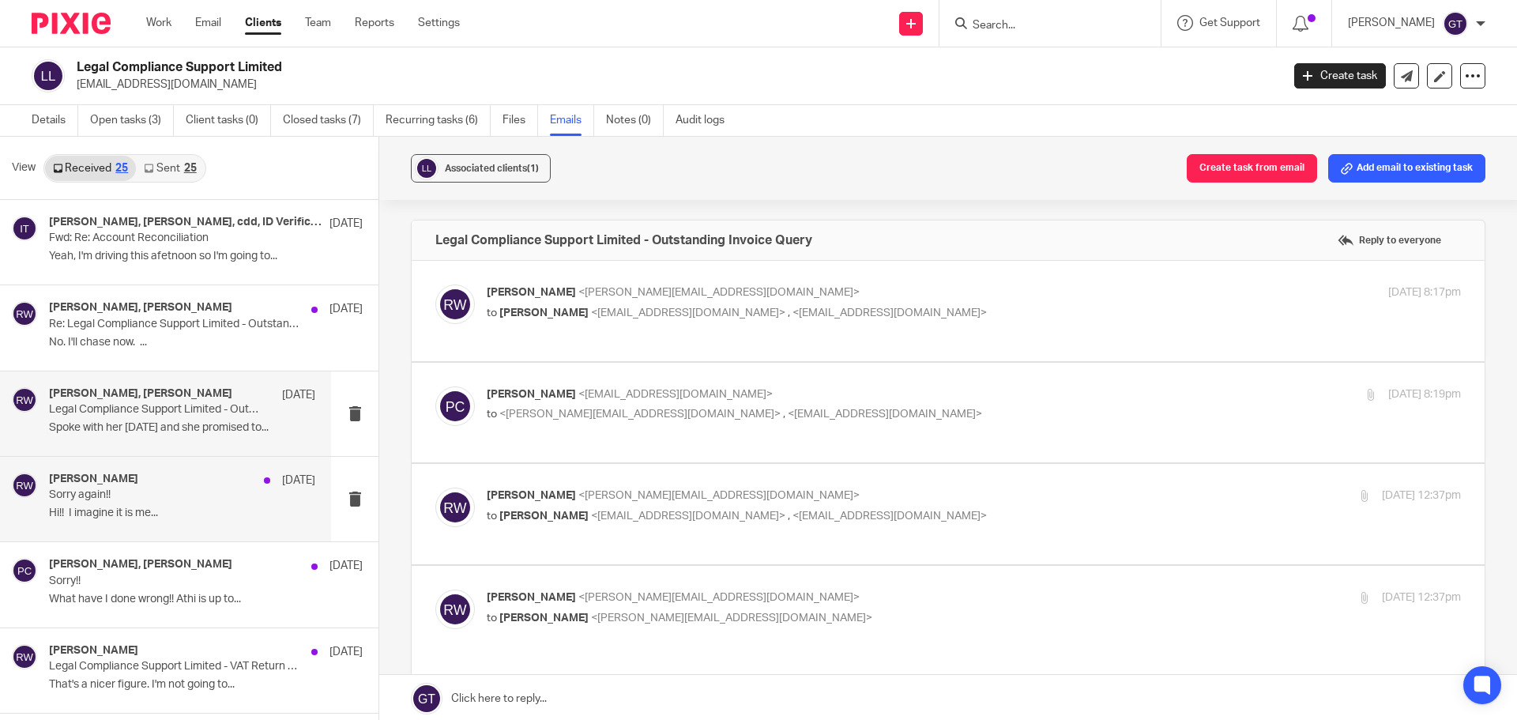
click at [93, 510] on p "Hi!! I imagine it is me..." at bounding box center [182, 512] width 266 height 13
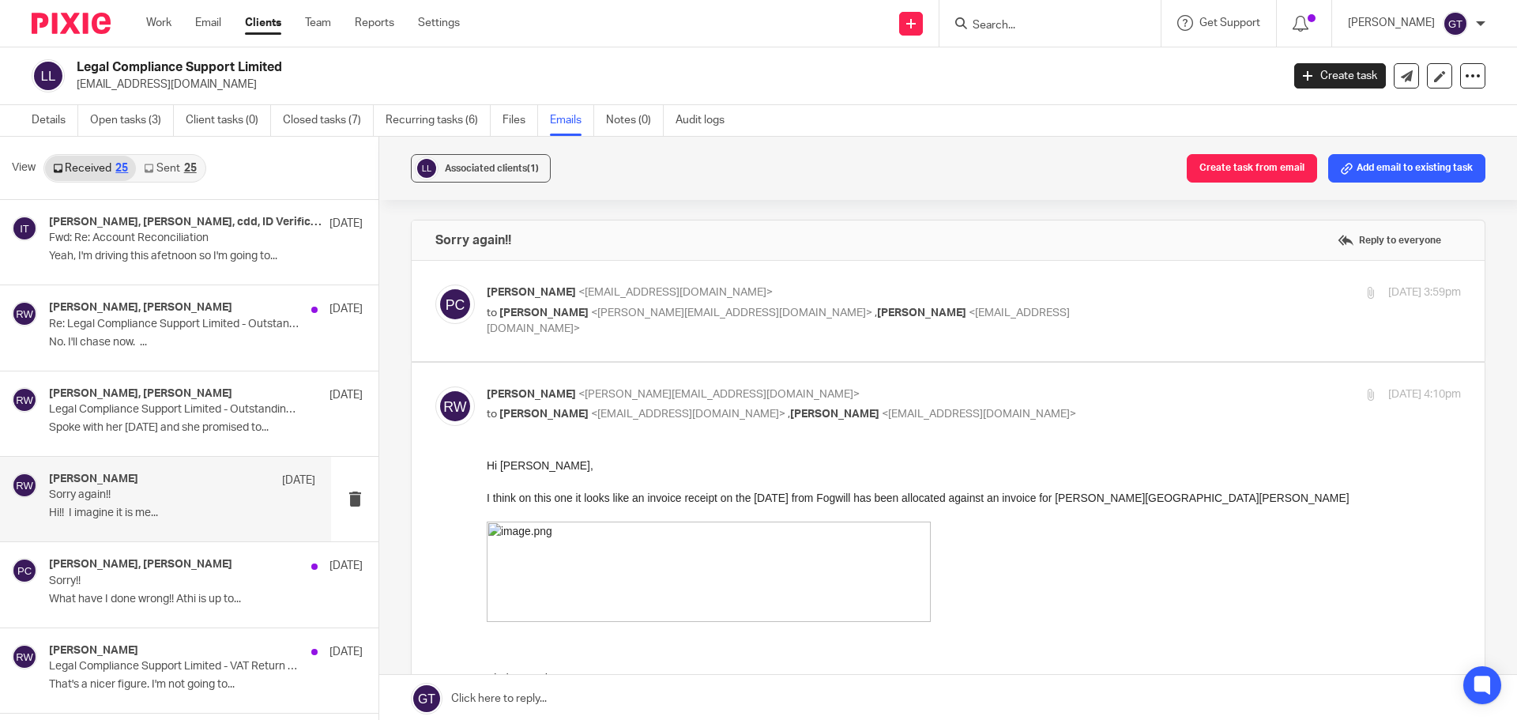
click at [570, 307] on span "Ricky Whitfield" at bounding box center [543, 312] width 89 height 11
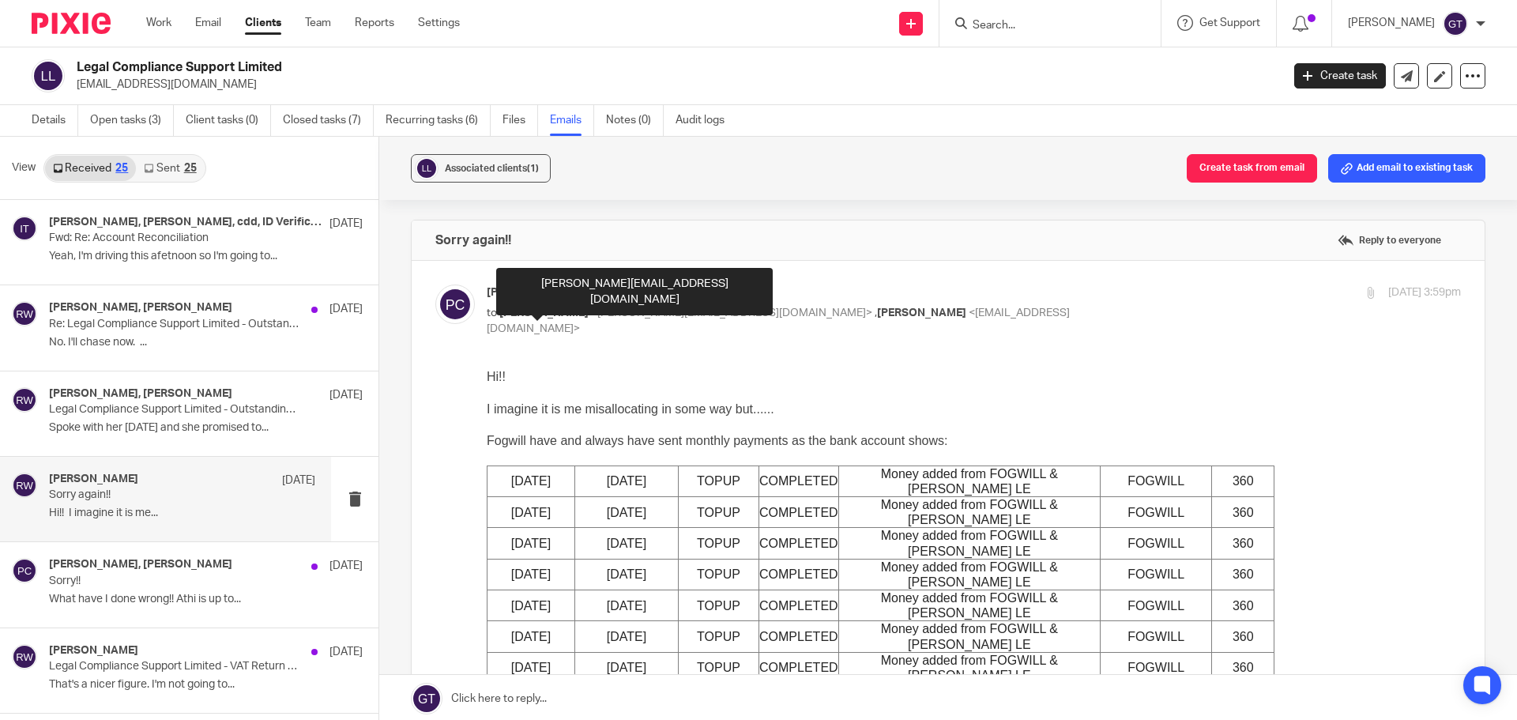
click at [570, 308] on span "Ricky Whitfield" at bounding box center [543, 312] width 89 height 11
checkbox input "false"
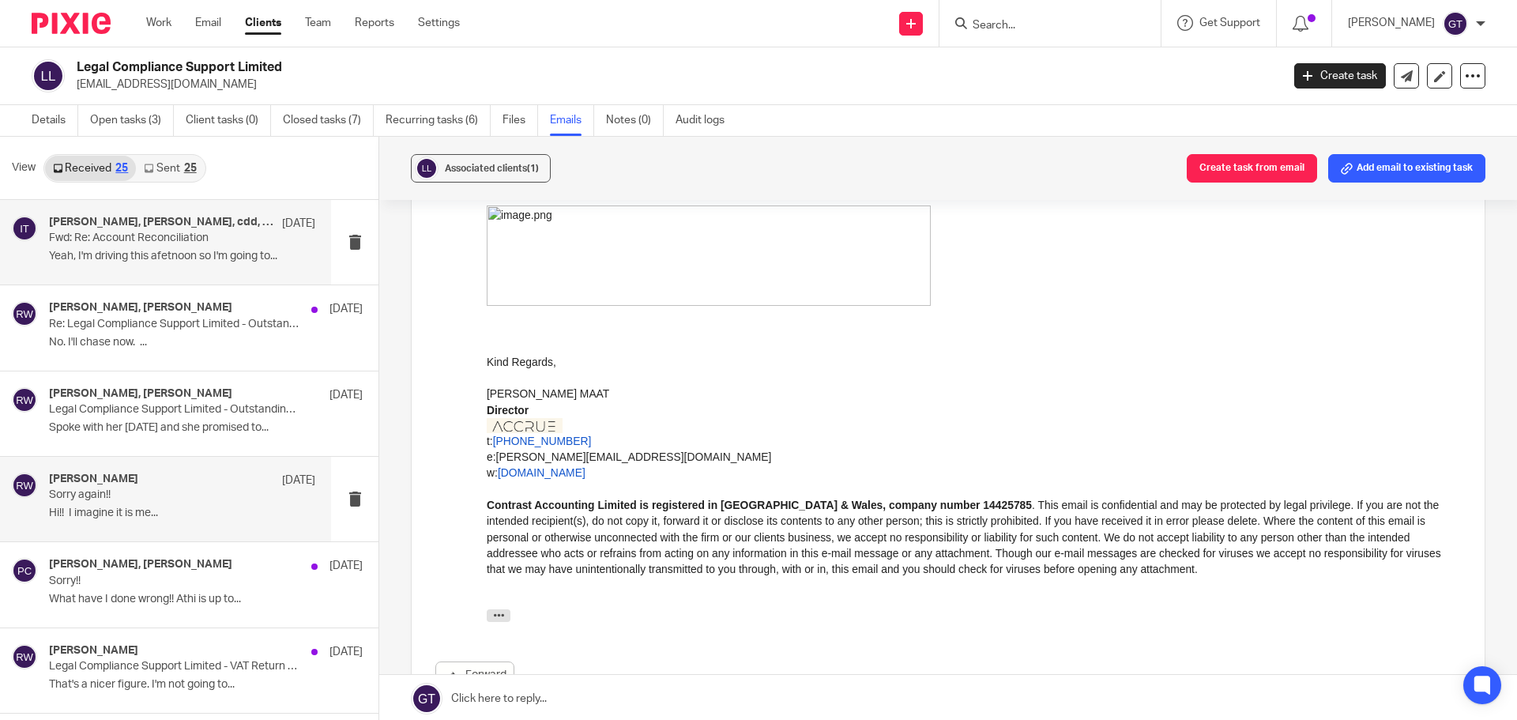
click at [133, 243] on p "Fwd: Re: Account Reconciliation" at bounding box center [155, 237] width 213 height 13
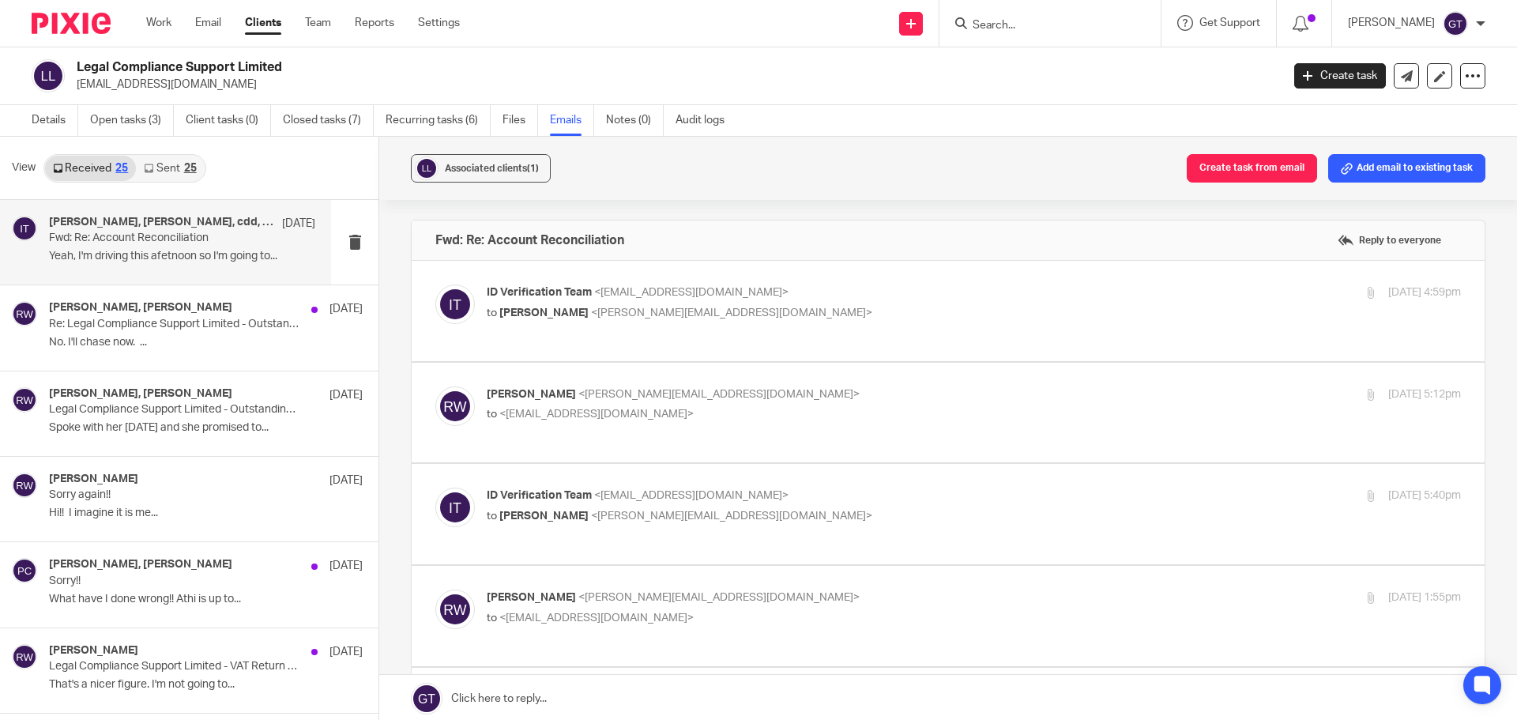
click at [1055, 20] on input "Search" at bounding box center [1042, 26] width 142 height 14
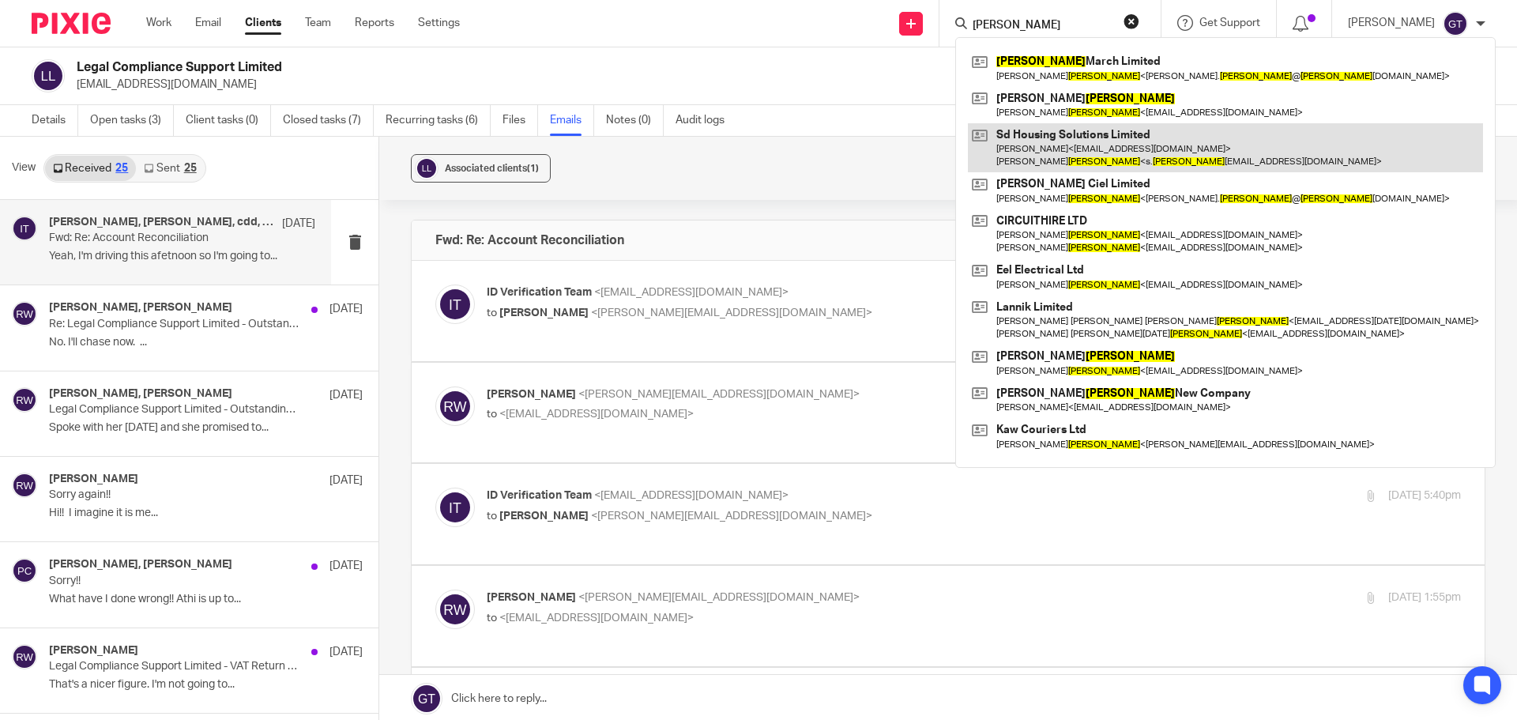
type input "davies"
click at [1066, 153] on link at bounding box center [1225, 147] width 515 height 49
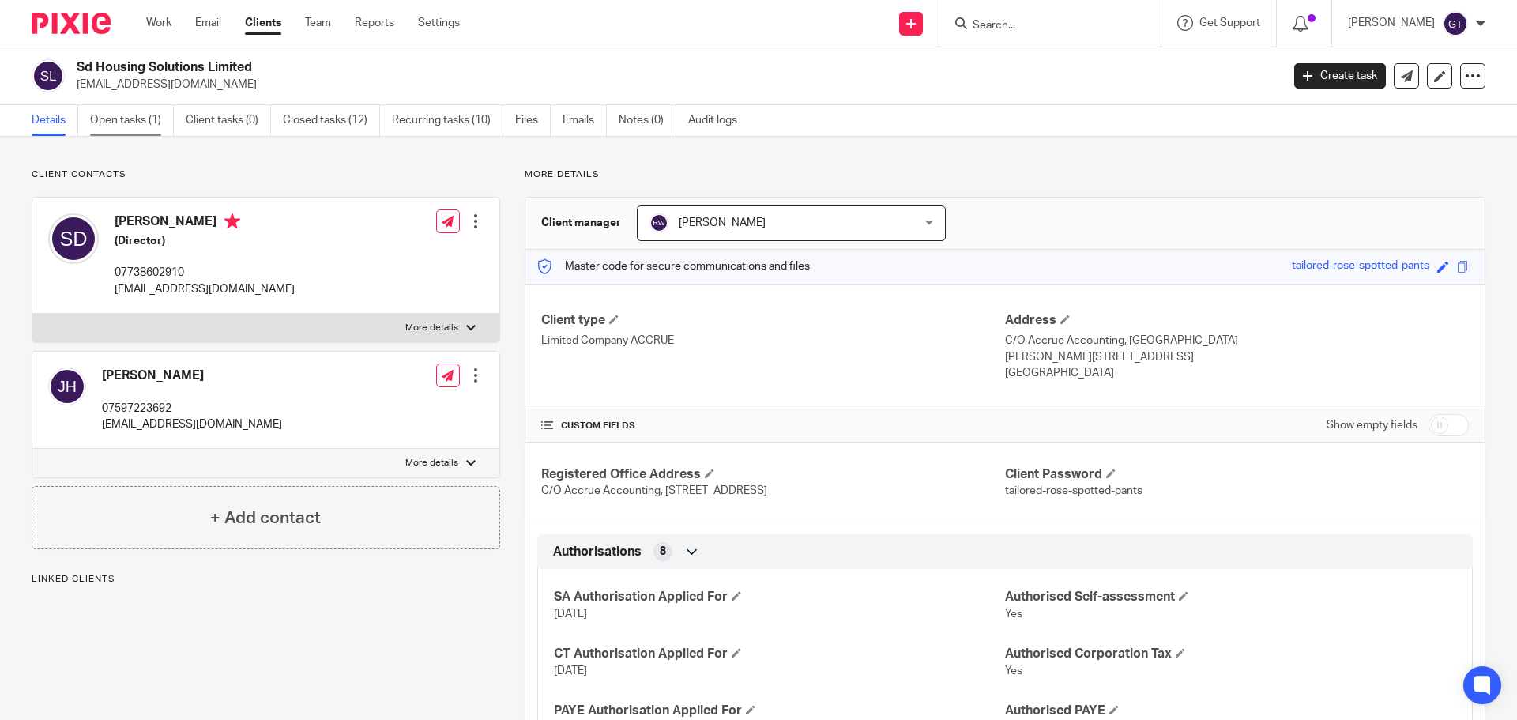
click at [116, 119] on link "Open tasks (1)" at bounding box center [132, 120] width 84 height 31
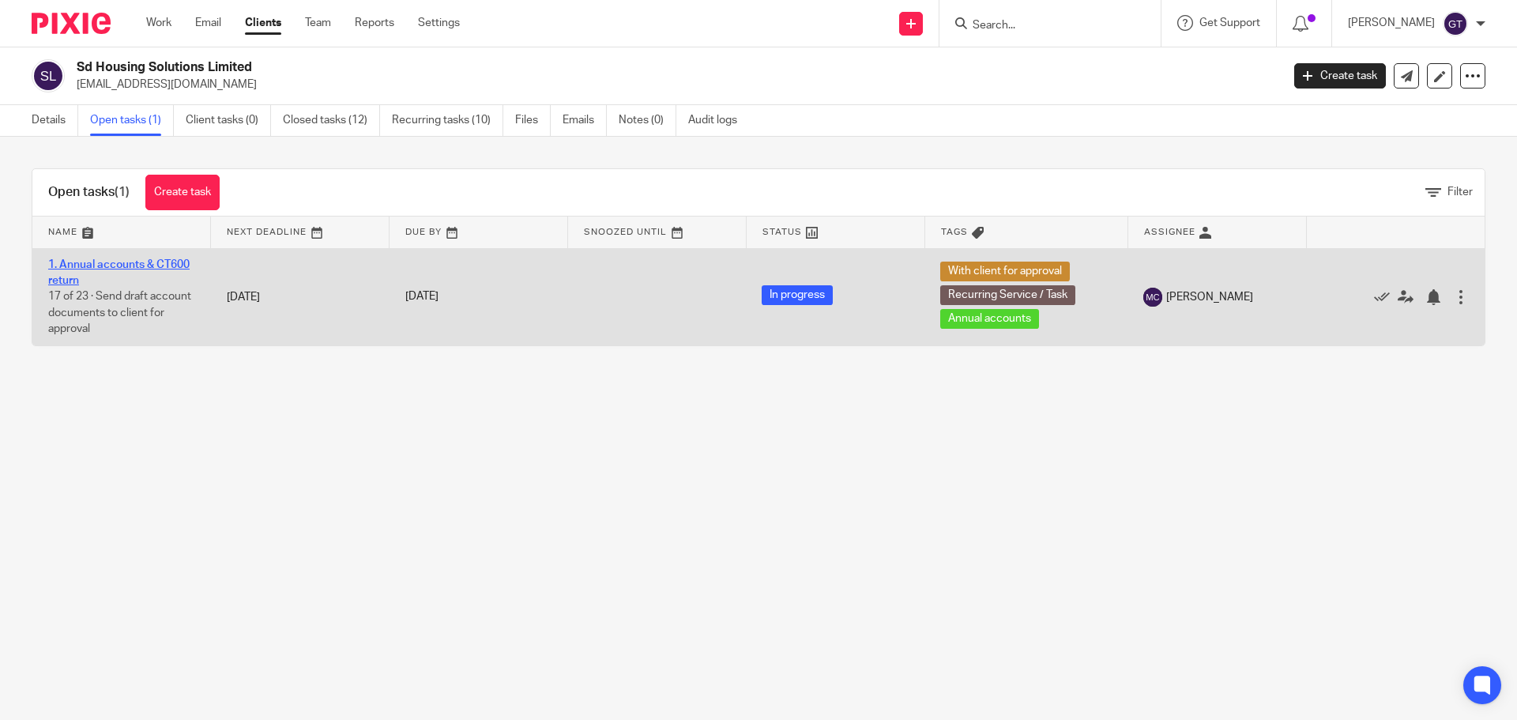
click at [85, 268] on link "1. Annual accounts & CT600 return" at bounding box center [118, 272] width 141 height 27
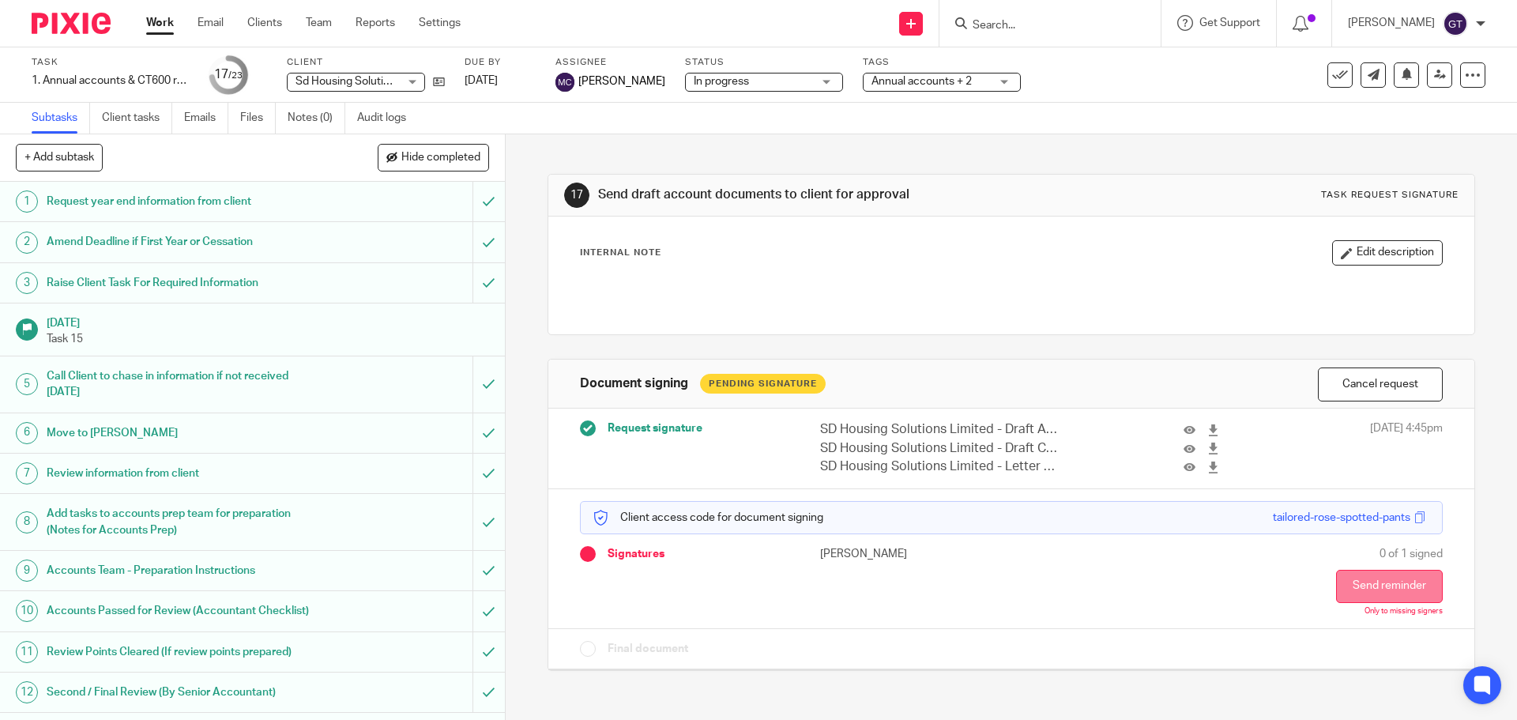
click at [1365, 587] on button "Send reminder" at bounding box center [1389, 586] width 107 height 33
click at [1026, 28] on input "Search" at bounding box center [1042, 26] width 142 height 14
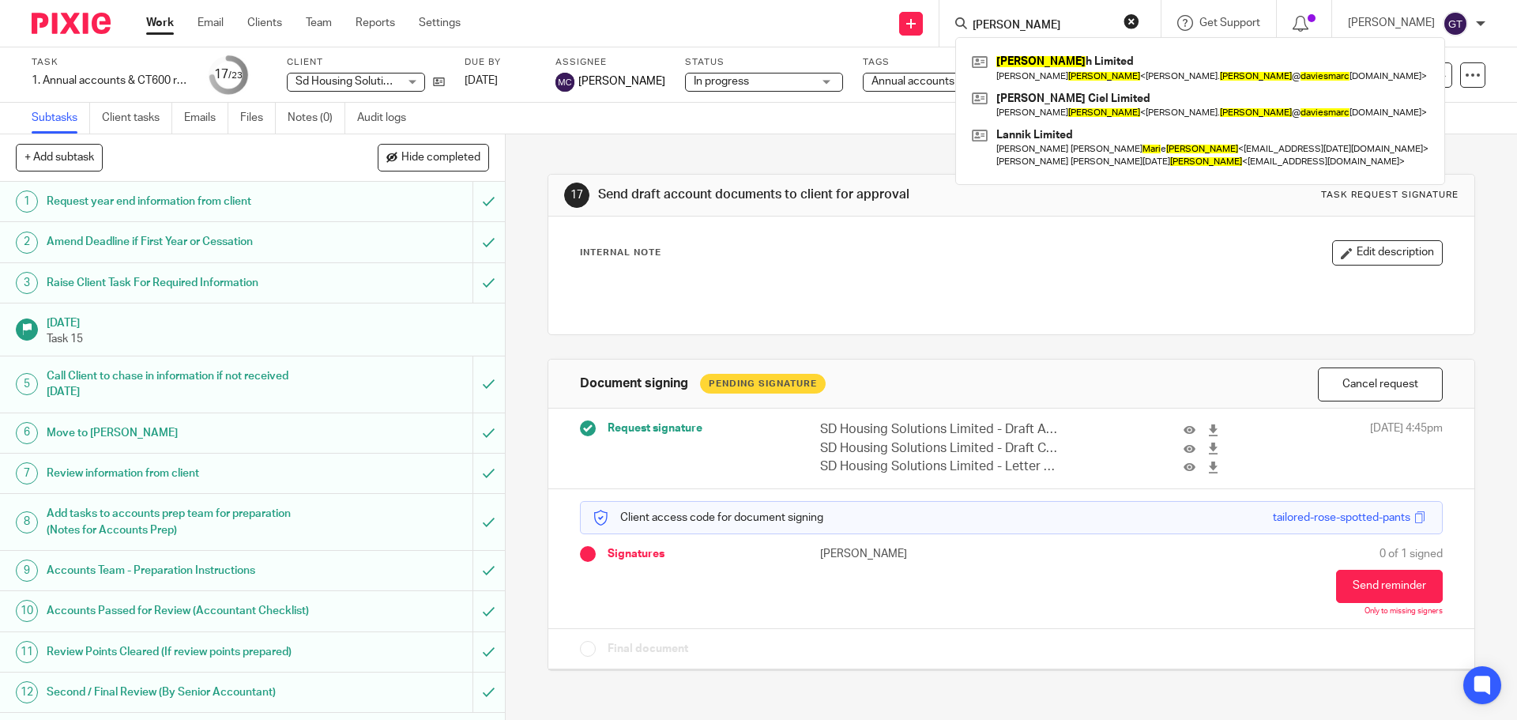
type input "davies marc"
click at [1019, 19] on input "davies marc" at bounding box center [1042, 26] width 142 height 14
drag, startPoint x: 1062, startPoint y: 20, endPoint x: 945, endPoint y: 10, distance: 118.1
click at [945, 10] on div "Send new email Create task Add client Request signature davies marc Davies Marc…" at bounding box center [1000, 23] width 1032 height 47
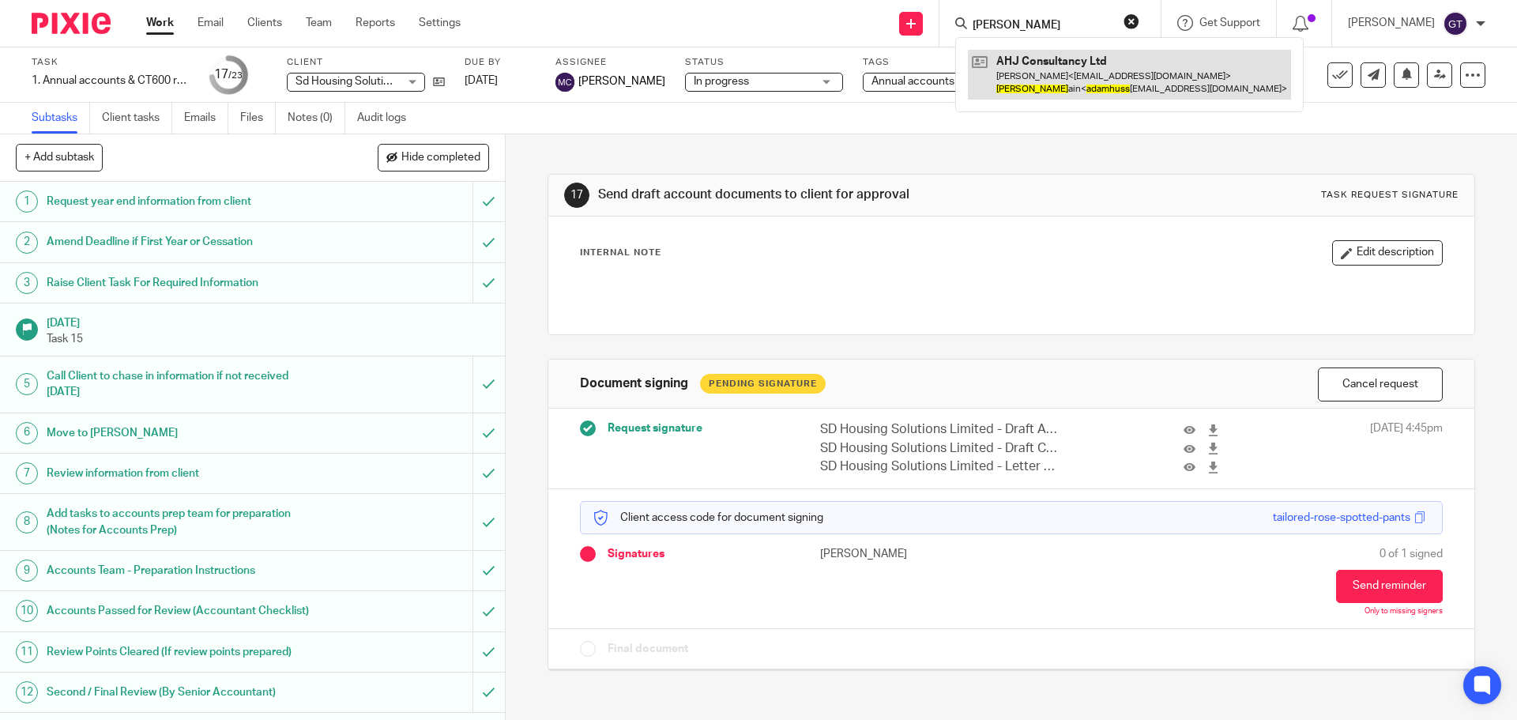
type input "adam huss"
click at [1098, 70] on link at bounding box center [1129, 74] width 323 height 49
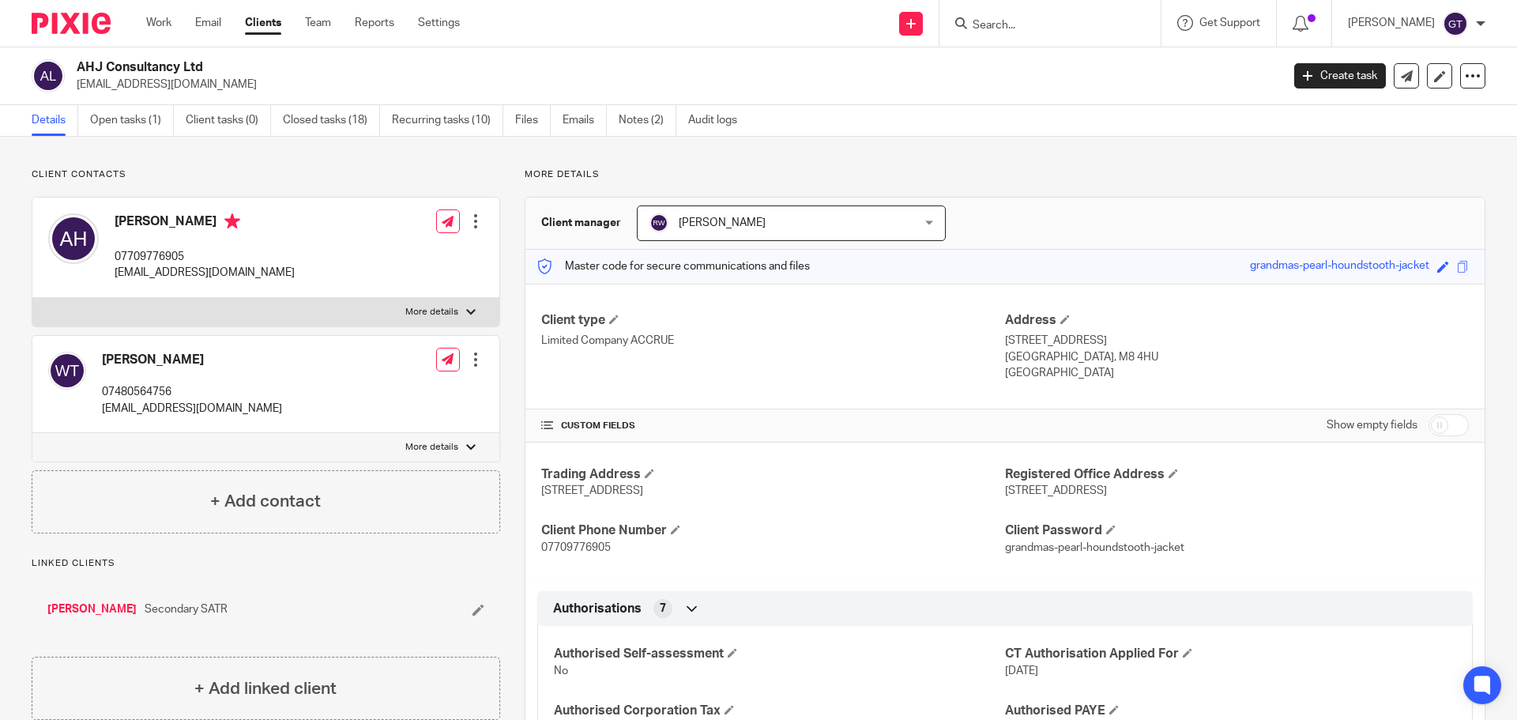
click at [438, 304] on label "More details" at bounding box center [265, 312] width 467 height 28
click at [32, 298] on input "More details" at bounding box center [32, 297] width 1 height 1
checkbox input "true"
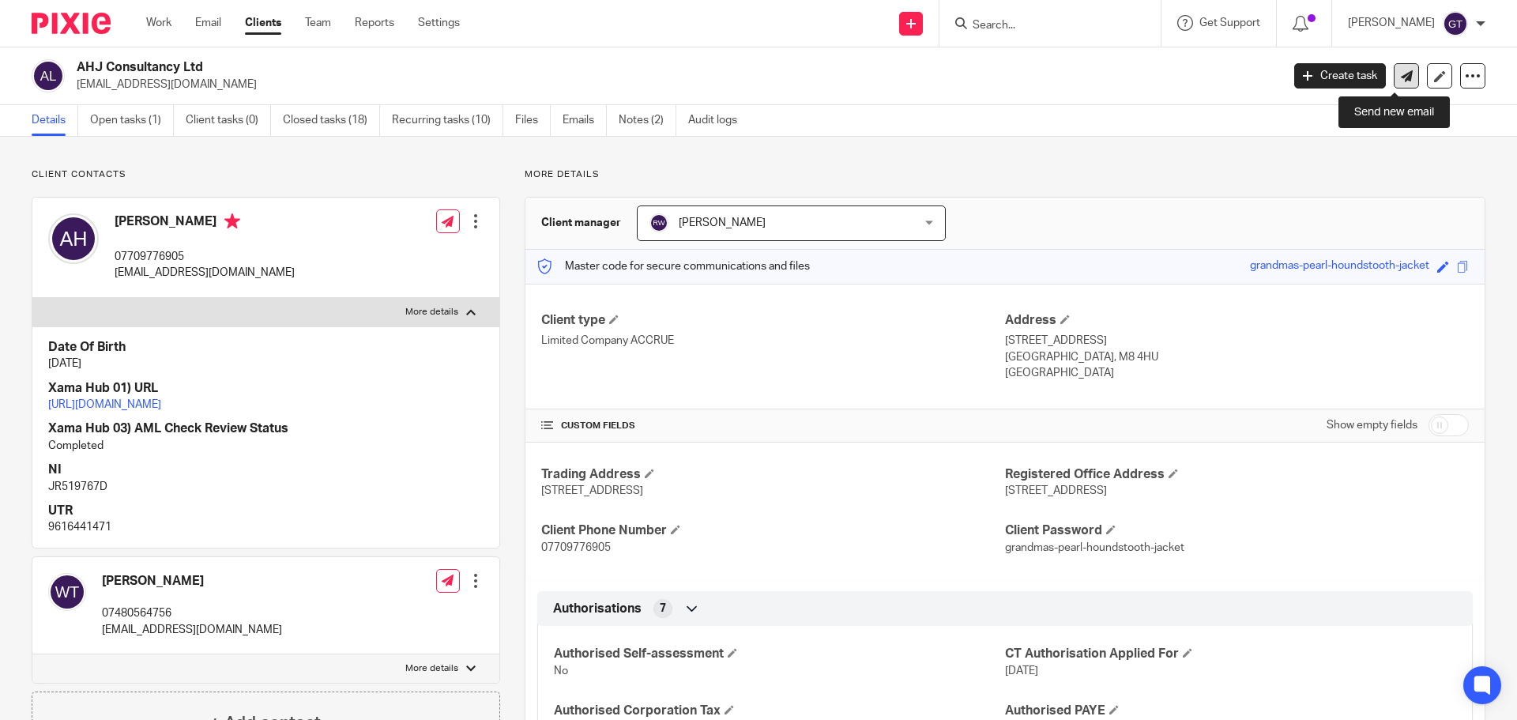
click at [1400, 80] on icon at bounding box center [1406, 76] width 12 height 12
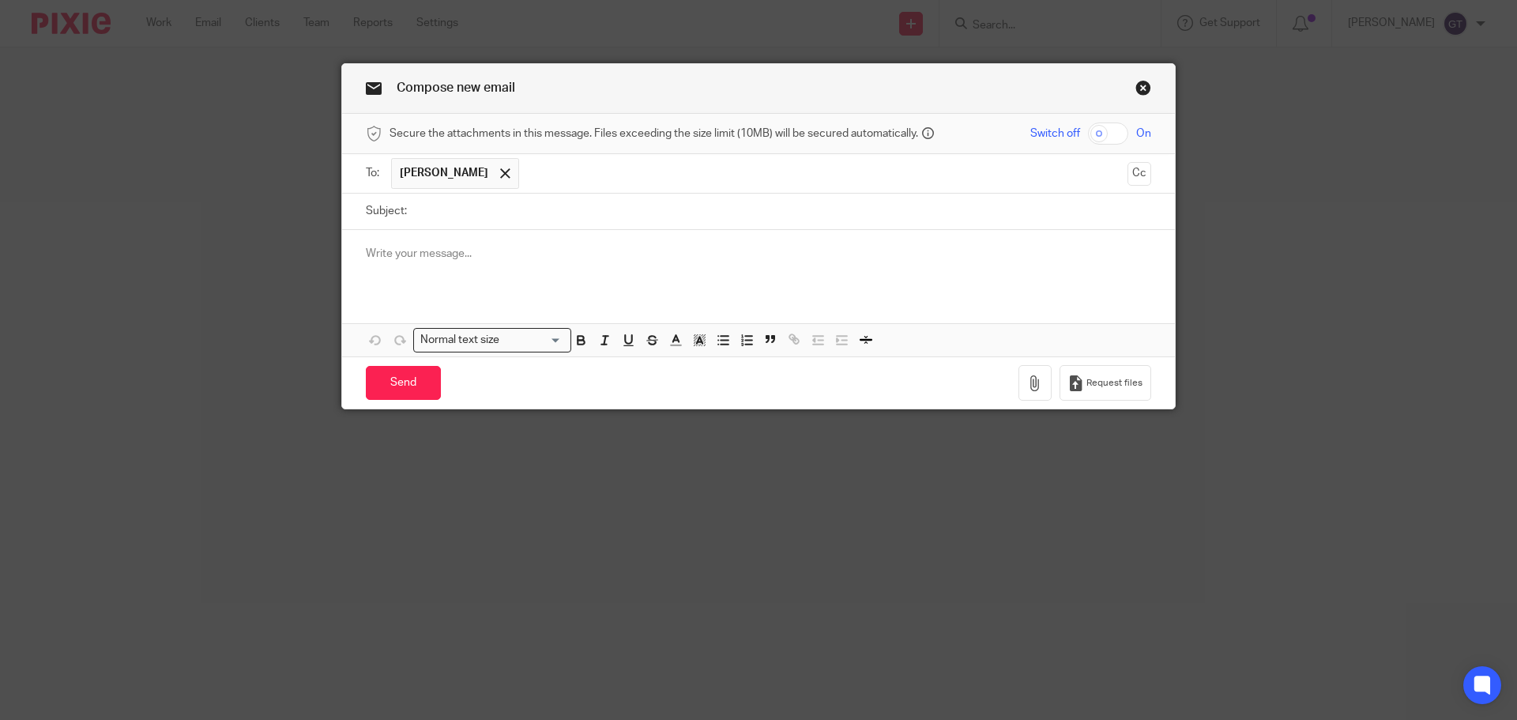
click at [536, 208] on input "Subject:" at bounding box center [783, 212] width 736 height 36
type input "Reference request"
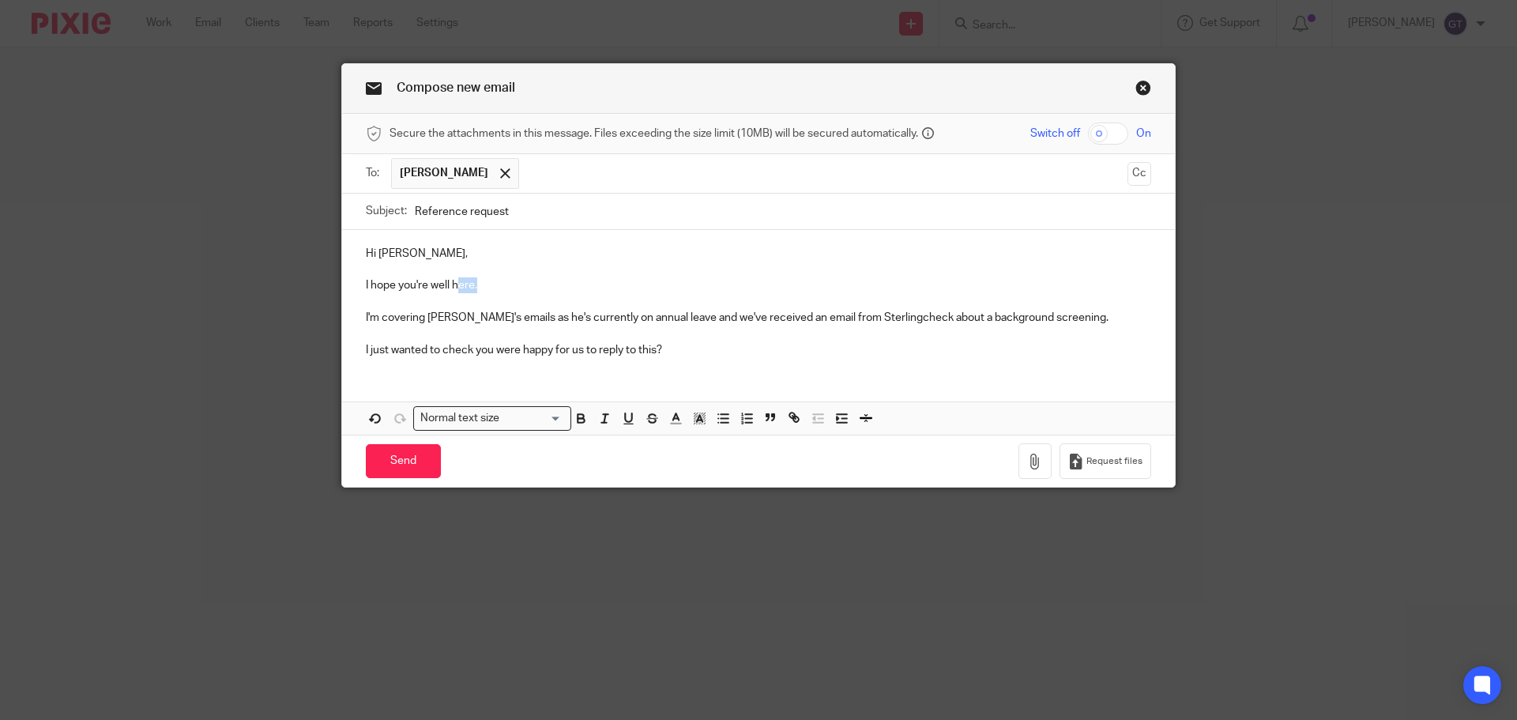
drag, startPoint x: 487, startPoint y: 287, endPoint x: 450, endPoint y: 278, distance: 37.4
click at [450, 278] on p "I hope you're well here." at bounding box center [758, 285] width 785 height 16
click at [366, 313] on p "I'm covering Ricky's emails as he's currently on annual leave and we've receive…" at bounding box center [758, 318] width 785 height 16
click at [682, 349] on p "I just wanted to check you were happy for us to reply to this?" at bounding box center [758, 350] width 785 height 16
click at [468, 346] on p "I just wanted to check you were happy for us to reply to this?" at bounding box center [758, 350] width 785 height 16
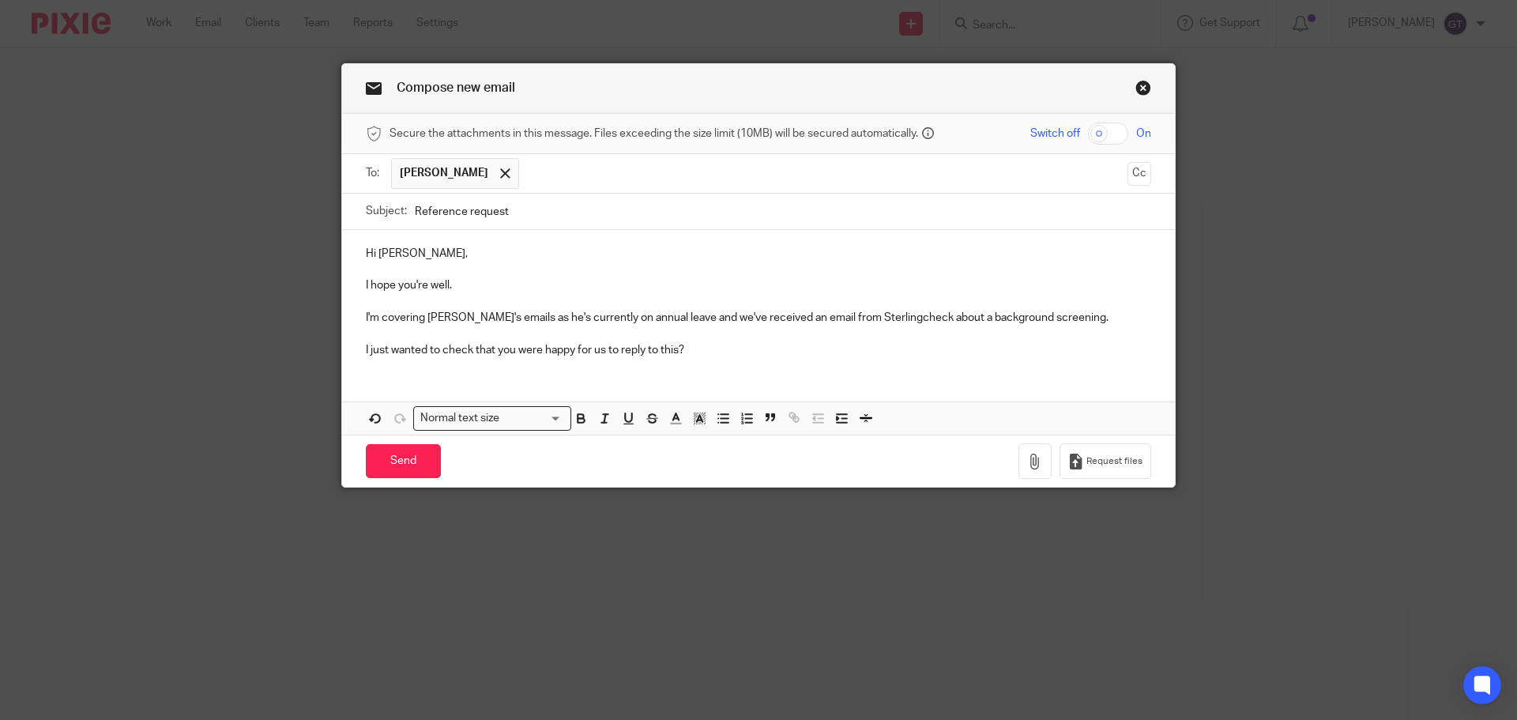
click at [794, 317] on p "I'm covering Ricky's emails as he's currently on annual leave and we've receive…" at bounding box center [758, 318] width 785 height 16
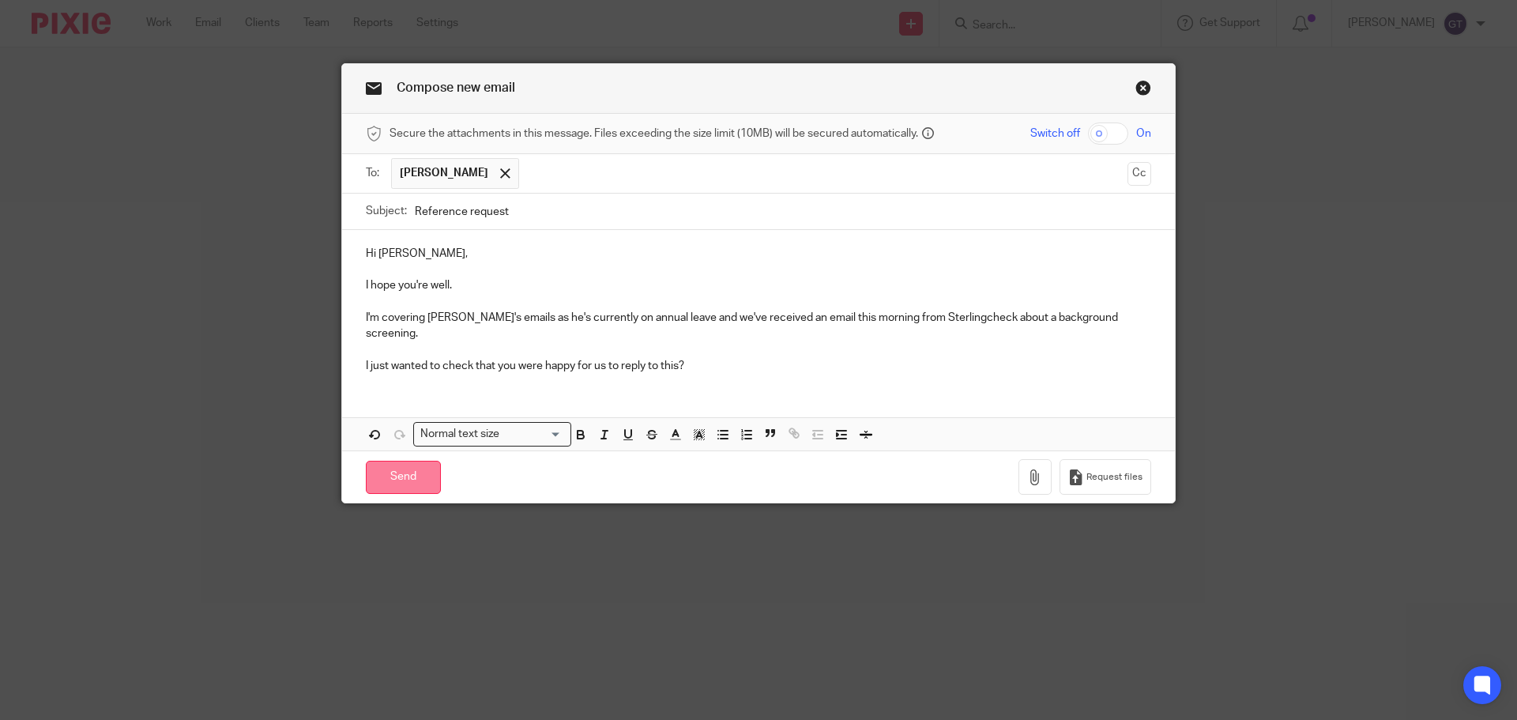
click at [397, 463] on input "Send" at bounding box center [403, 478] width 75 height 34
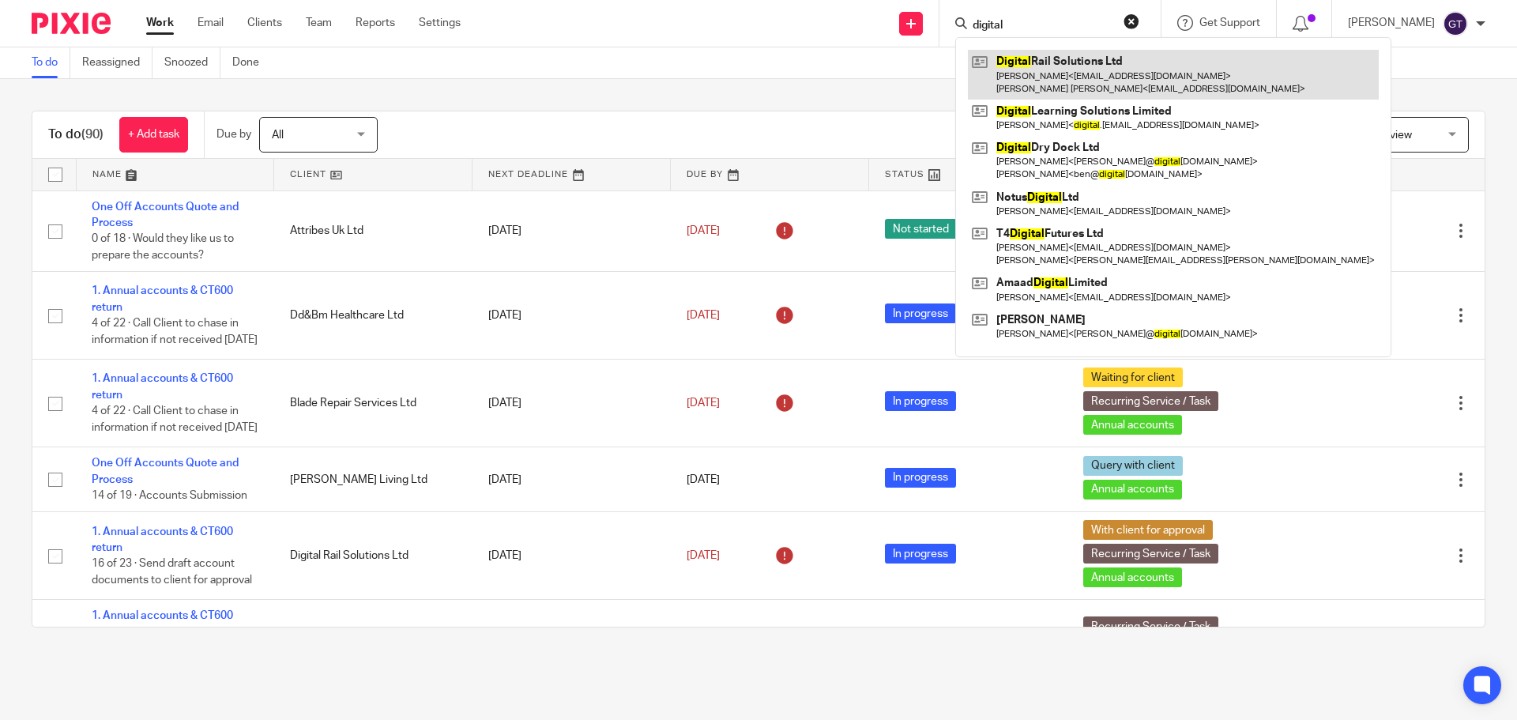
type input "digital"
click at [1046, 58] on link at bounding box center [1173, 74] width 411 height 49
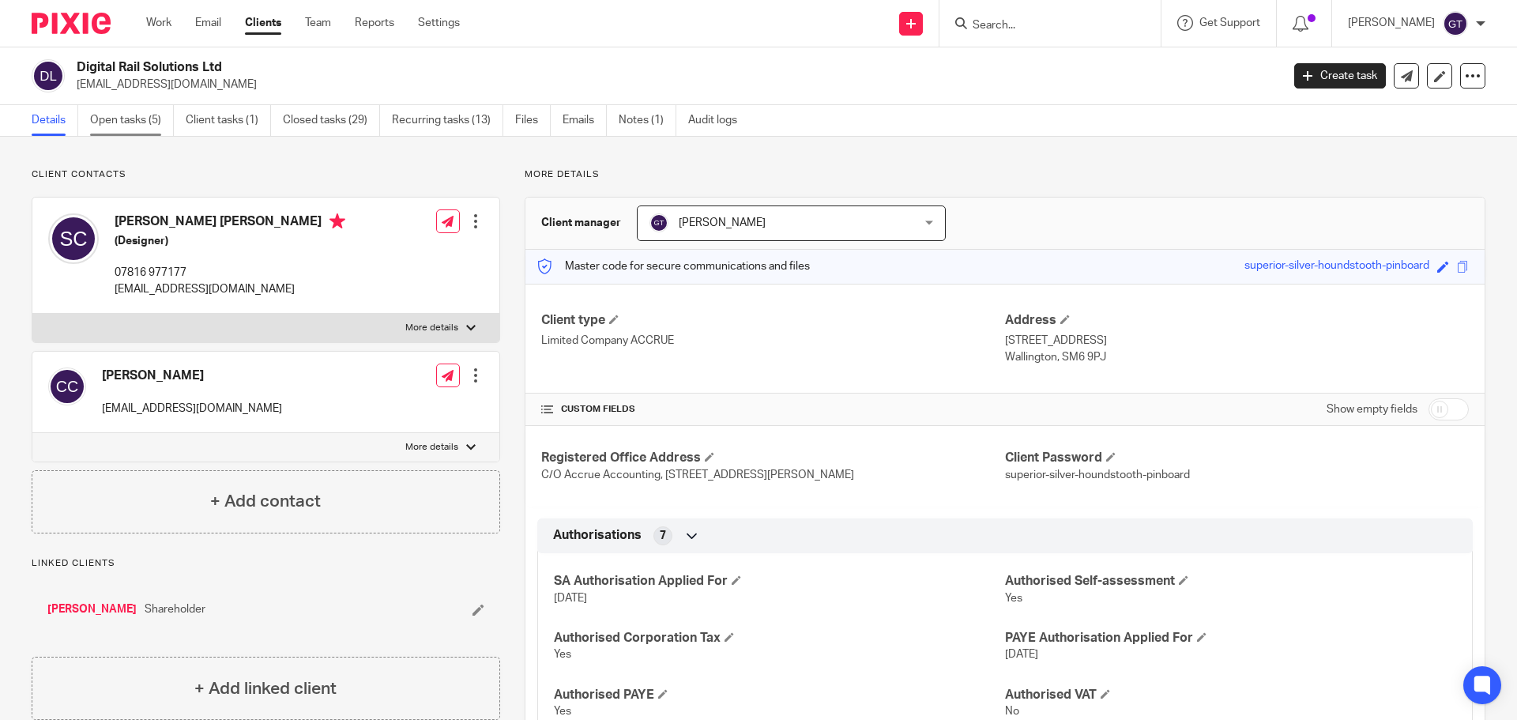
click at [143, 113] on link "Open tasks (5)" at bounding box center [132, 120] width 84 height 31
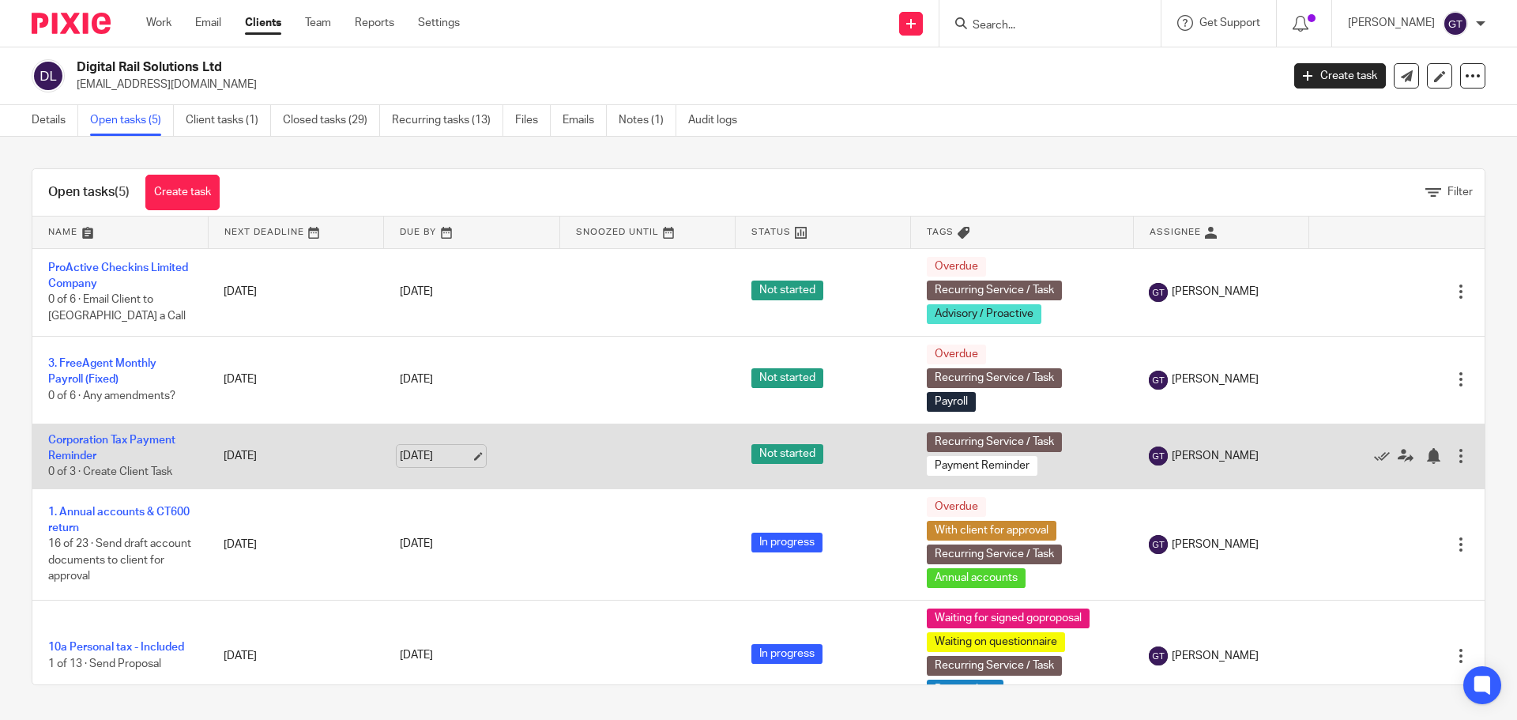
scroll to position [27, 0]
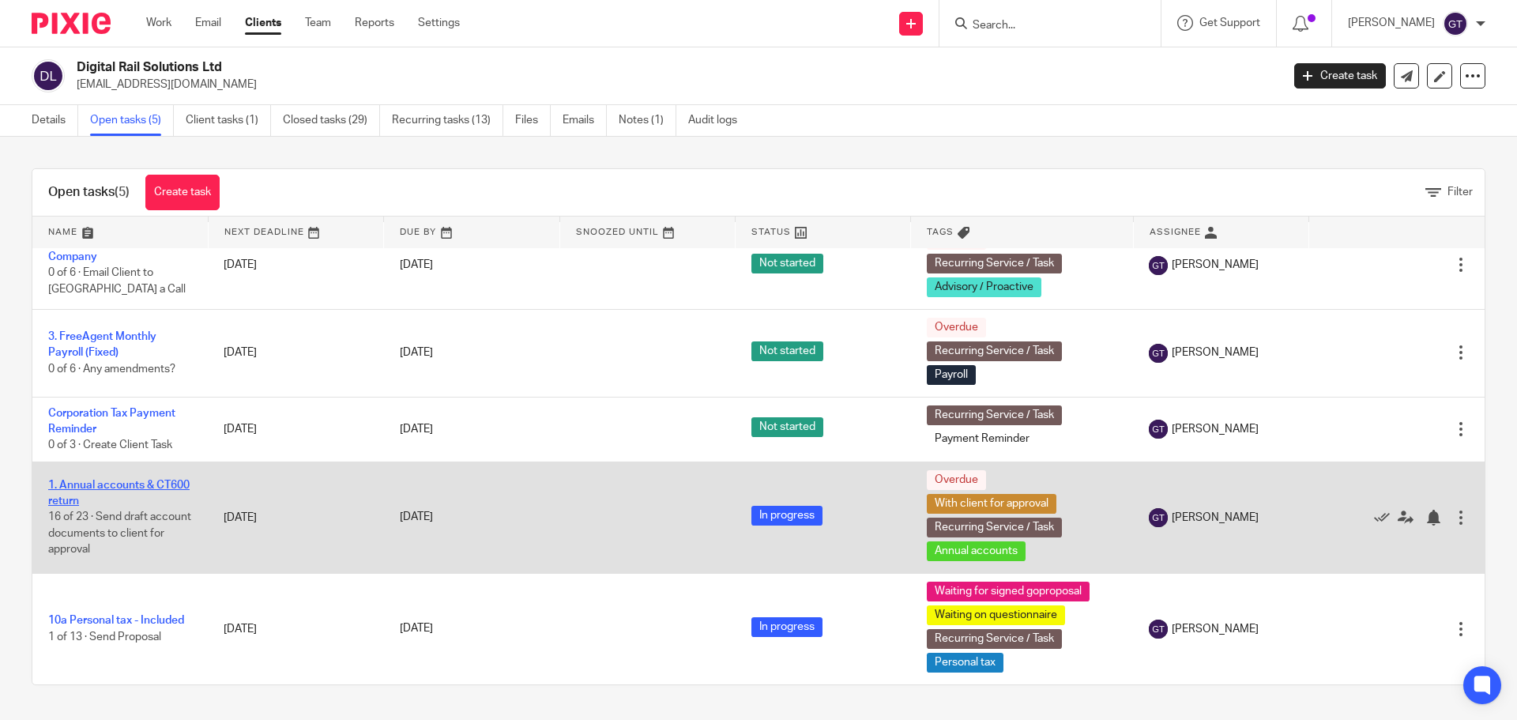
click at [88, 497] on link "1. Annual accounts & CT600 return" at bounding box center [118, 492] width 141 height 27
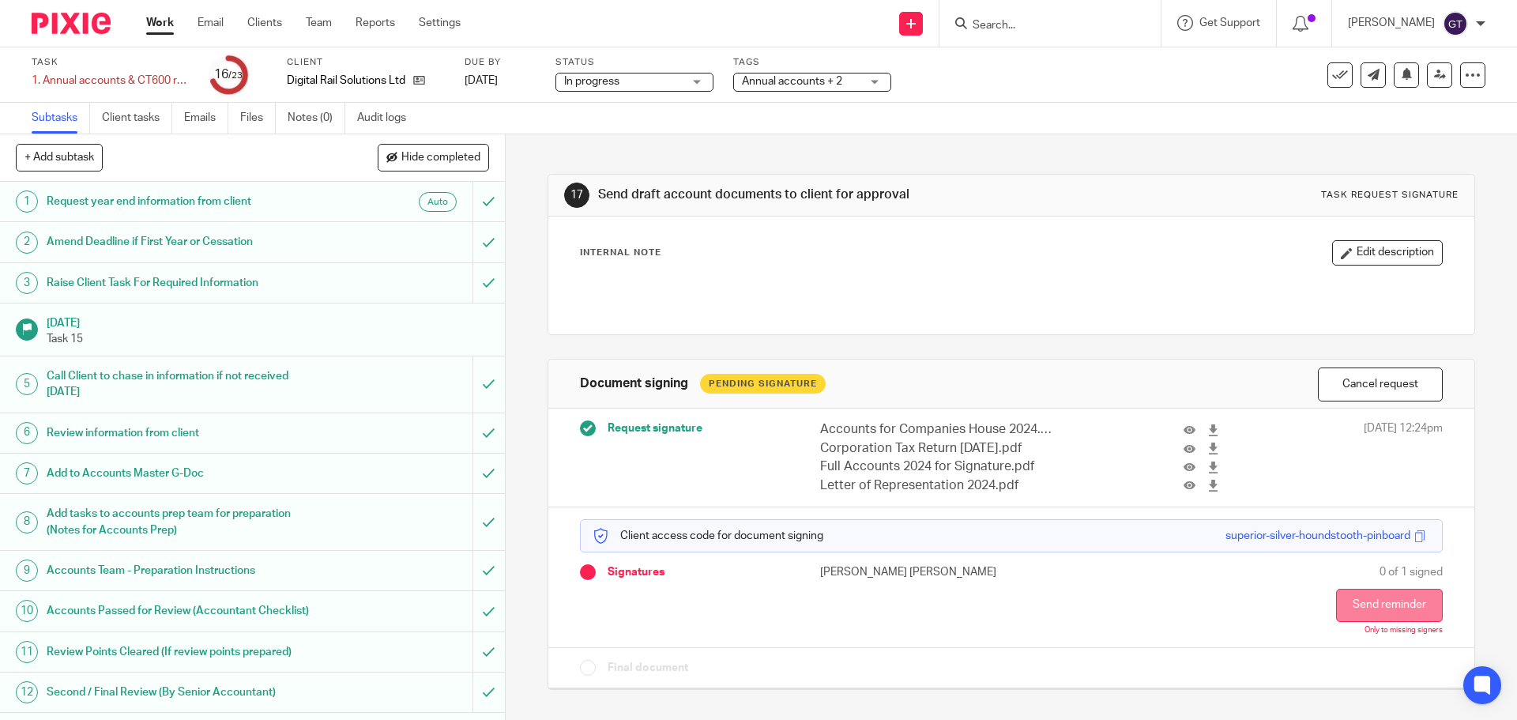
click at [1360, 605] on button "Send reminder" at bounding box center [1389, 604] width 107 height 33
click at [1014, 15] on form at bounding box center [1055, 23] width 168 height 20
click at [1021, 16] on form at bounding box center [1055, 23] width 168 height 20
click at [1024, 21] on input "Search" at bounding box center [1042, 26] width 142 height 14
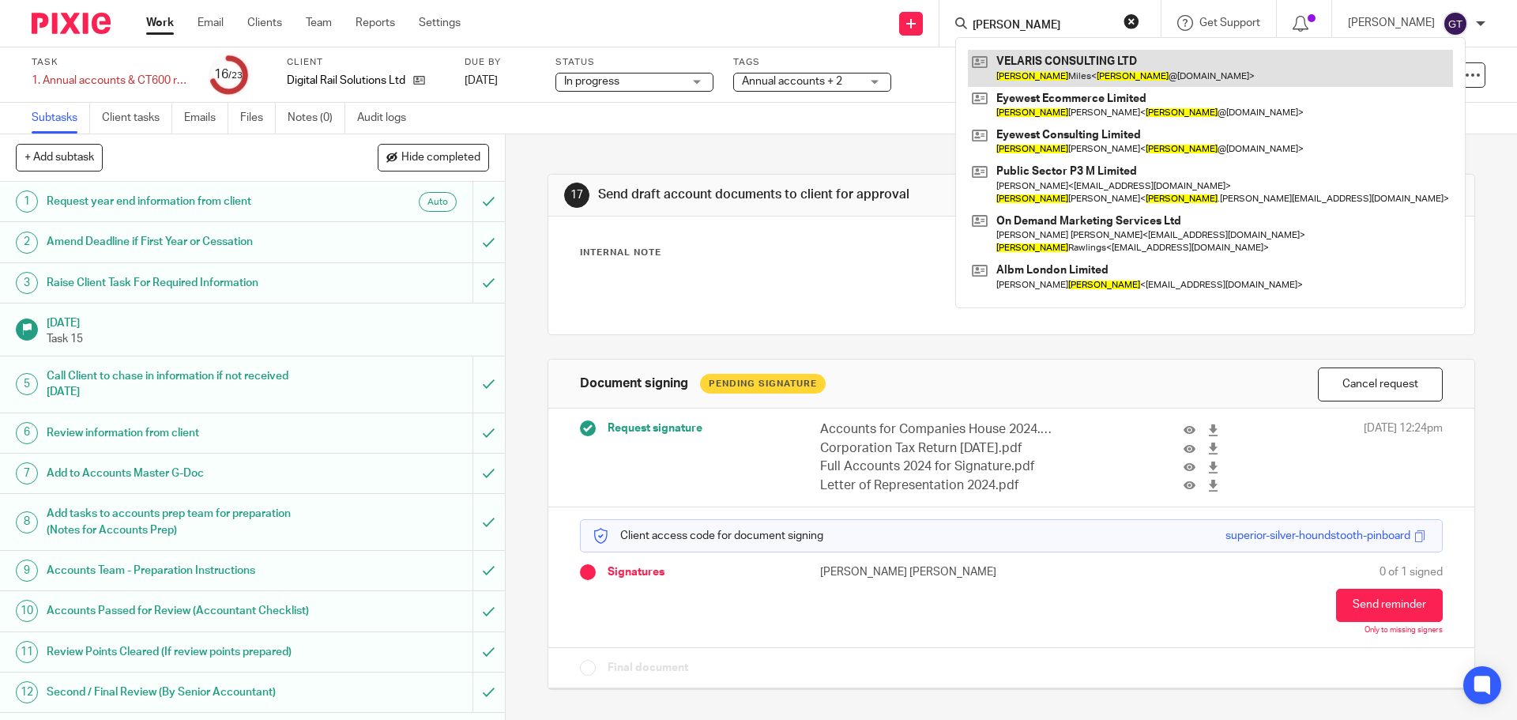
type input "jason"
click at [1061, 68] on link at bounding box center [1210, 68] width 485 height 36
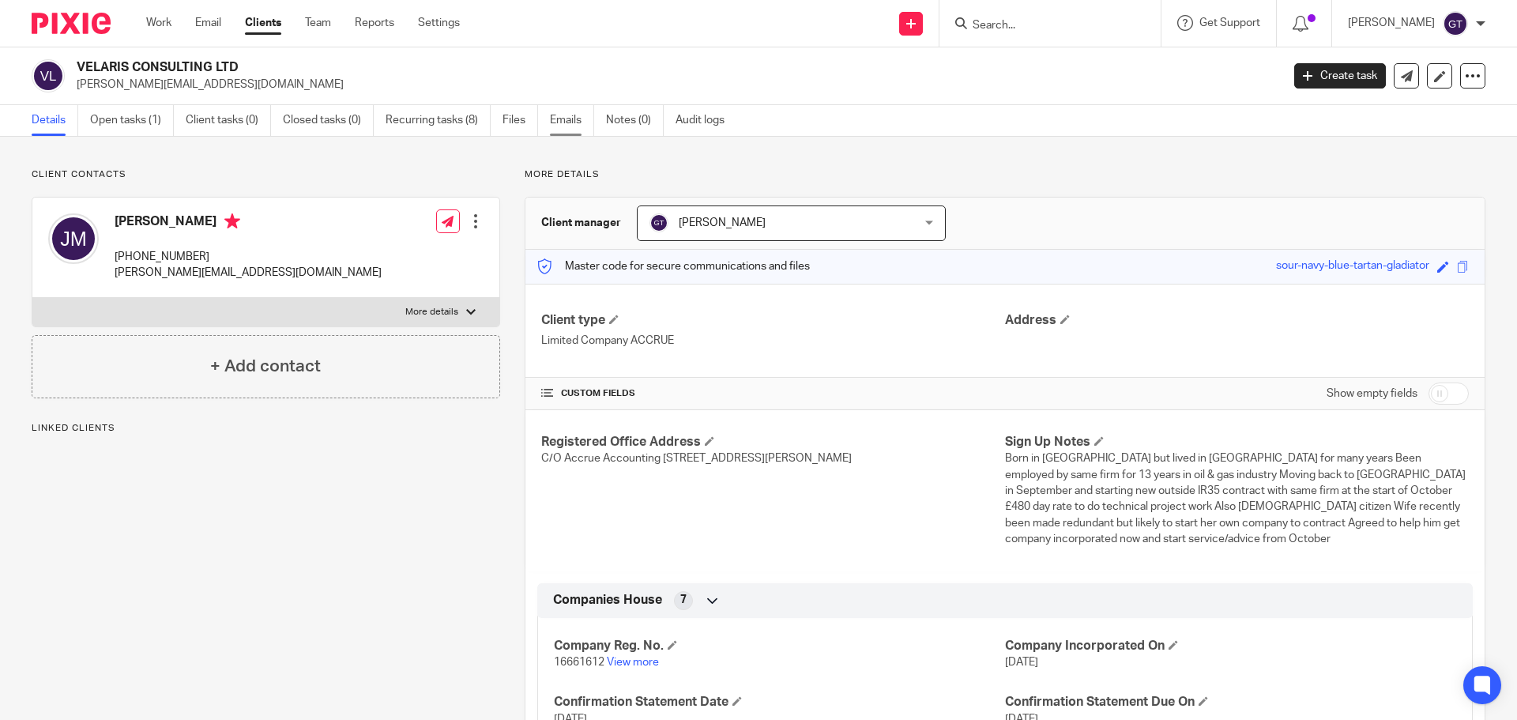
click at [556, 122] on link "Emails" at bounding box center [572, 120] width 44 height 31
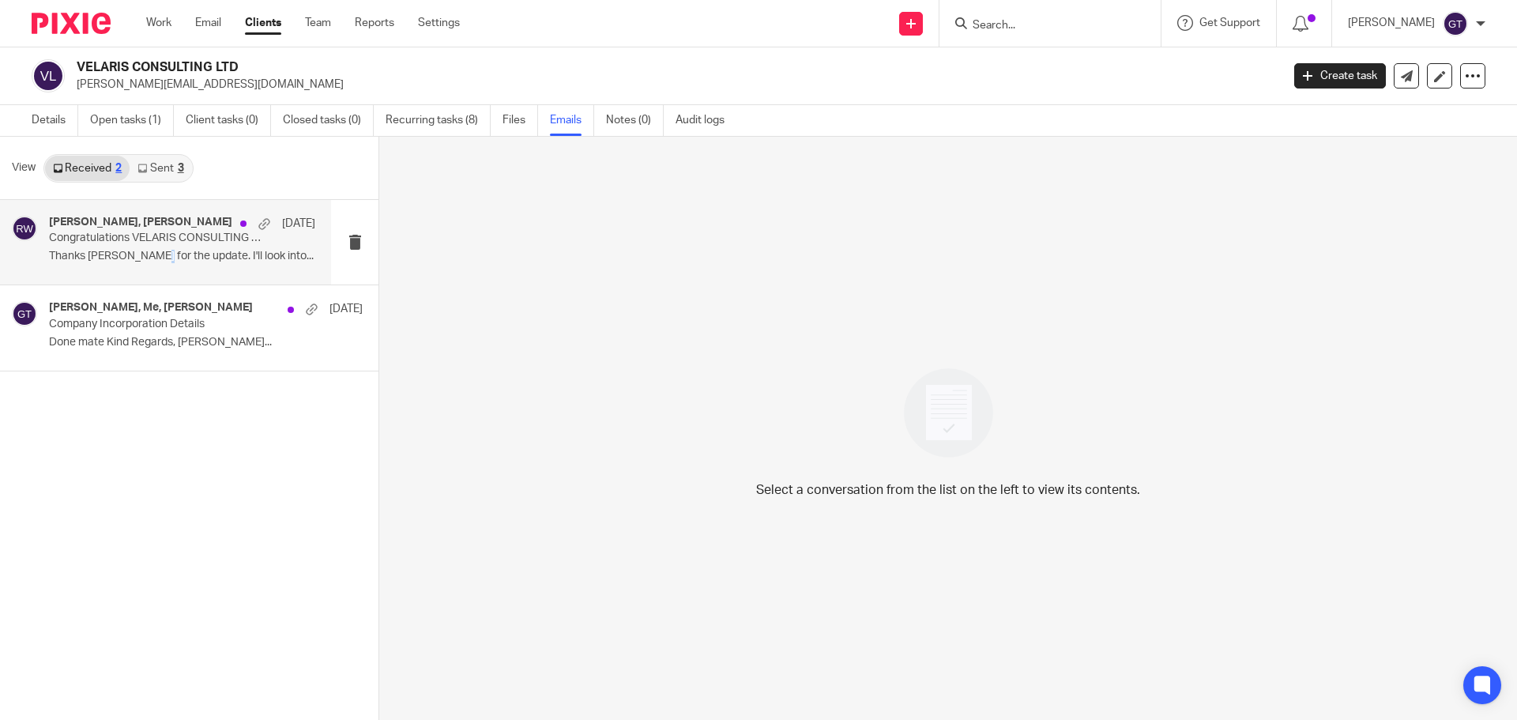
click at [150, 251] on p "Thanks Ricky for the update. I'll look into..." at bounding box center [182, 256] width 266 height 13
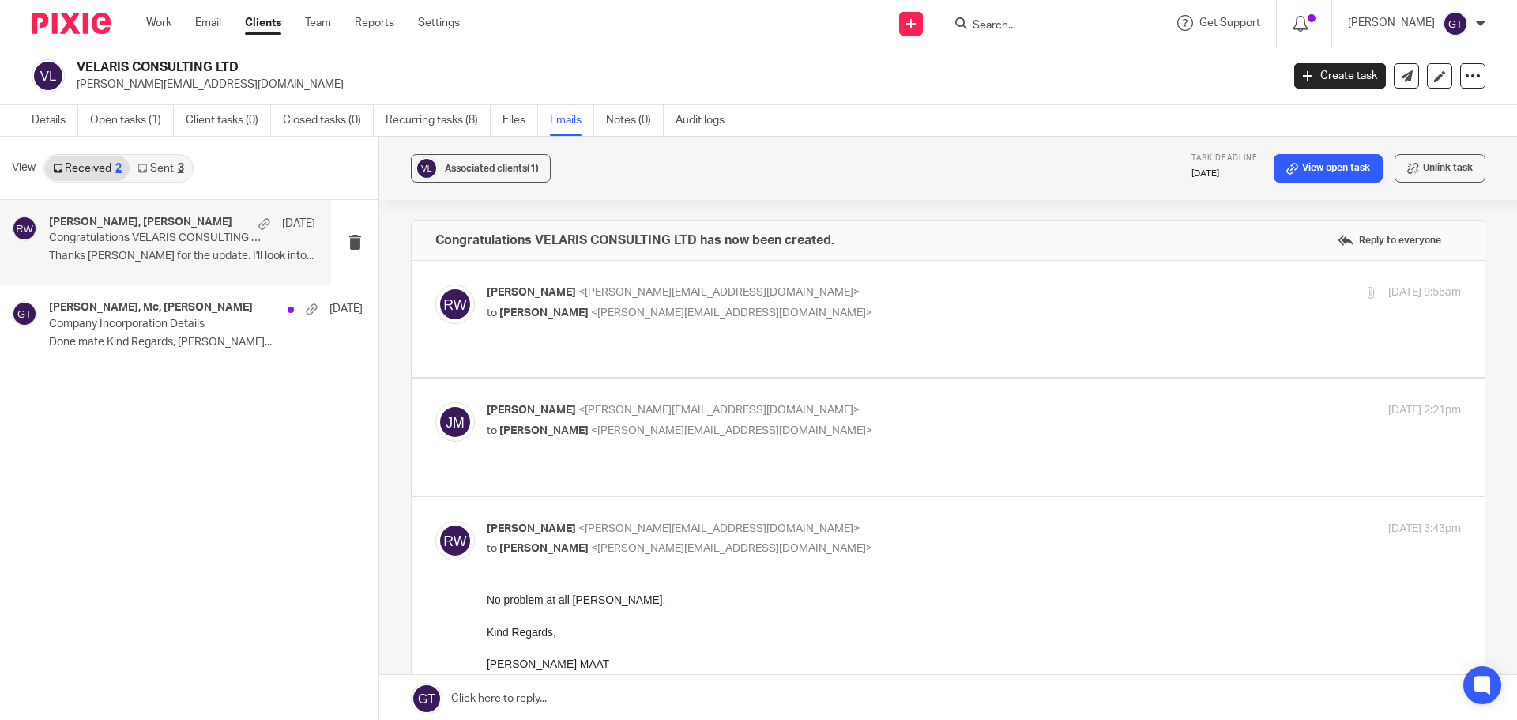
click at [601, 291] on span "<ricky@accrueaccounting.co.uk>" at bounding box center [718, 292] width 281 height 11
checkbox input "true"
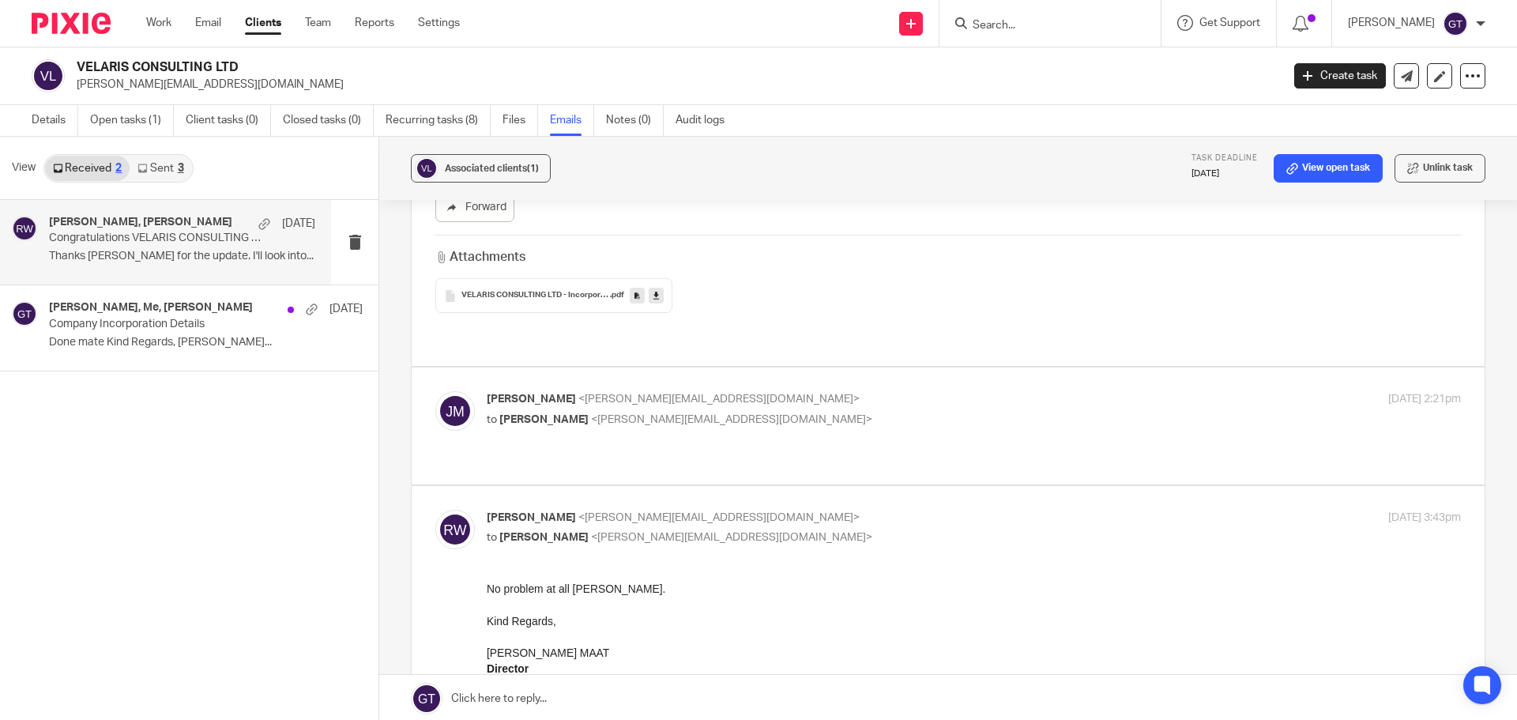
scroll to position [553, 0]
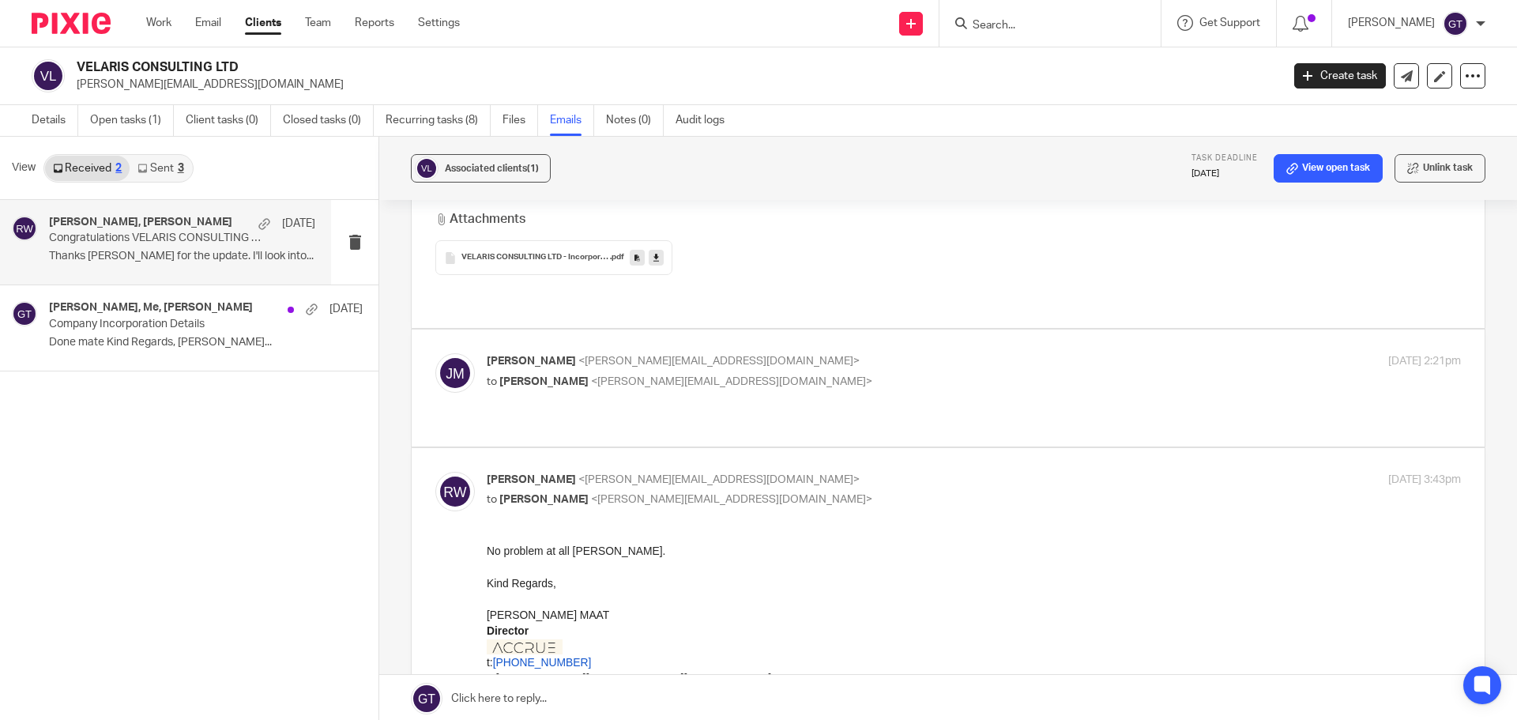
click at [630, 376] on span "<ricky@accrueaccounting.co.uk>" at bounding box center [731, 381] width 281 height 11
checkbox input "true"
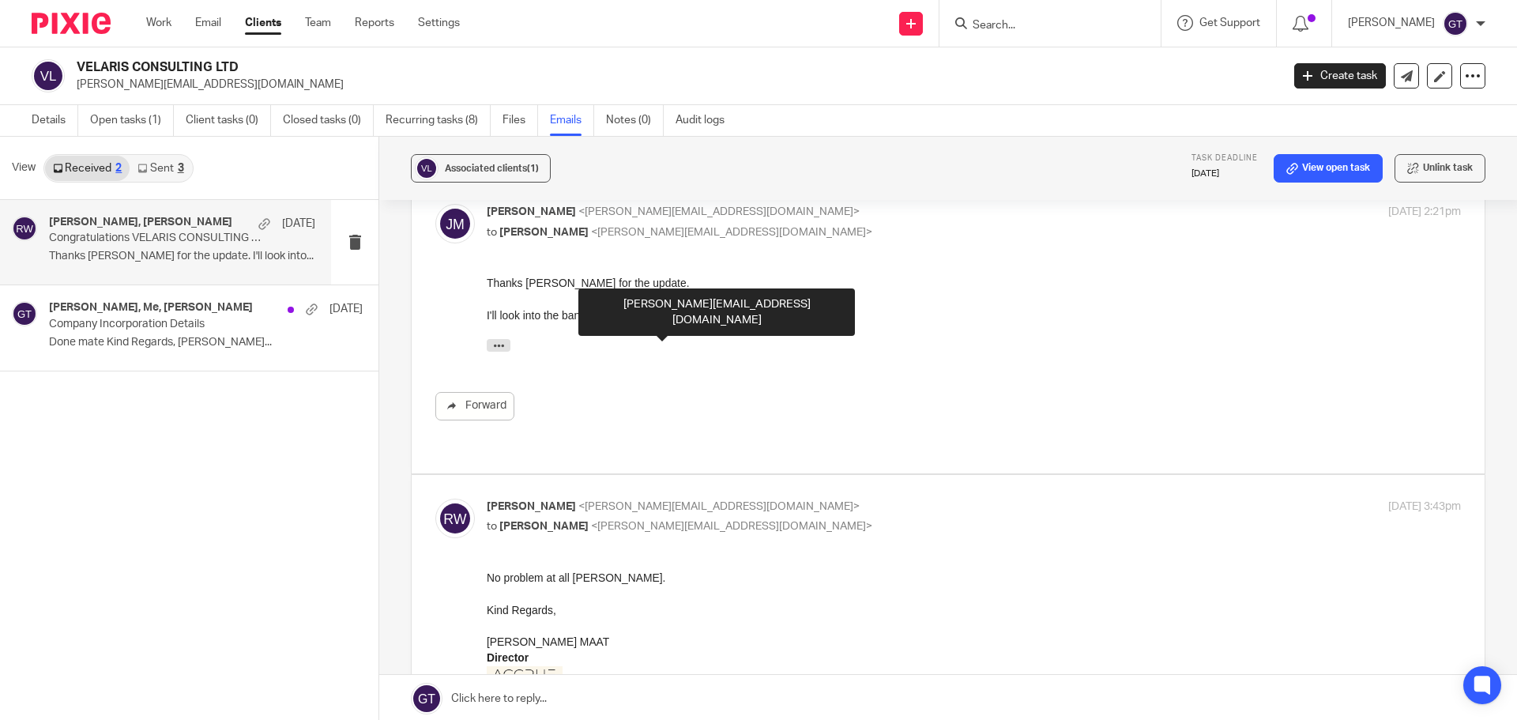
scroll to position [711, 0]
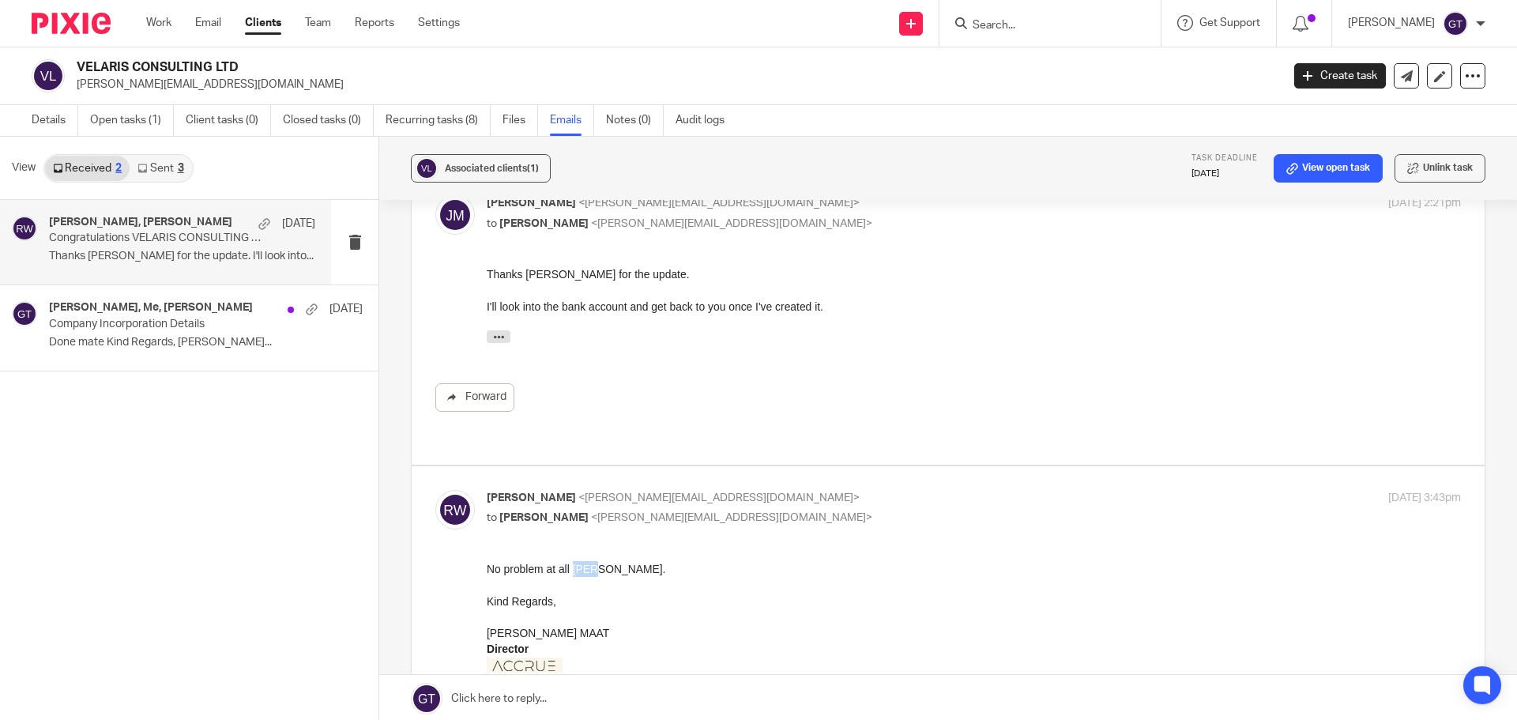
drag, startPoint x: 574, startPoint y: 571, endPoint x: 597, endPoint y: 573, distance: 23.0
click at [597, 573] on div "No problem at all James." at bounding box center [974, 568] width 974 height 16
drag, startPoint x: 561, startPoint y: 570, endPoint x: 614, endPoint y: 565, distance: 53.1
click at [614, 566] on div "No problem at all James." at bounding box center [974, 568] width 974 height 16
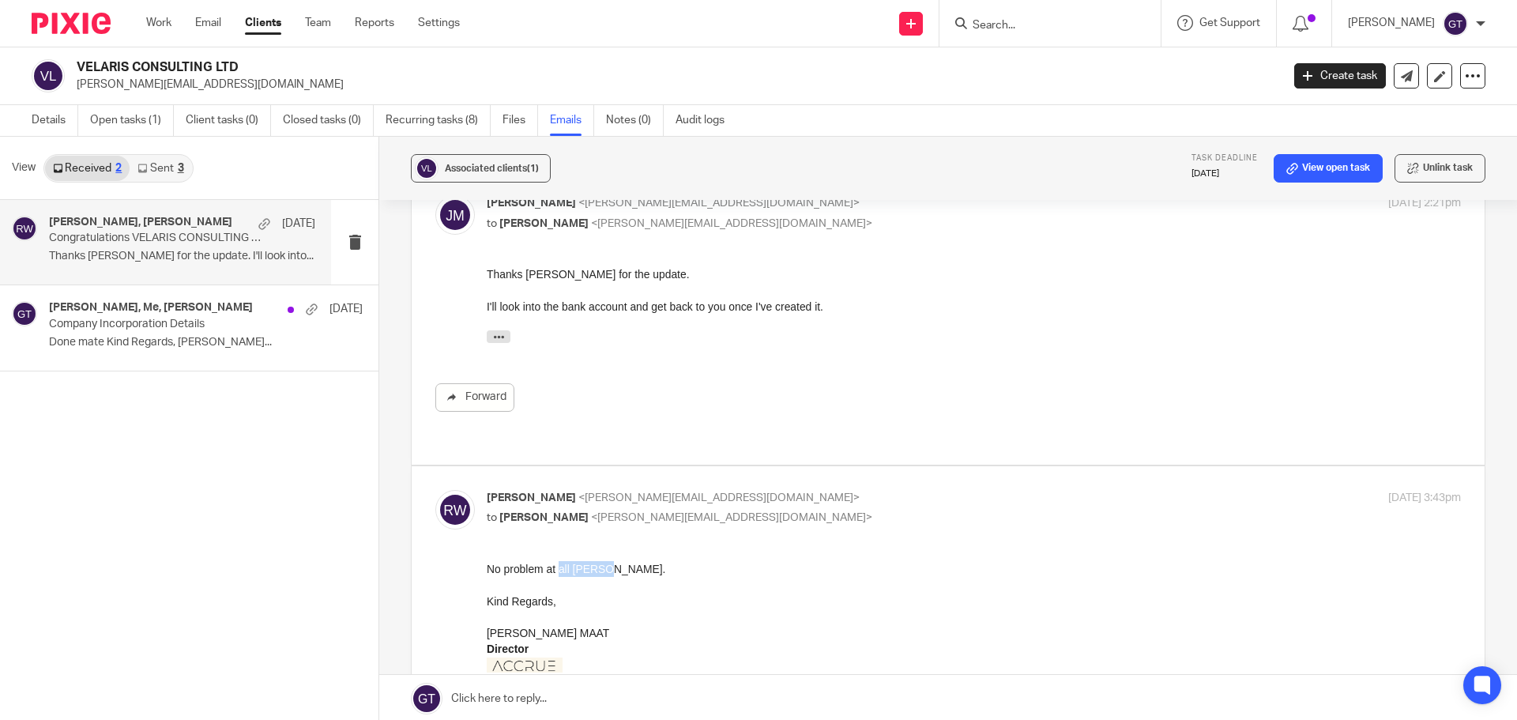
click at [614, 565] on div "No problem at all James." at bounding box center [974, 568] width 974 height 16
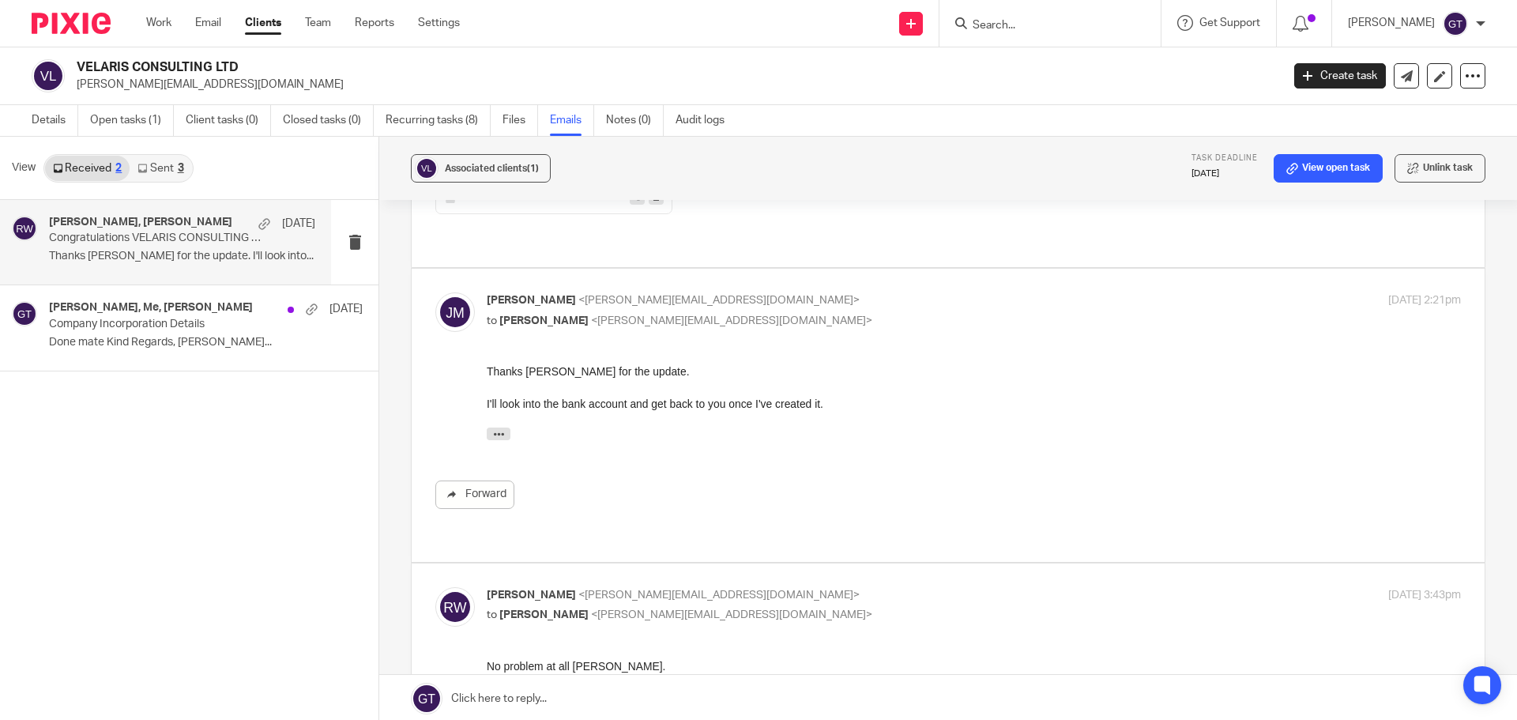
scroll to position [553, 0]
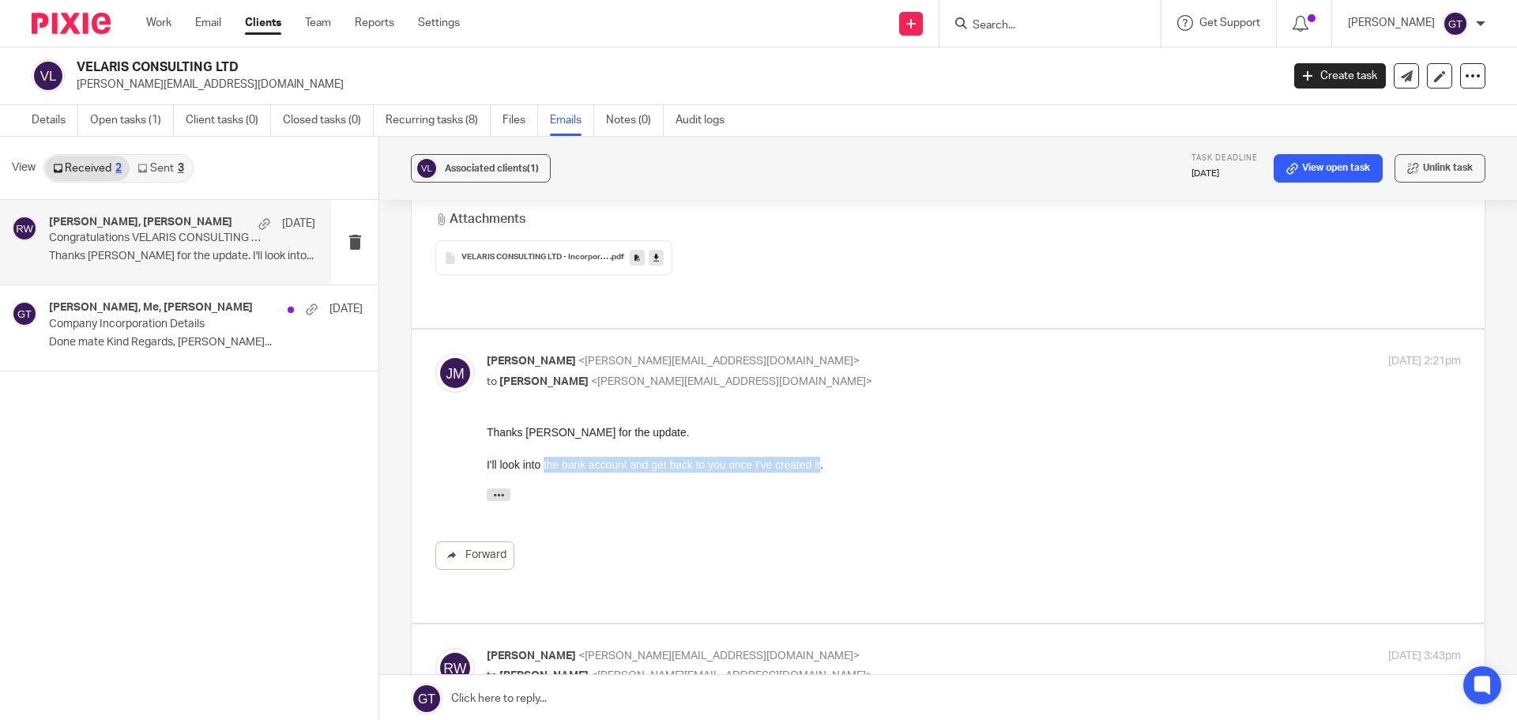
drag, startPoint x: 544, startPoint y: 464, endPoint x: 822, endPoint y: 465, distance: 278.0
click at [822, 465] on div "I'll look into the bank account and get back to you once I've created it." at bounding box center [974, 465] width 974 height 16
drag, startPoint x: 509, startPoint y: 430, endPoint x: 628, endPoint y: 437, distance: 118.7
click at [628, 437] on div "Thanks Ricky for the update. I'll look into the bank account and get back to yo…" at bounding box center [974, 448] width 974 height 48
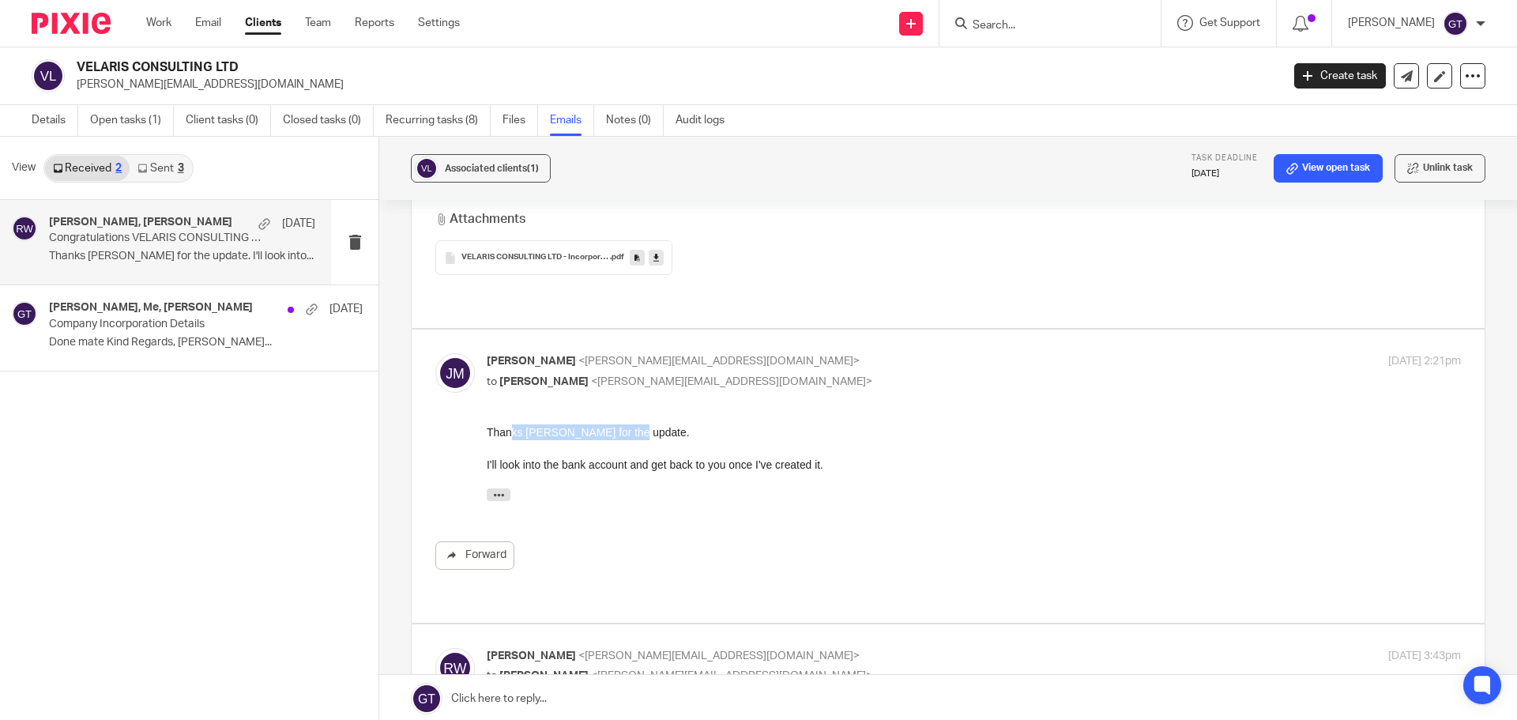
click at [628, 437] on div "Thanks Ricky for the update. I'll look into the bank account and get back to yo…" at bounding box center [974, 448] width 974 height 48
drag, startPoint x: 611, startPoint y: 439, endPoint x: 621, endPoint y: 441, distance: 9.6
click at [621, 441] on div "Thanks Ricky for the update. I'll look into the bank account and get back to yo…" at bounding box center [974, 448] width 974 height 48
drag, startPoint x: 525, startPoint y: 467, endPoint x: 825, endPoint y: 458, distance: 300.3
click at [825, 458] on div "I'll look into the bank account and get back to you once I've created it." at bounding box center [974, 465] width 974 height 16
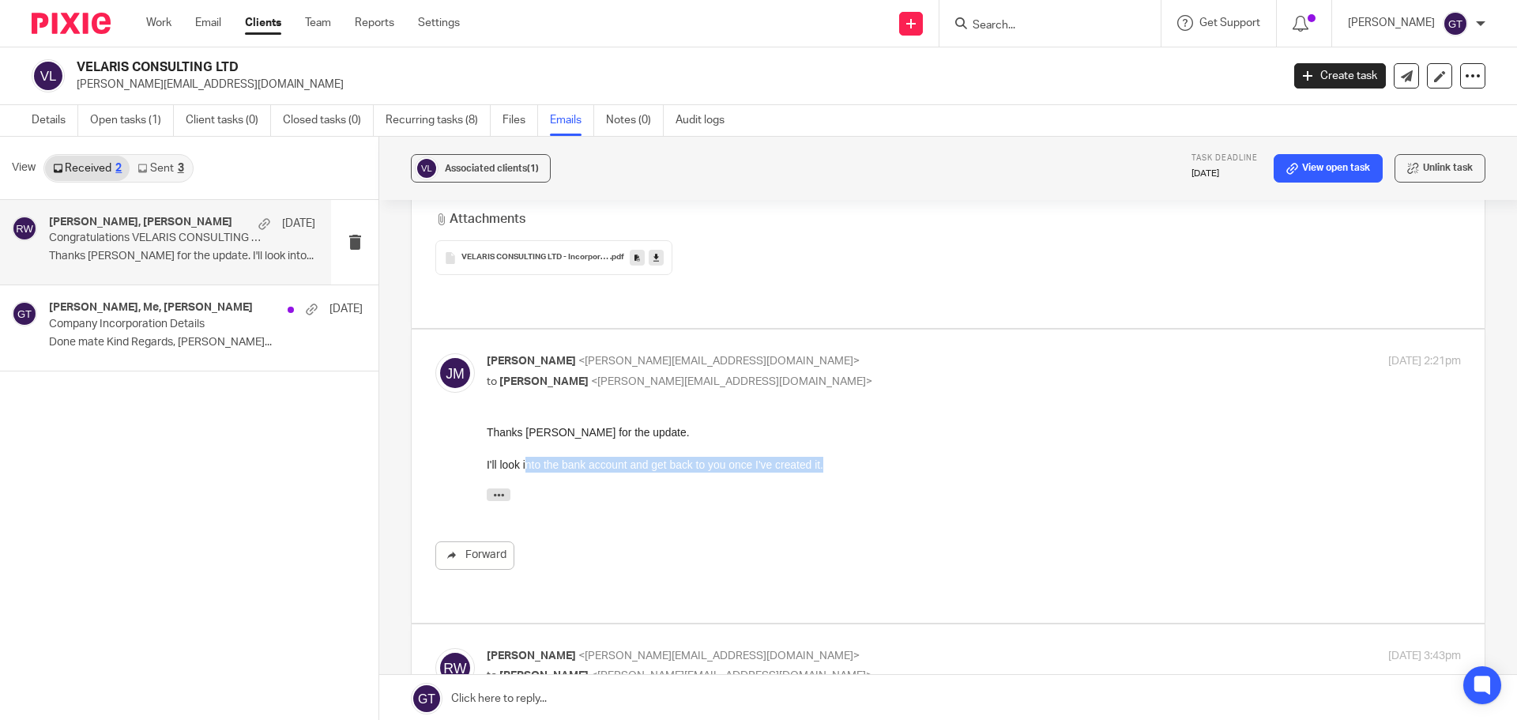
click at [825, 458] on div "I'll look into the bank account and get back to you once I've created it." at bounding box center [974, 465] width 974 height 16
drag, startPoint x: 693, startPoint y: 464, endPoint x: 802, endPoint y: 464, distance: 109.0
click at [802, 464] on div "I'll look into the bank account and get back to you once I've created it." at bounding box center [974, 465] width 974 height 16
click at [115, 110] on link "Open tasks (1)" at bounding box center [132, 120] width 84 height 31
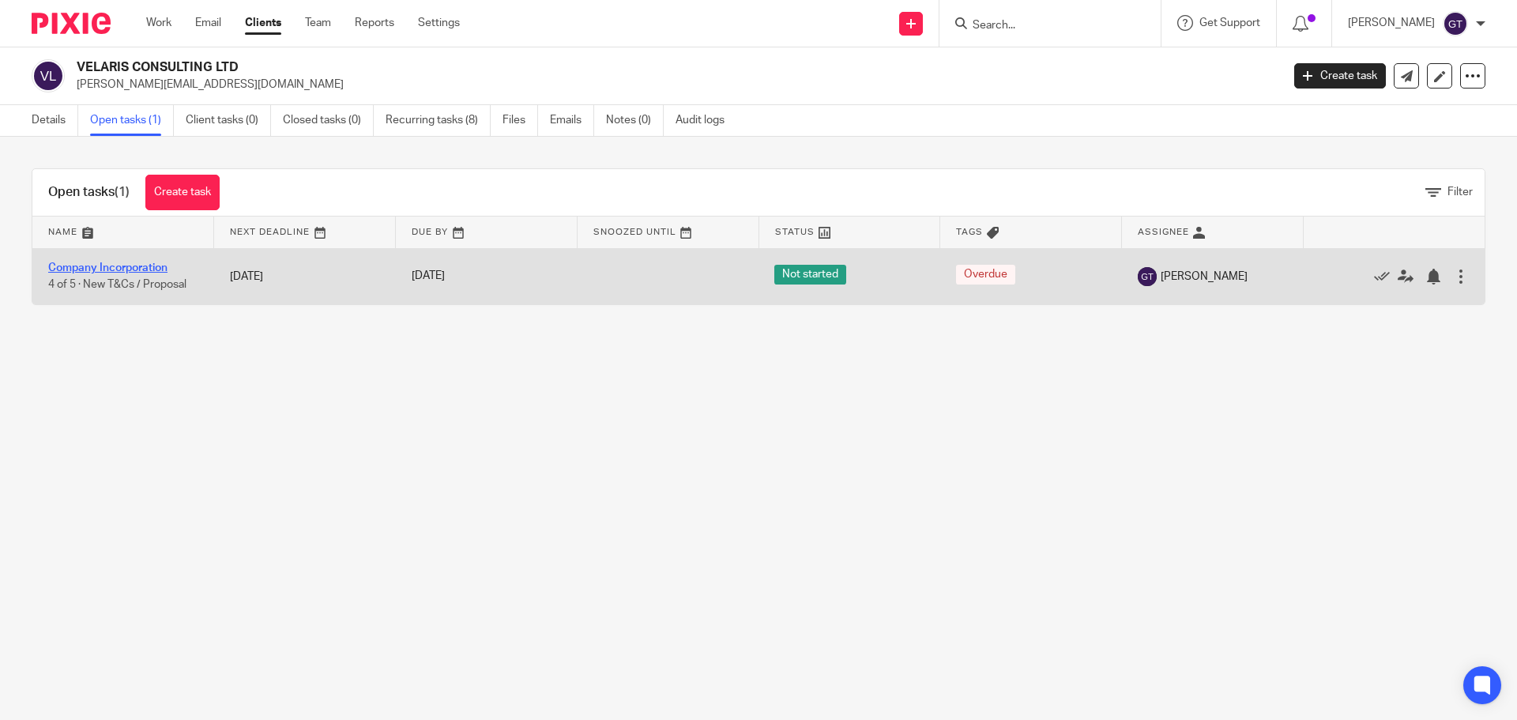
click at [152, 269] on link "Company Incorporation" at bounding box center [107, 267] width 119 height 11
